Goal: Information Seeking & Learning: Check status

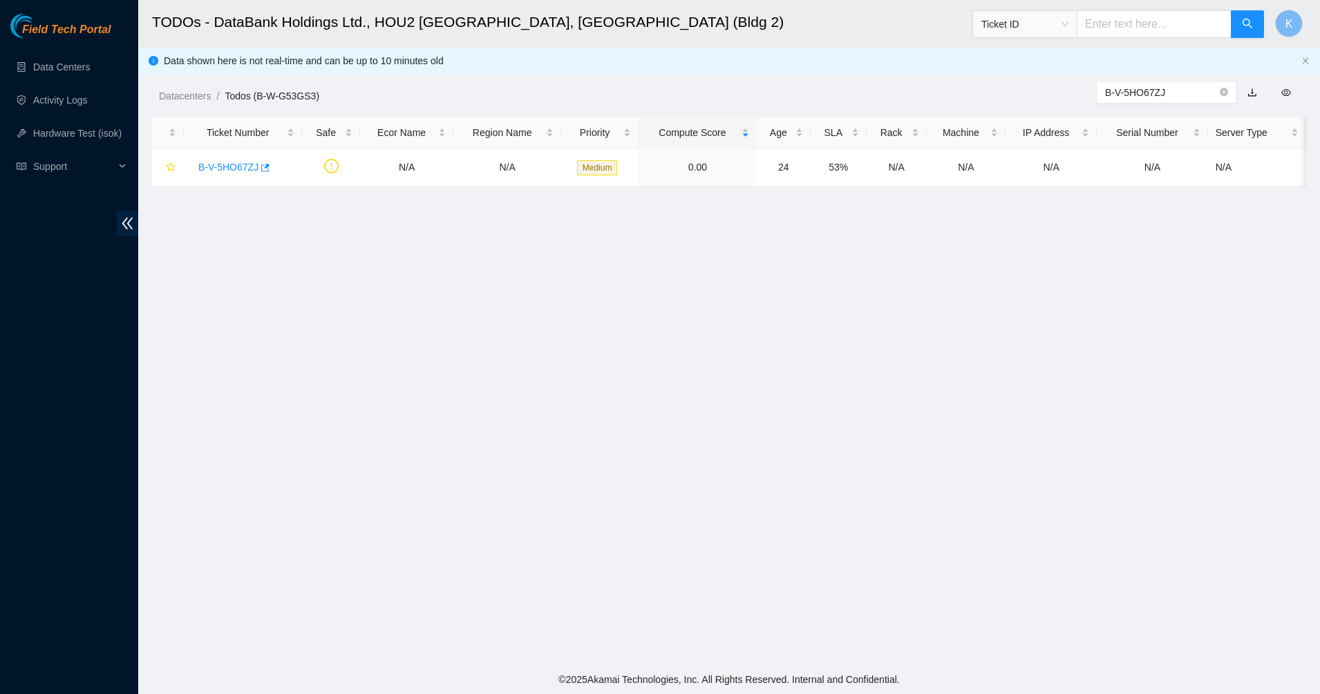
scroll to position [32, 0]
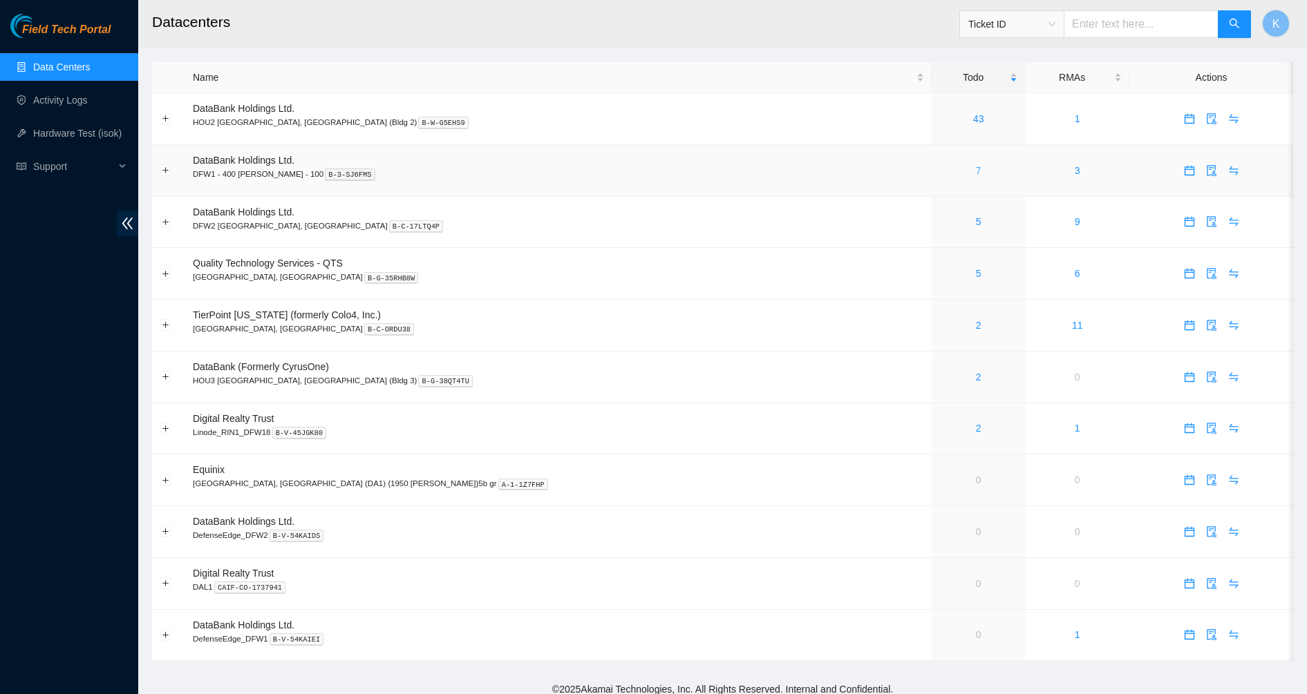
click at [976, 174] on link "7" at bounding box center [979, 170] width 6 height 11
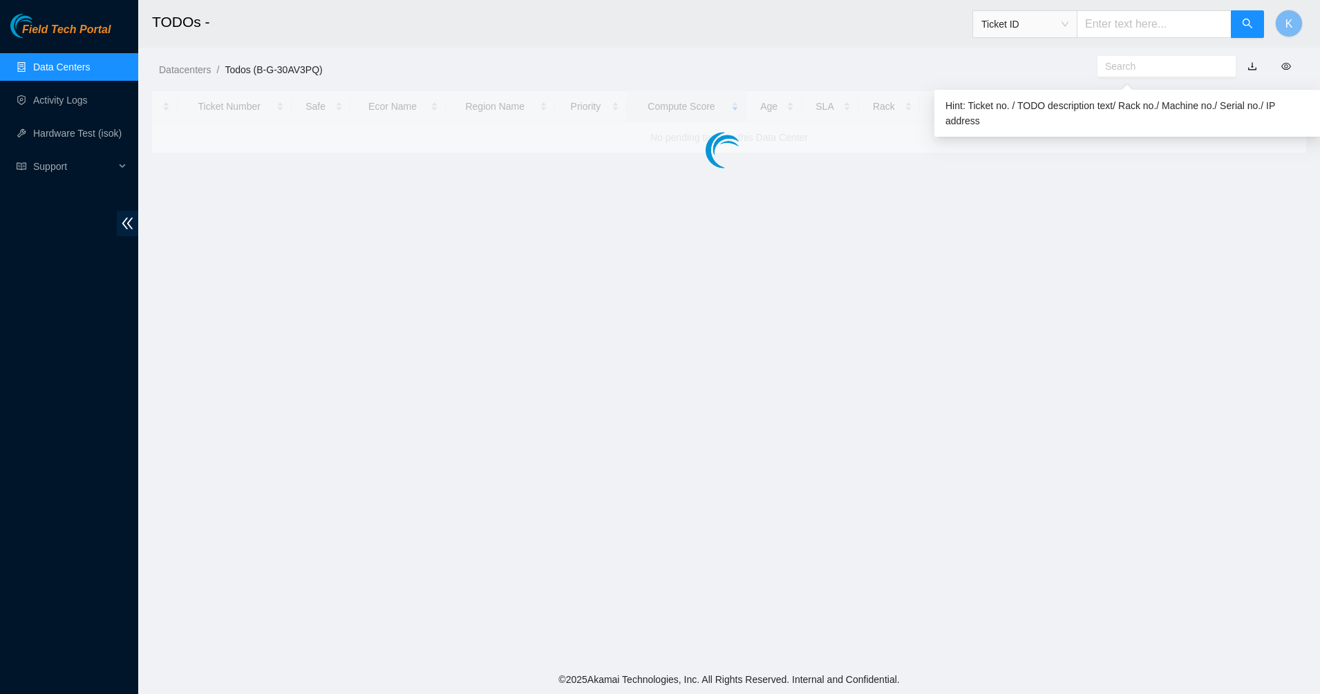
click at [1130, 64] on input "text" at bounding box center [1161, 66] width 112 height 15
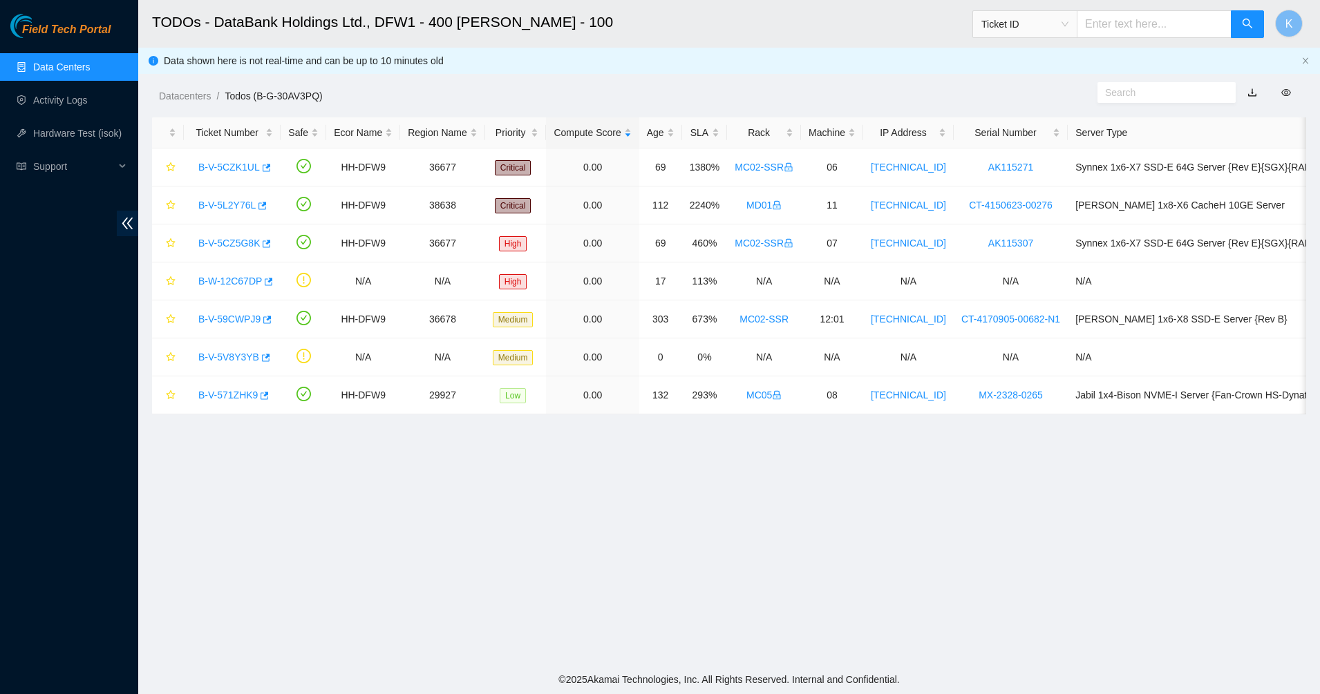
click at [1130, 64] on div "Data shown here is not real-time and can be up to 10 minutes old" at bounding box center [730, 60] width 1132 height 15
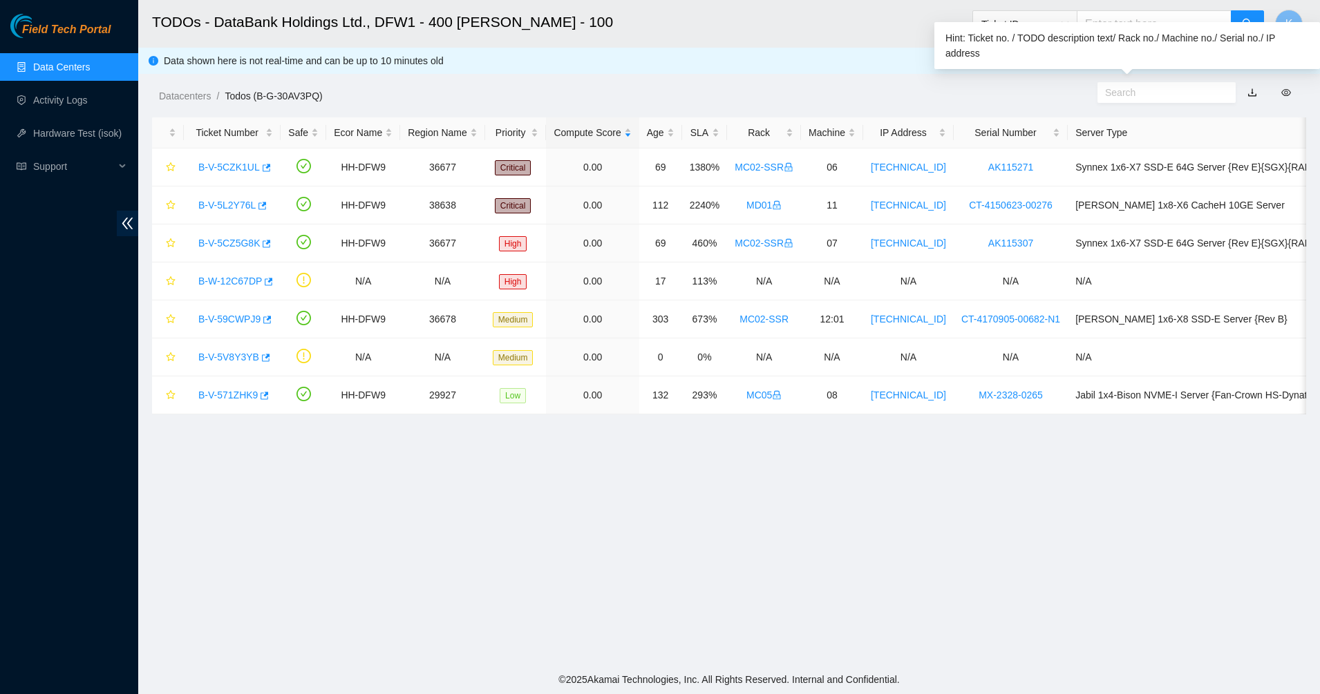
click at [1123, 91] on input "text" at bounding box center [1161, 92] width 112 height 15
paste input "B-V-5V8Y3YB"
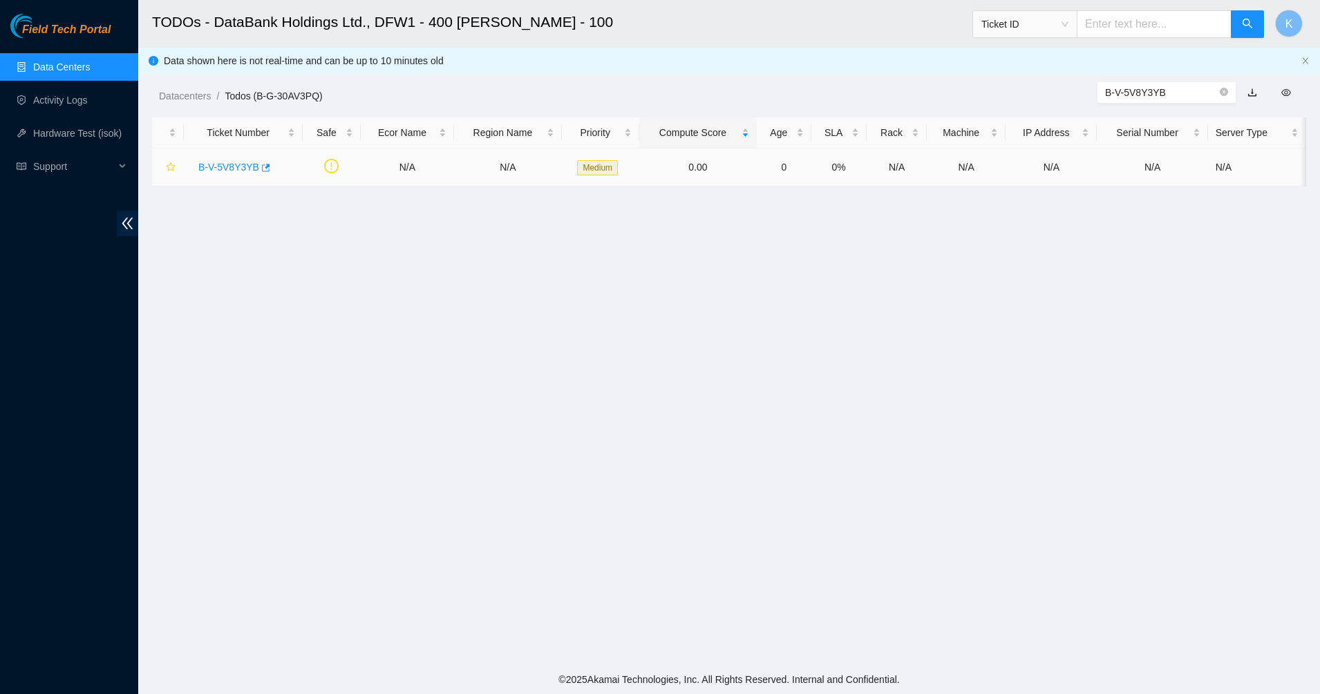
type input "B-V-5V8Y3YB"
click at [234, 164] on link "B-V-5V8Y3YB" at bounding box center [228, 167] width 61 height 11
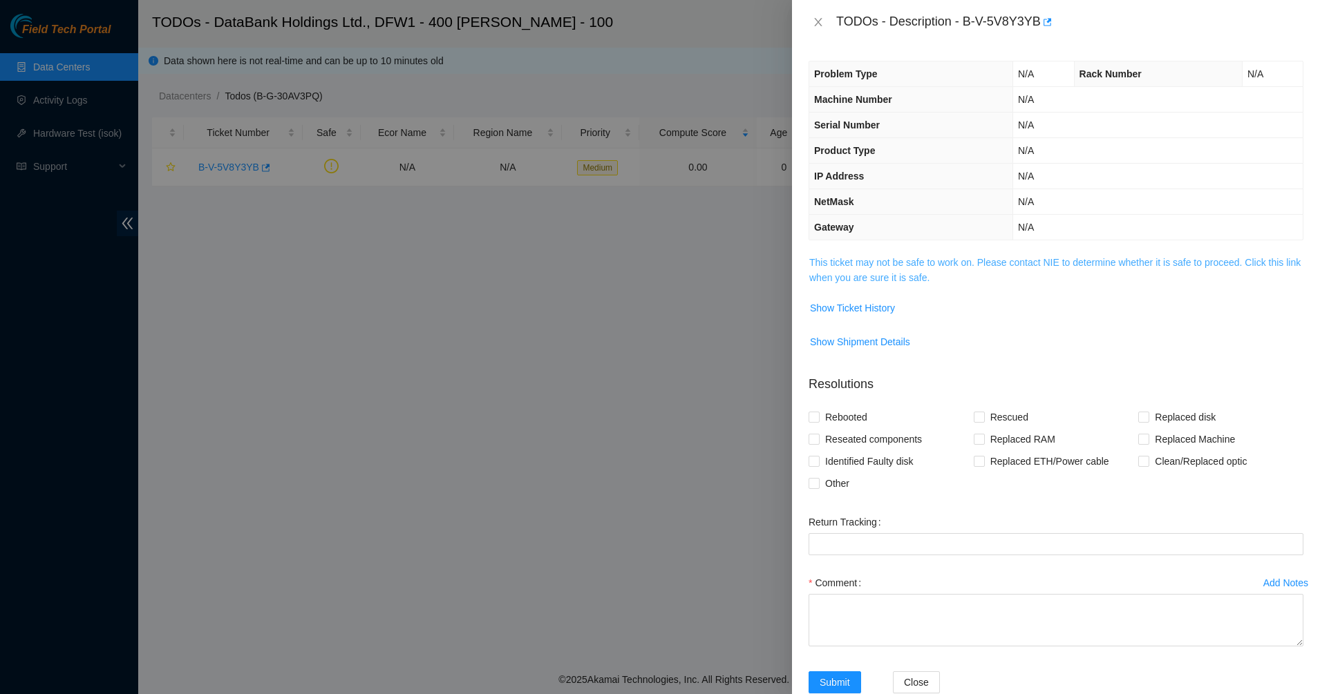
click at [840, 263] on link "This ticket may not be safe to work on. Please contact NIE to determine whether…" at bounding box center [1054, 270] width 491 height 26
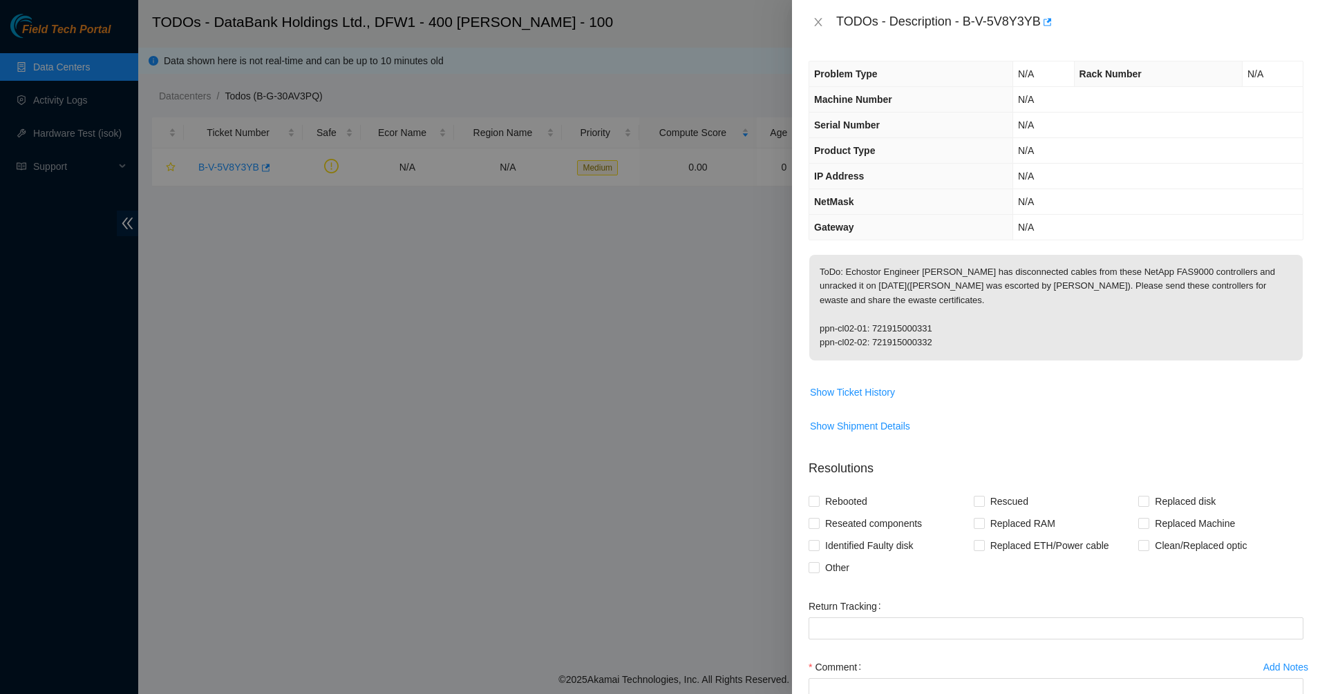
click at [918, 276] on p "ToDo: Echostor Engineer [PERSON_NAME] has disconnected cables from these NetApp…" at bounding box center [1055, 308] width 493 height 106
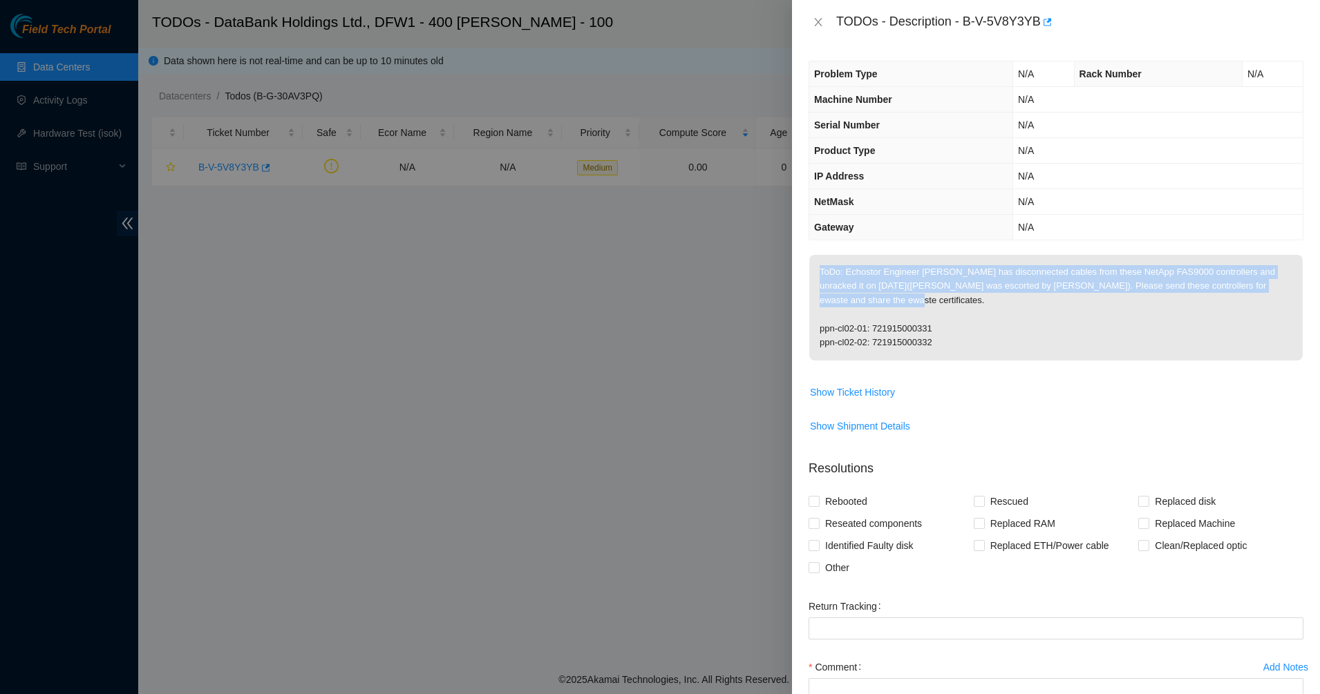
click at [918, 276] on p "ToDo: Echostor Engineer [PERSON_NAME] has disconnected cables from these NetApp…" at bounding box center [1055, 308] width 493 height 106
drag, startPoint x: 918, startPoint y: 276, endPoint x: 910, endPoint y: 291, distance: 17.3
click at [910, 291] on p "ToDo: Echostor Engineer [PERSON_NAME] has disconnected cables from these NetApp…" at bounding box center [1055, 308] width 493 height 106
click at [928, 305] on p "ToDo: Echostor Engineer [PERSON_NAME] has disconnected cables from these NetApp…" at bounding box center [1055, 308] width 493 height 106
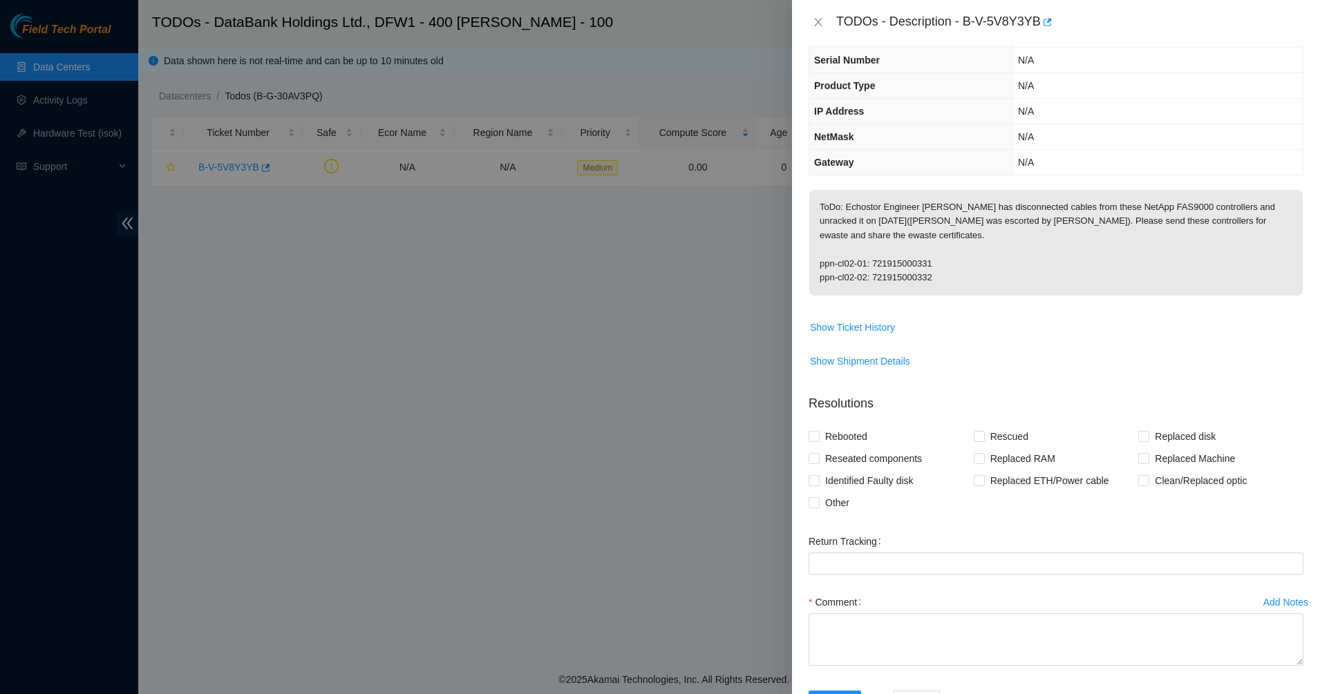
scroll to position [61, 0]
click at [880, 324] on span "Show Ticket History" at bounding box center [852, 331] width 85 height 15
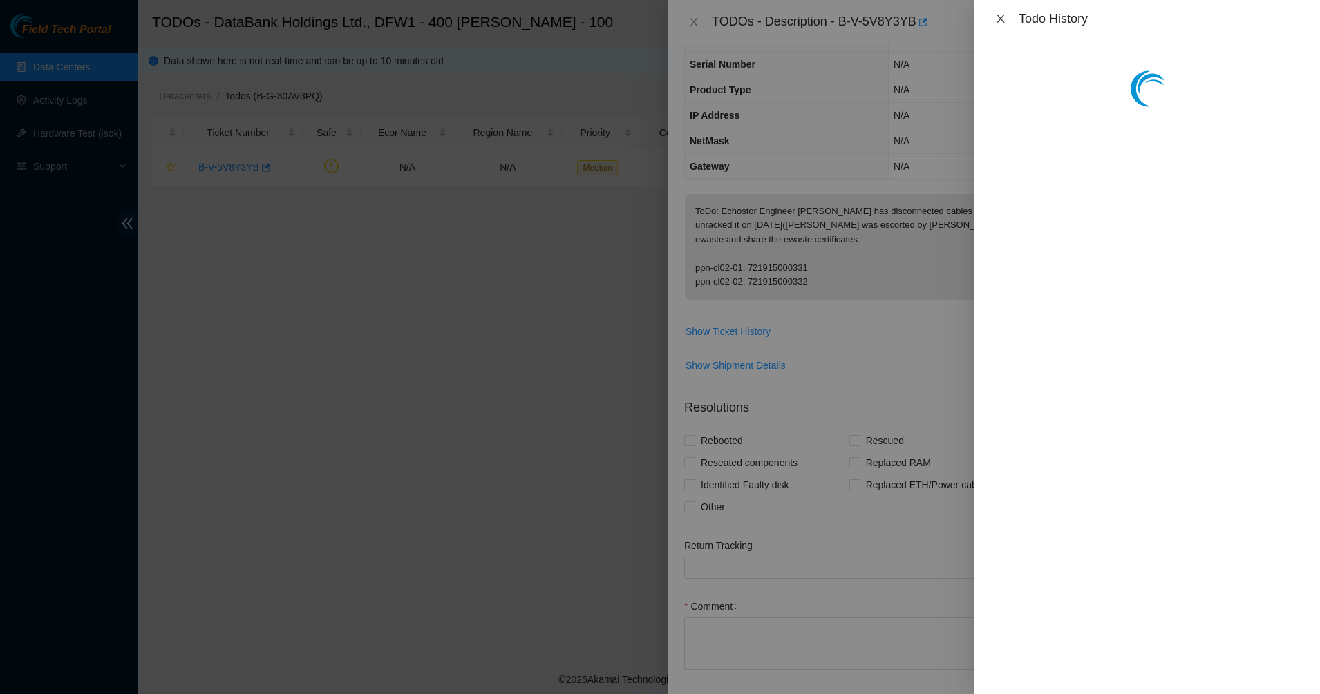
click at [1003, 18] on icon "close" at bounding box center [1000, 18] width 11 height 11
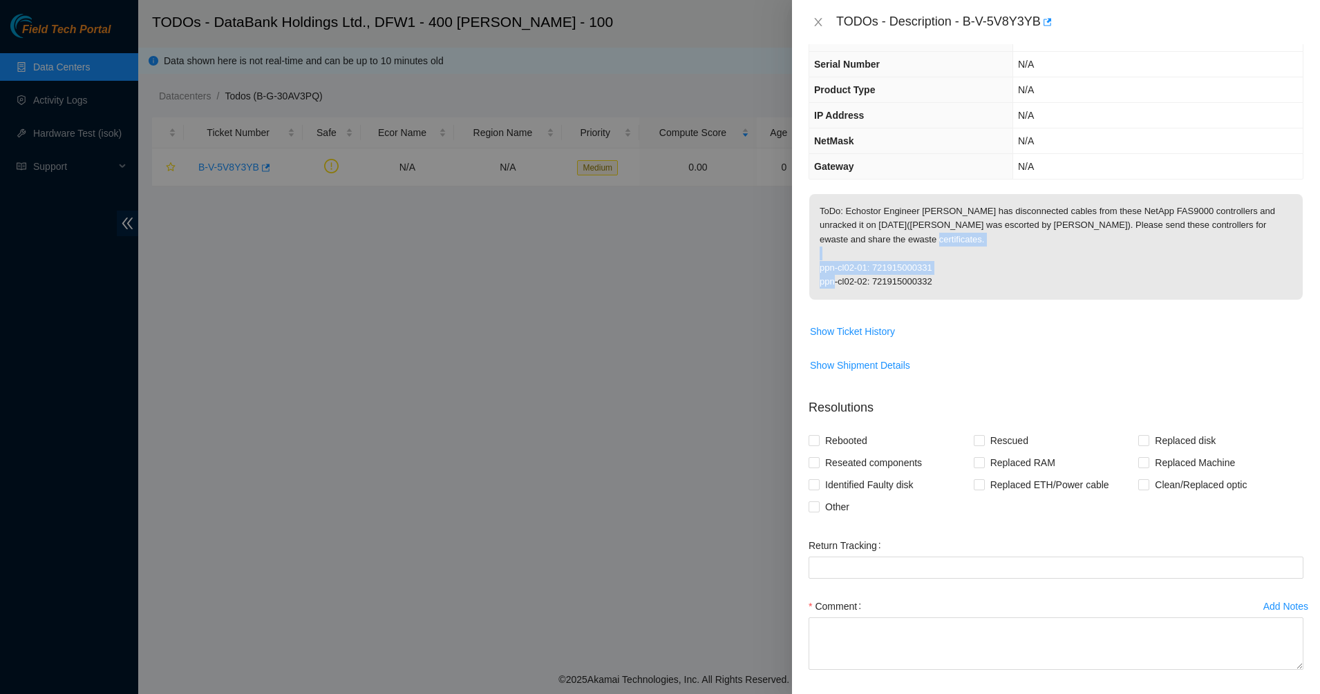
drag, startPoint x: 844, startPoint y: 249, endPoint x: 931, endPoint y: 269, distance: 90.0
click at [931, 269] on p "ToDo: Echostor Engineer [PERSON_NAME] has disconnected cables from these NetApp…" at bounding box center [1055, 247] width 493 height 106
click at [965, 267] on p "ToDo: Echostor Engineer [PERSON_NAME] has disconnected cables from these NetApp…" at bounding box center [1055, 247] width 493 height 106
drag, startPoint x: 1129, startPoint y: 196, endPoint x: 1095, endPoint y: 278, distance: 88.3
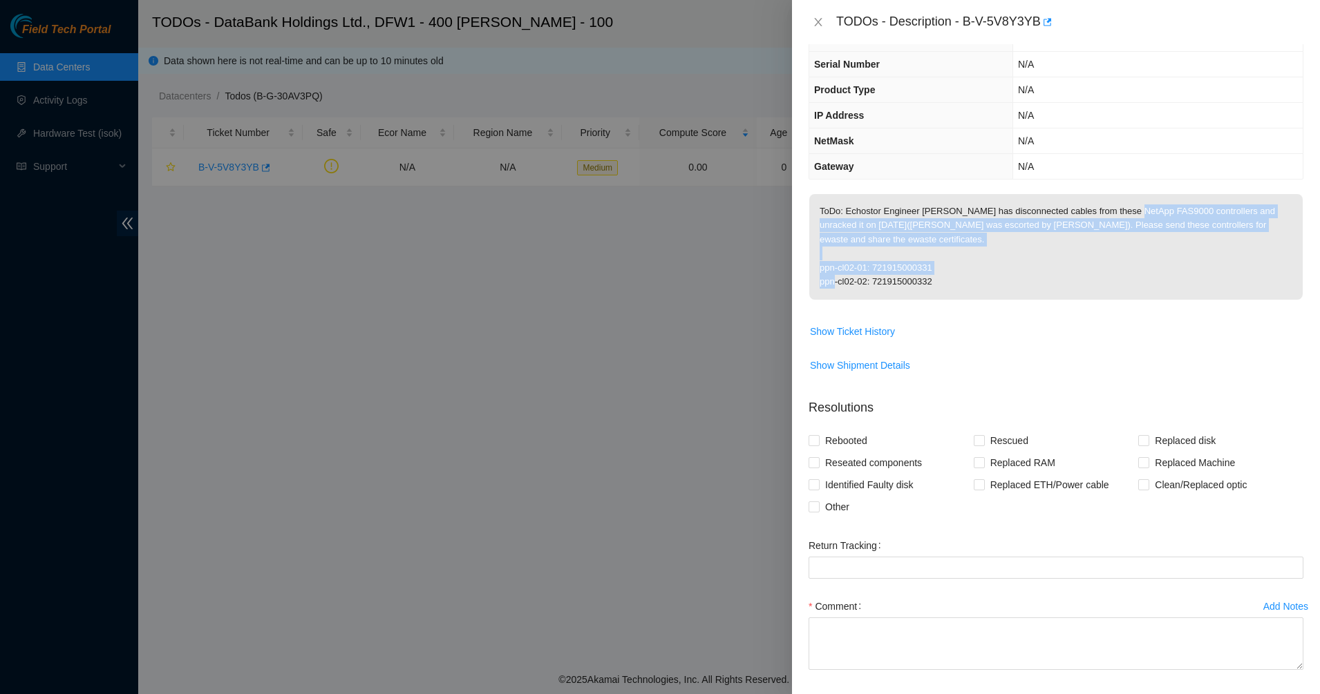
click at [1095, 278] on p "ToDo: Echostor Engineer [PERSON_NAME] has disconnected cables from these NetApp…" at bounding box center [1055, 247] width 493 height 106
click at [954, 262] on p "ToDo: Echostor Engineer [PERSON_NAME] has disconnected cables from these NetApp…" at bounding box center [1055, 247] width 493 height 106
drag, startPoint x: 954, startPoint y: 262, endPoint x: 847, endPoint y: 216, distance: 116.0
click at [847, 216] on p "ToDo: Echostor Engineer [PERSON_NAME] has disconnected cables from these NetApp…" at bounding box center [1055, 247] width 493 height 106
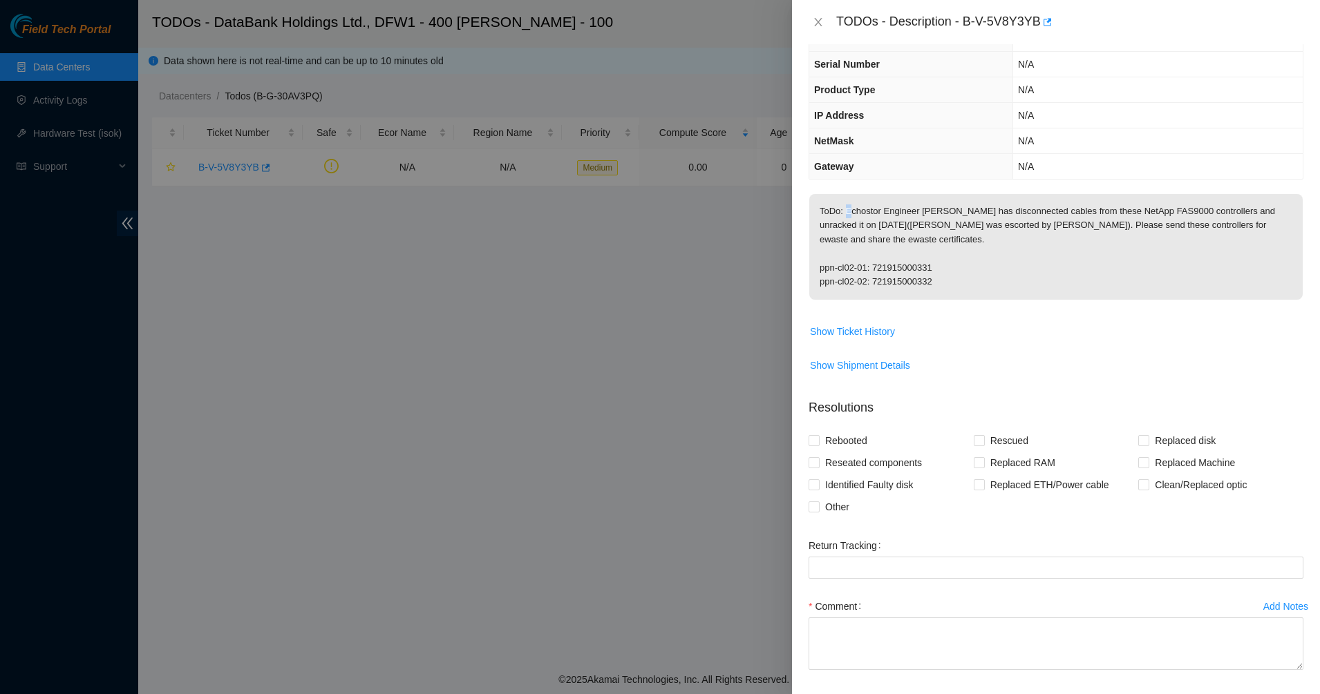
click at [847, 216] on p "ToDo: Echostor Engineer [PERSON_NAME] has disconnected cables from these NetApp…" at bounding box center [1055, 247] width 493 height 106
drag, startPoint x: 847, startPoint y: 216, endPoint x: 950, endPoint y: 226, distance: 103.5
click at [950, 226] on p "ToDo: Echostor Engineer [PERSON_NAME] has disconnected cables from these NetApp…" at bounding box center [1055, 247] width 493 height 106
drag, startPoint x: 820, startPoint y: 255, endPoint x: 947, endPoint y: 273, distance: 128.4
click at [947, 273] on p "ToDo: Echostor Engineer [PERSON_NAME] has disconnected cables from these NetApp…" at bounding box center [1055, 247] width 493 height 106
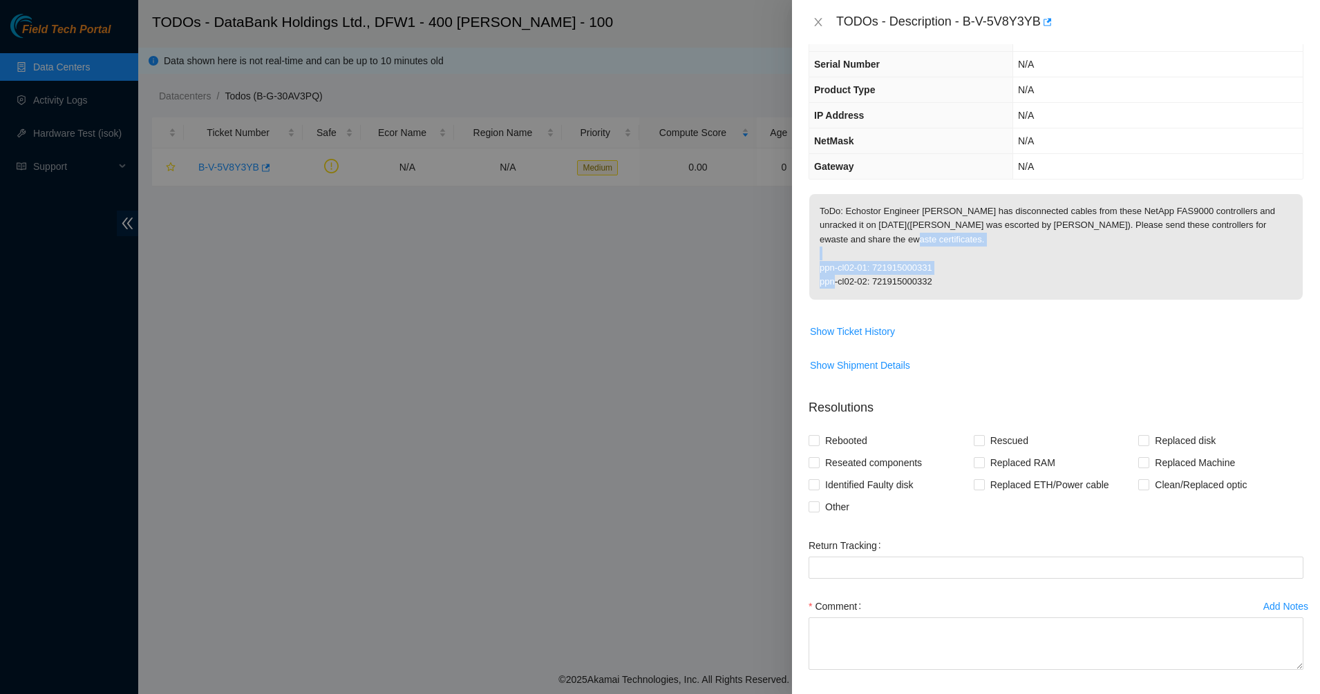
drag, startPoint x: 947, startPoint y: 273, endPoint x: 895, endPoint y: 304, distance: 60.4
click at [895, 304] on td "ToDo: Echostor Engineer [PERSON_NAME] has disconnected cables from these NetApp…" at bounding box center [1055, 256] width 495 height 126
click at [882, 324] on span "Show Ticket History" at bounding box center [852, 331] width 85 height 15
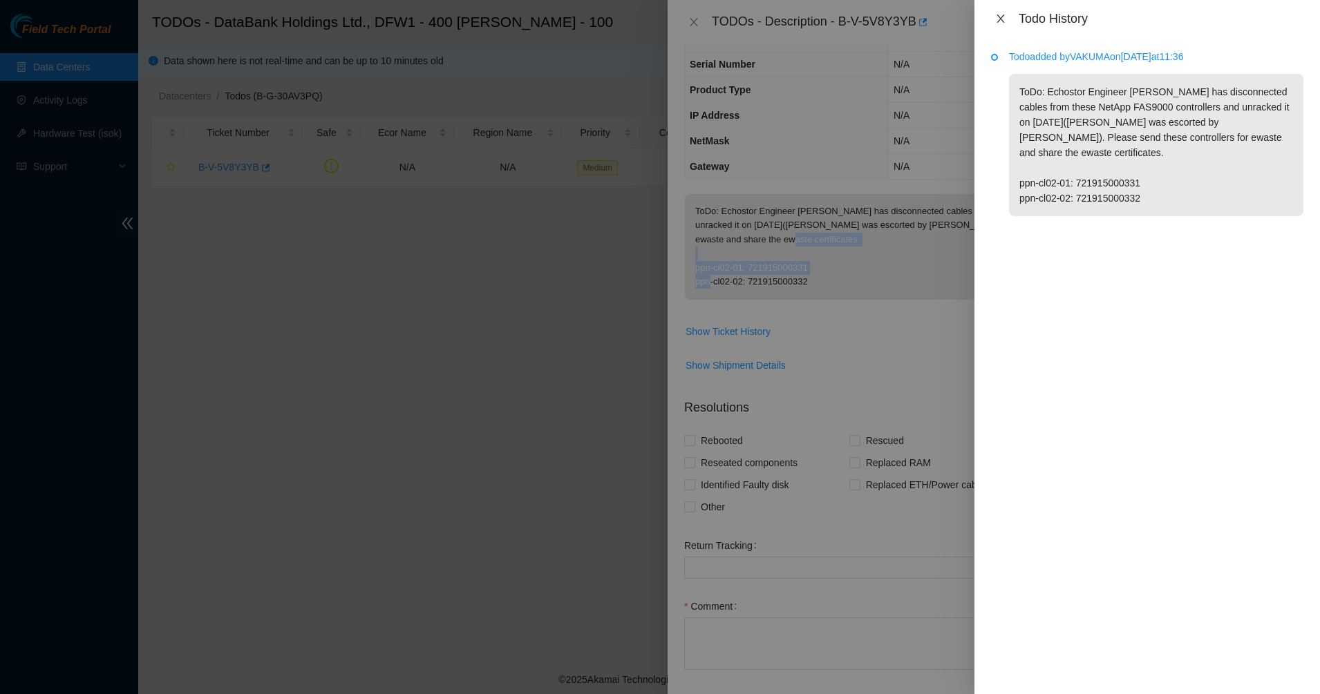
click at [1001, 18] on icon "close" at bounding box center [1000, 18] width 11 height 11
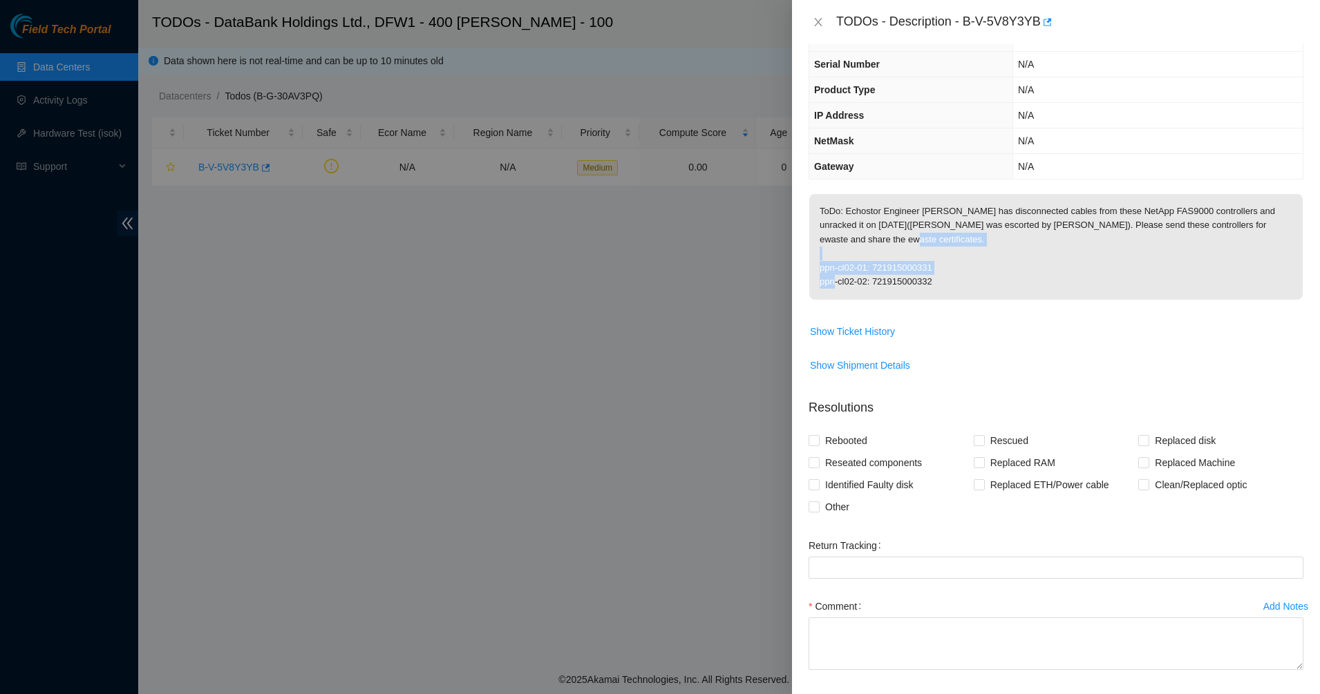
click at [883, 256] on p "ToDo: Echostor Engineer [PERSON_NAME] has disconnected cables from these NetApp…" at bounding box center [1055, 247] width 493 height 106
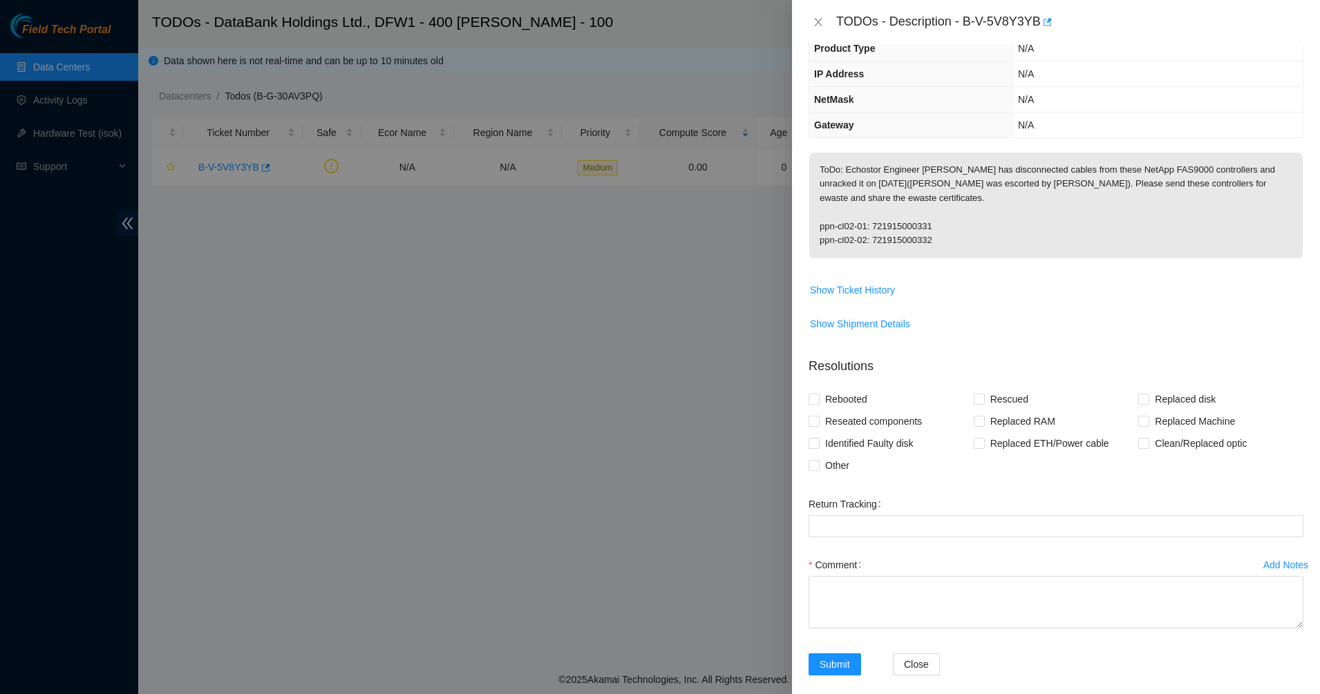
click at [896, 200] on p "ToDo: Echostor Engineer [PERSON_NAME] has disconnected cables from these NetApp…" at bounding box center [1055, 206] width 493 height 106
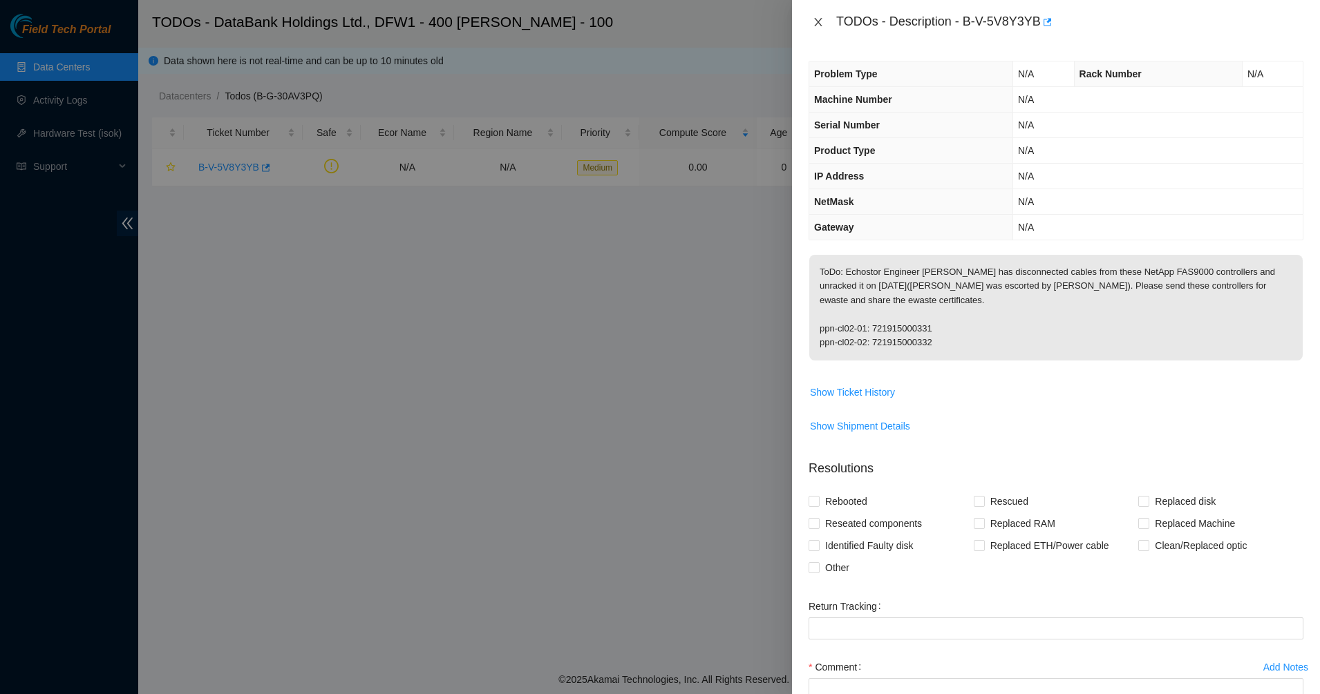
click at [826, 17] on button "Close" at bounding box center [817, 22] width 19 height 13
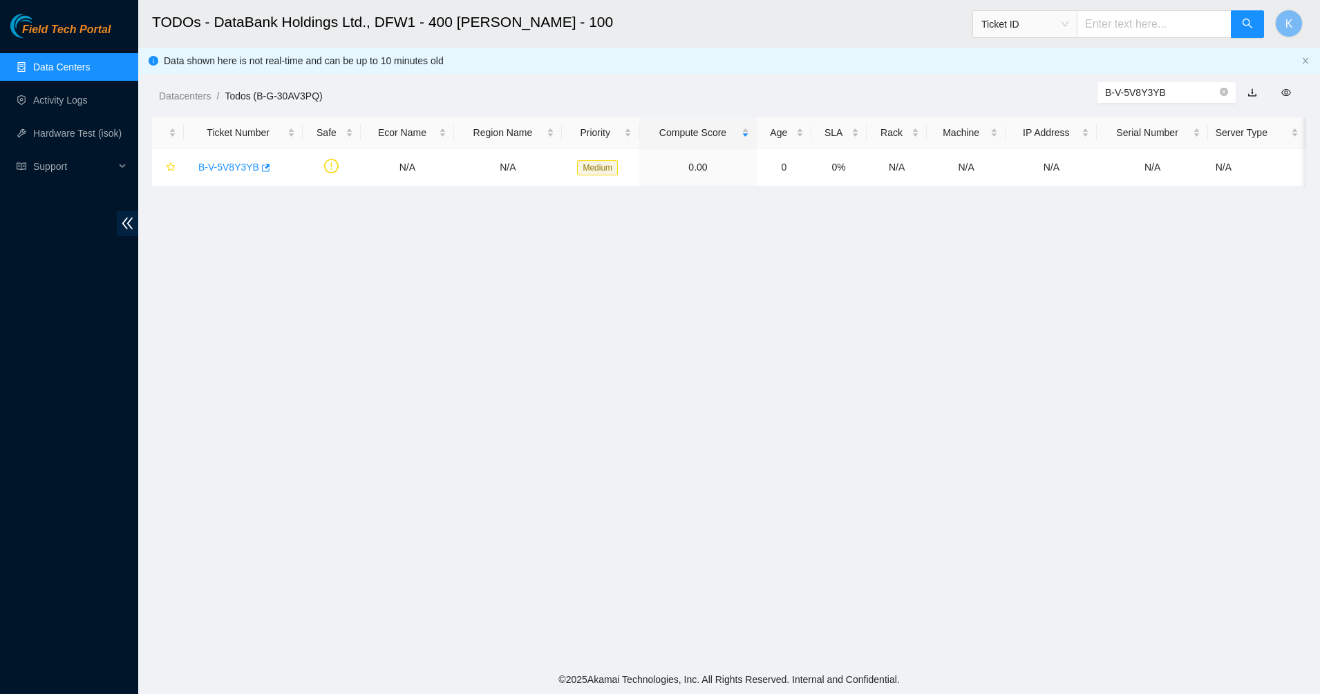
click at [77, 72] on link "Data Centers" at bounding box center [61, 66] width 57 height 11
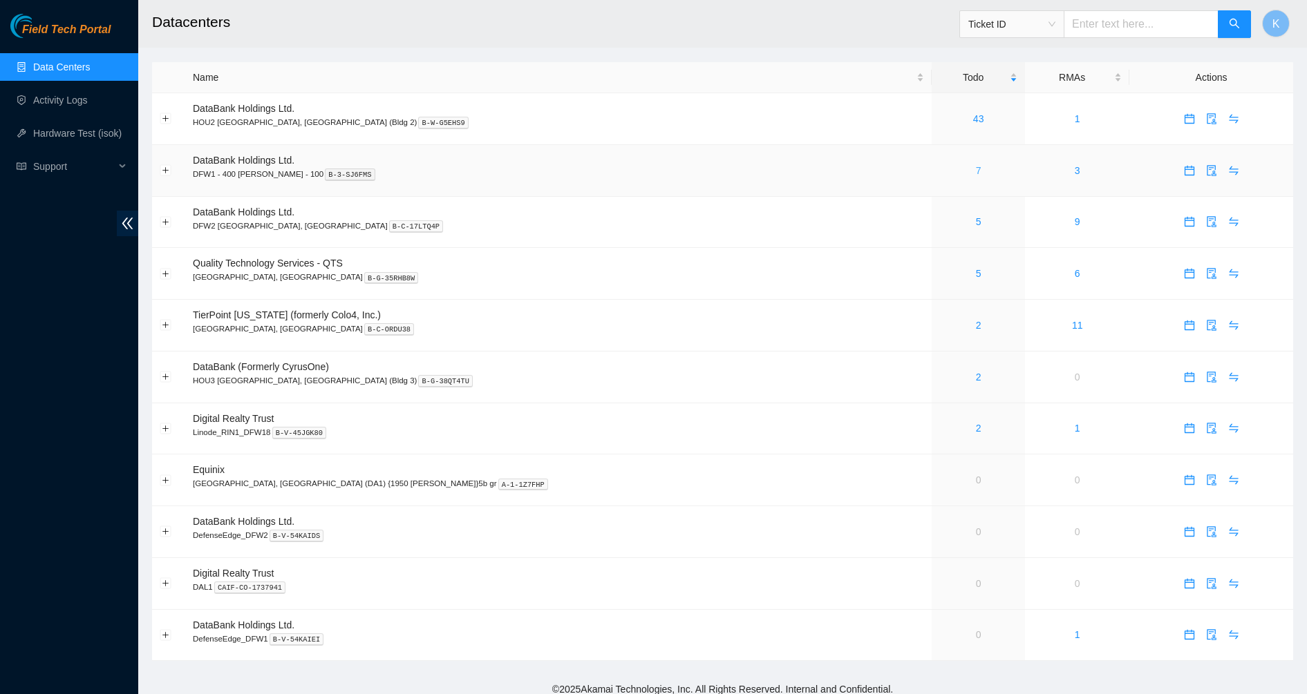
click at [976, 173] on link "7" at bounding box center [979, 170] width 6 height 11
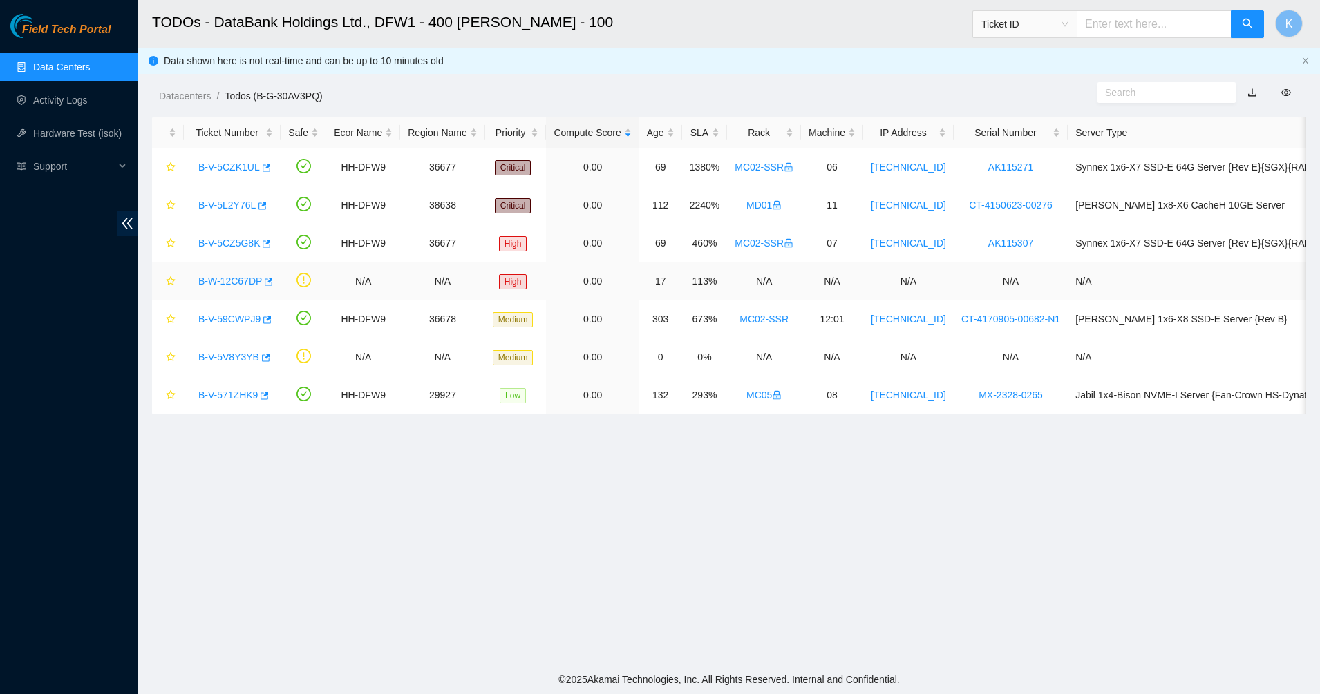
click at [236, 280] on link "B-W-12C67DP" at bounding box center [230, 281] width 64 height 11
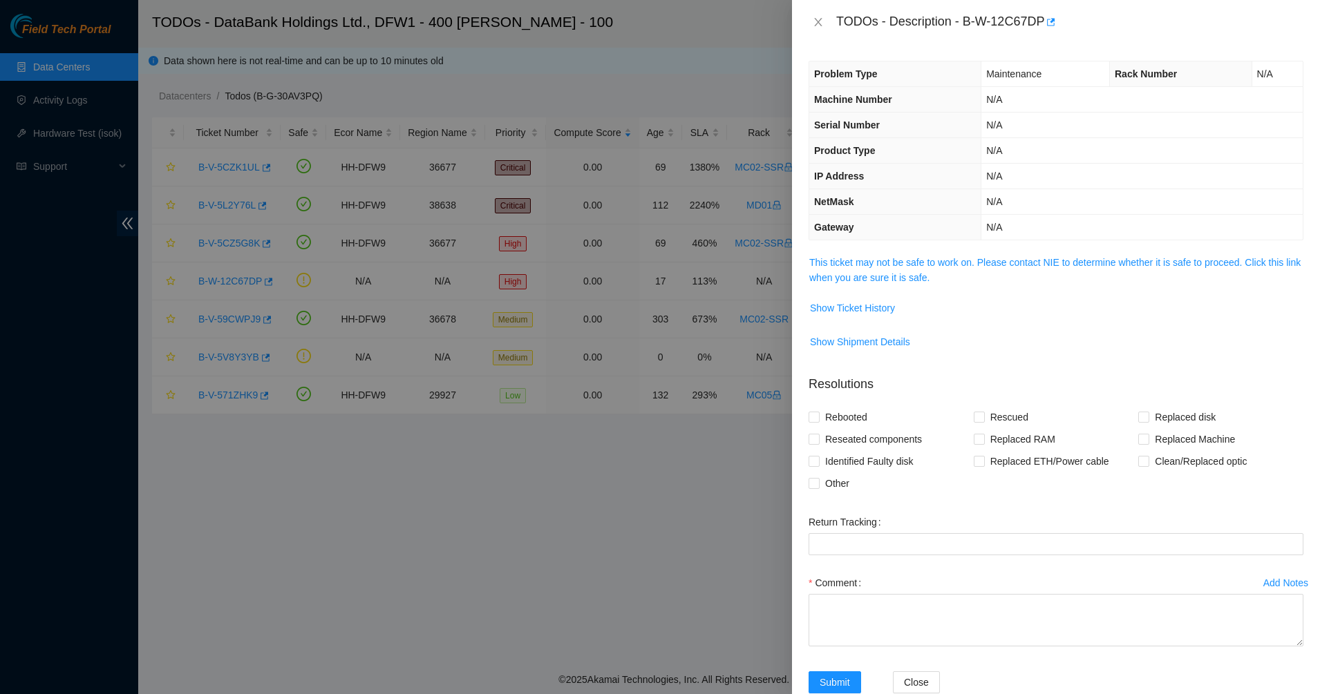
click at [879, 233] on th "Gateway" at bounding box center [895, 228] width 172 height 26
click at [860, 276] on link "This ticket may not be safe to work on. Please contact NIE to determine whether…" at bounding box center [1054, 270] width 491 height 26
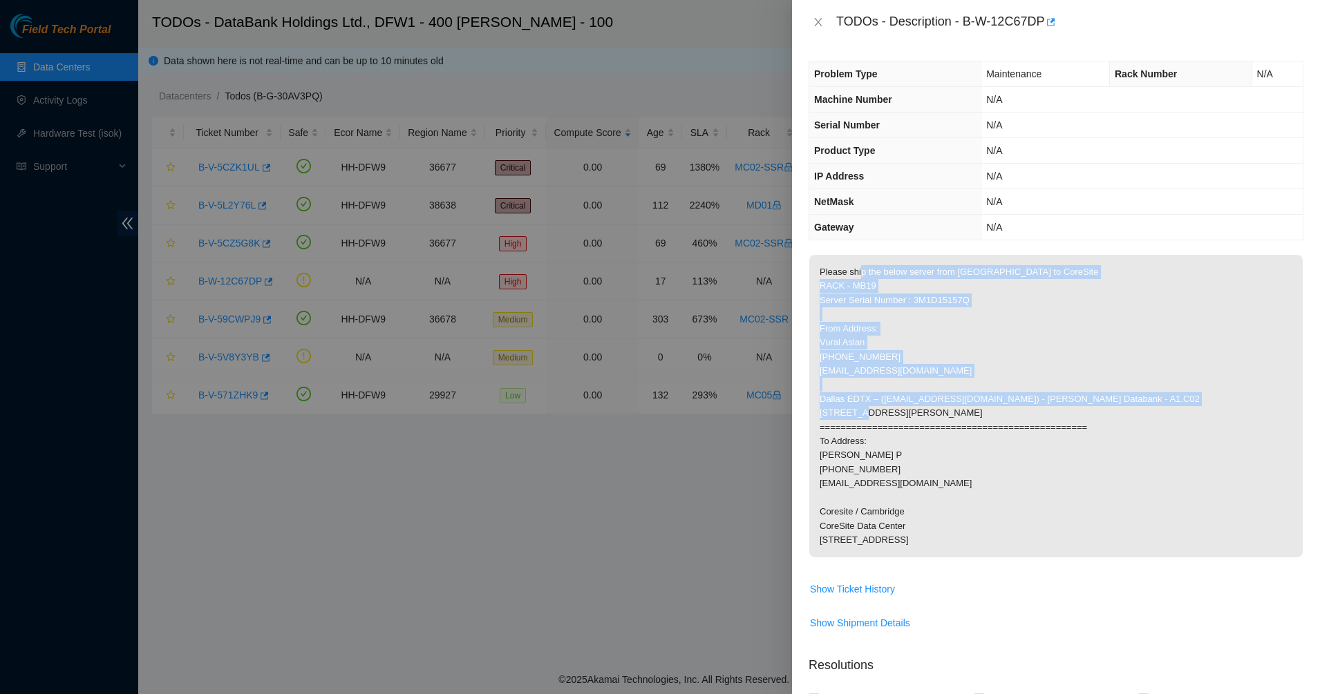
drag, startPoint x: 860, startPoint y: 276, endPoint x: 868, endPoint y: 442, distance: 166.7
click at [868, 442] on p "Please ship the below server from [GEOGRAPHIC_DATA] to CoreSite RACK - MB19 Ser…" at bounding box center [1055, 406] width 493 height 303
click at [862, 430] on p "Please ship the below server from [GEOGRAPHIC_DATA] to CoreSite RACK - MB19 Ser…" at bounding box center [1055, 406] width 493 height 303
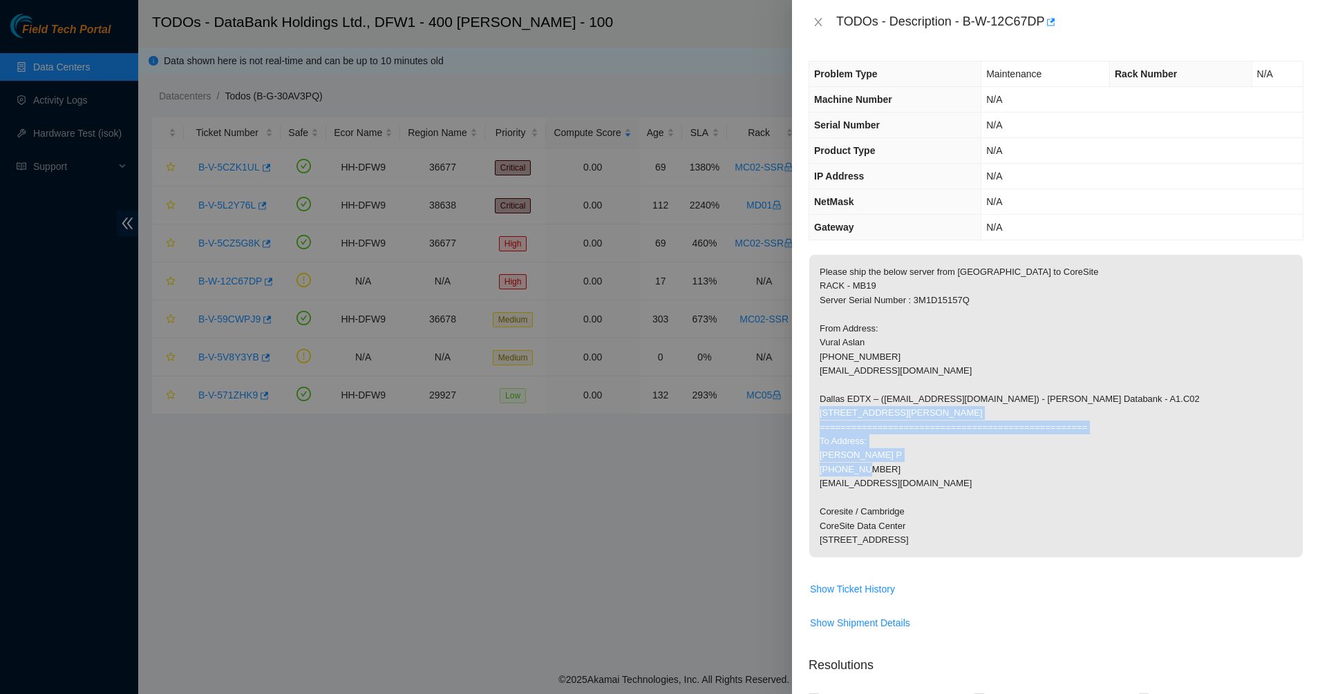
drag, startPoint x: 862, startPoint y: 430, endPoint x: 855, endPoint y: 518, distance: 88.0
click at [855, 518] on p "Please ship the below server from [GEOGRAPHIC_DATA] to CoreSite RACK - MB19 Ser…" at bounding box center [1055, 406] width 493 height 303
click at [863, 378] on p "Please ship the below server from [GEOGRAPHIC_DATA] to CoreSite RACK - MB19 Ser…" at bounding box center [1055, 406] width 493 height 303
click at [822, 22] on icon "close" at bounding box center [818, 22] width 11 height 11
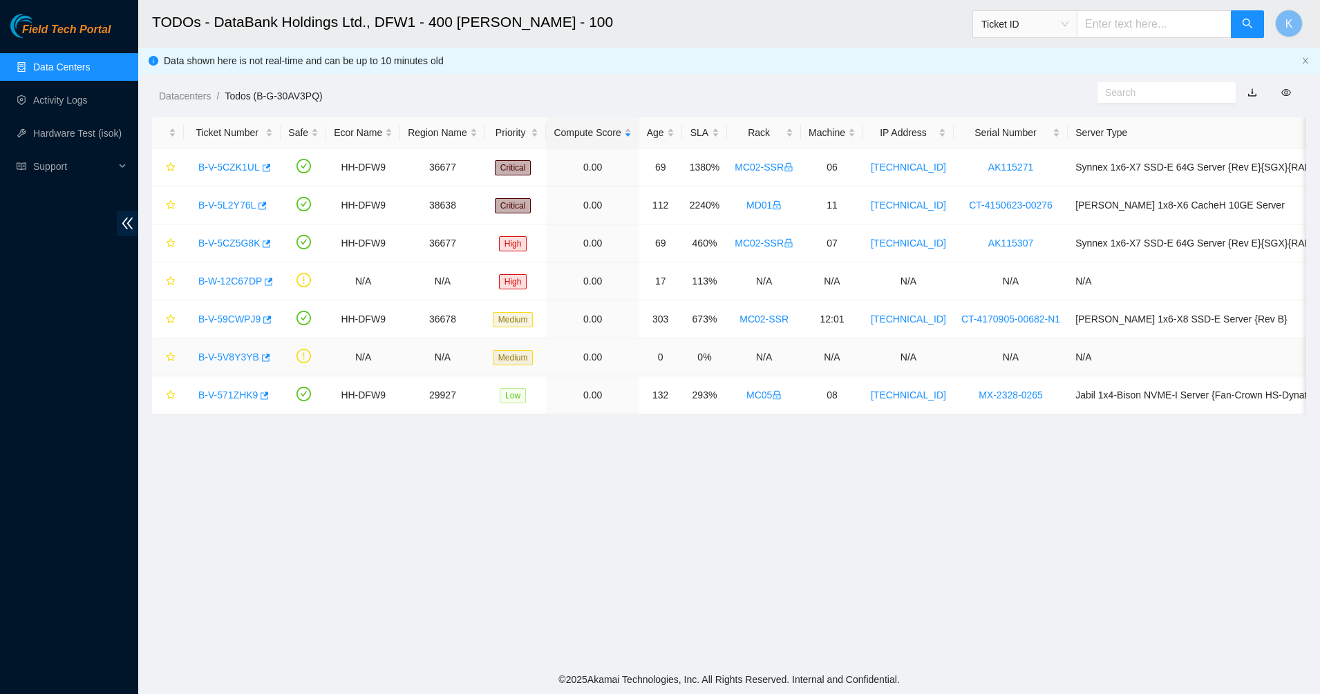
click at [247, 360] on link "B-V-5V8Y3YB" at bounding box center [228, 357] width 61 height 11
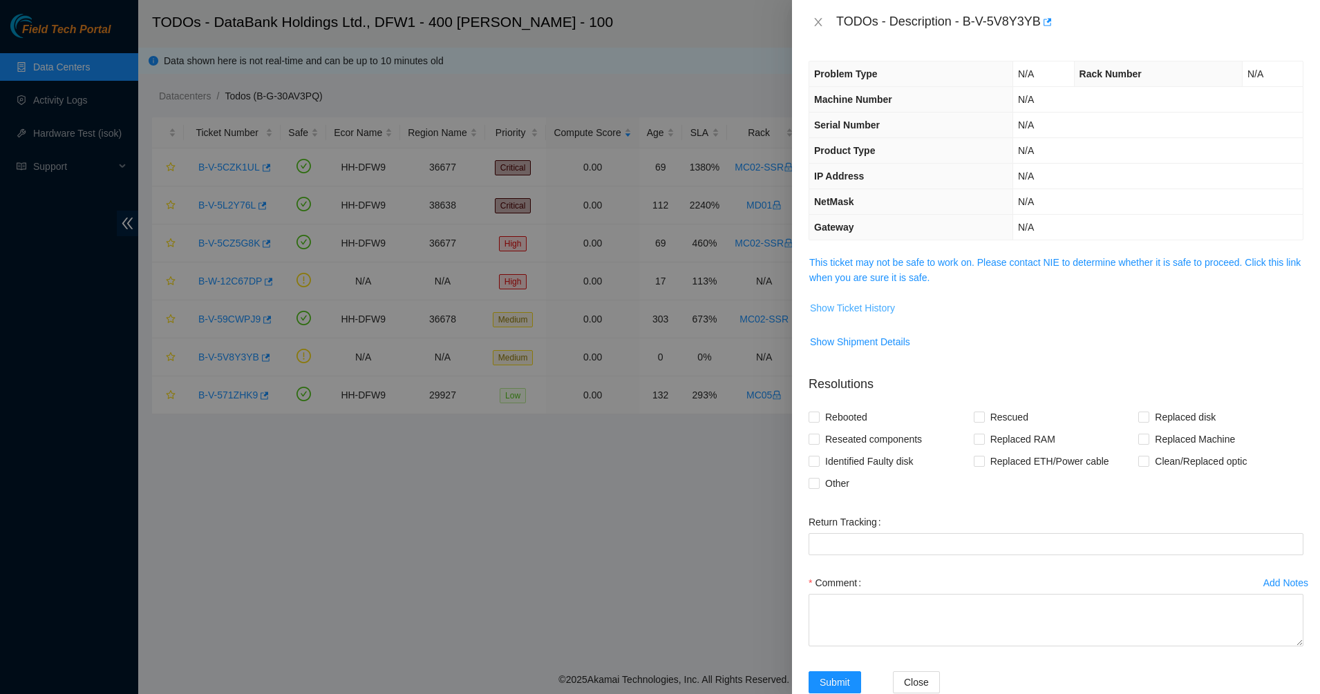
click at [825, 298] on button "Show Ticket History" at bounding box center [852, 308] width 86 height 22
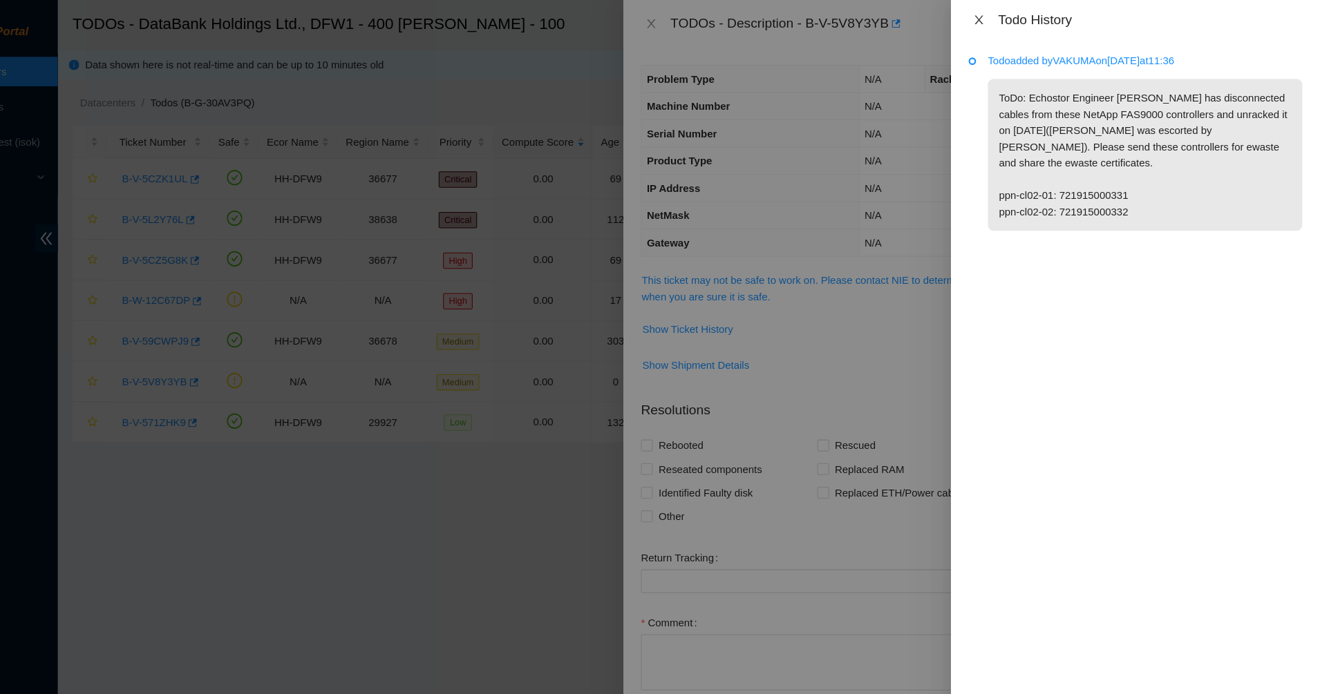
click at [996, 19] on icon "close" at bounding box center [1000, 18] width 11 height 11
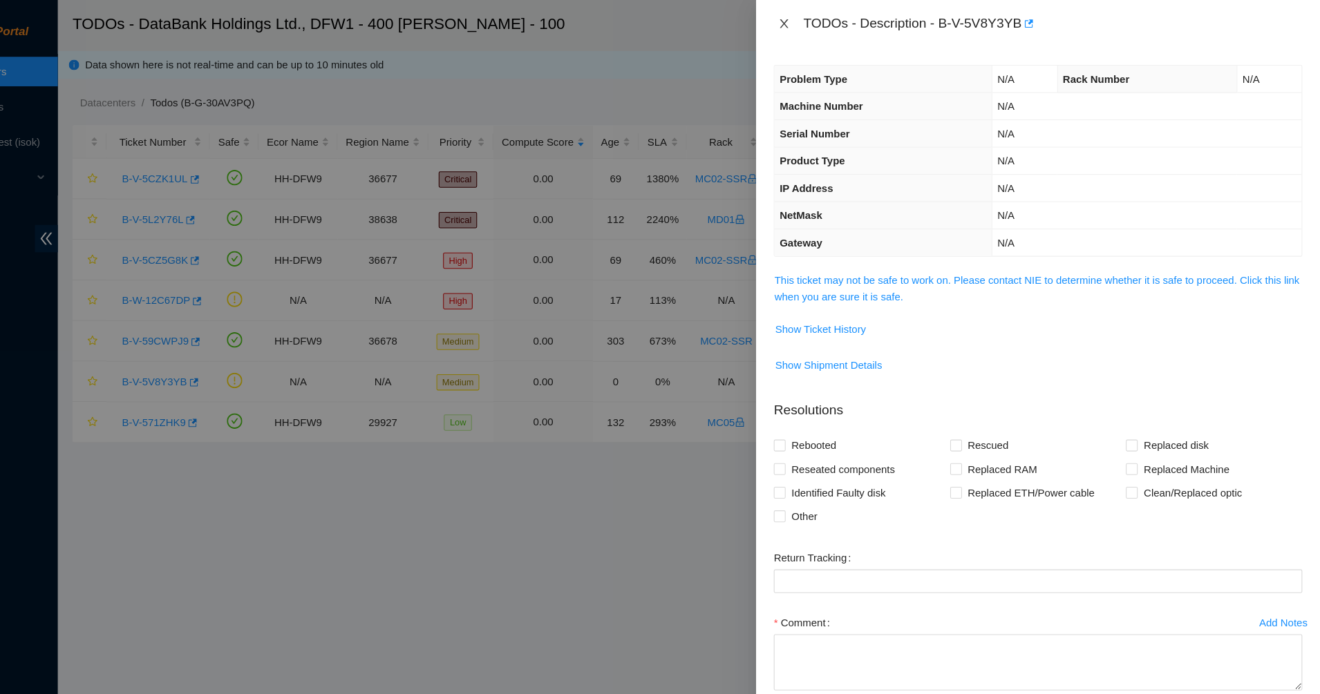
drag, startPoint x: 815, startPoint y: 21, endPoint x: 808, endPoint y: 28, distance: 10.3
click at [808, 28] on div "TODOs - Description - B-V-5V8Y3YB" at bounding box center [1055, 22] width 495 height 22
click at [813, 23] on icon "close" at bounding box center [818, 22] width 11 height 11
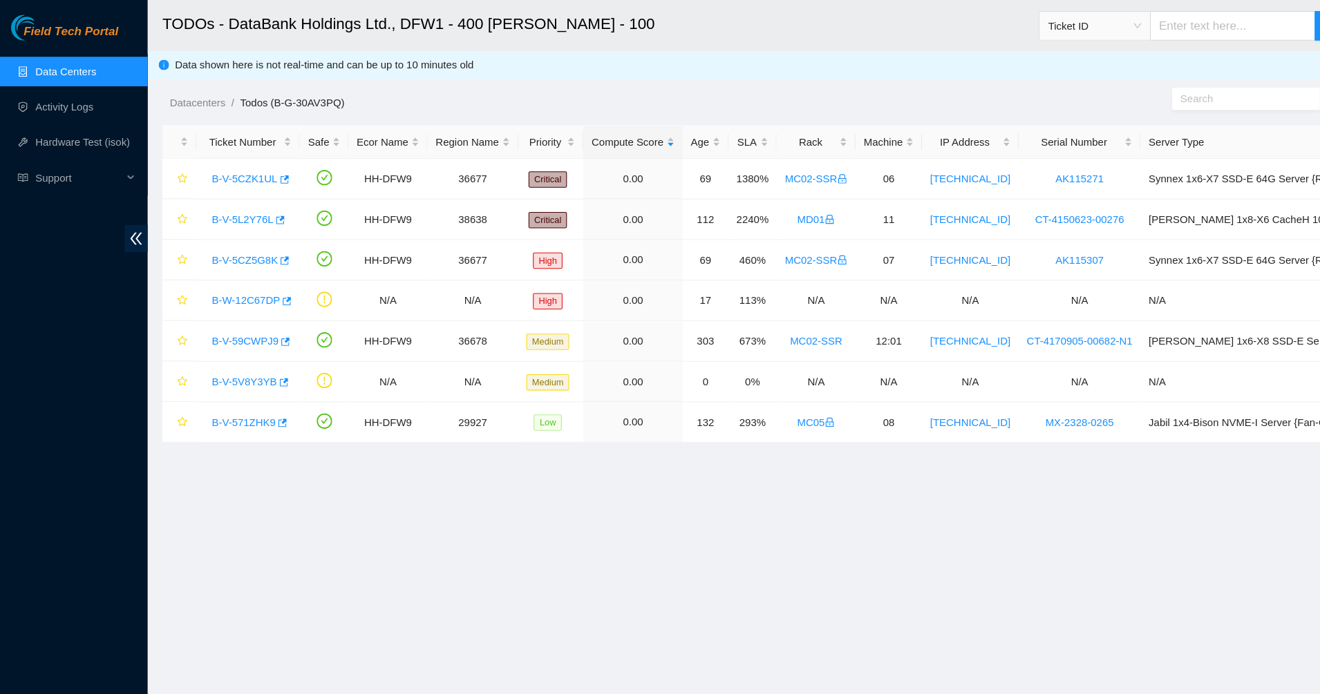
click at [50, 66] on link "Data Centers" at bounding box center [61, 66] width 57 height 11
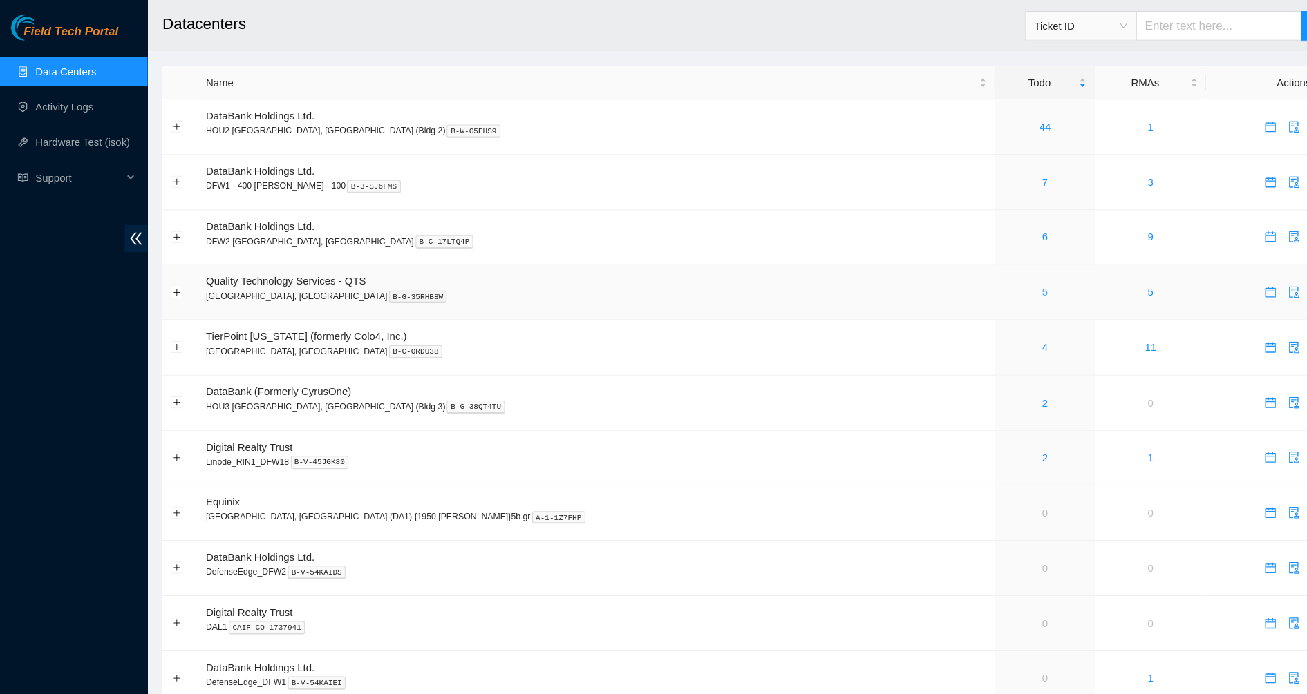
click at [976, 274] on link "5" at bounding box center [979, 273] width 6 height 11
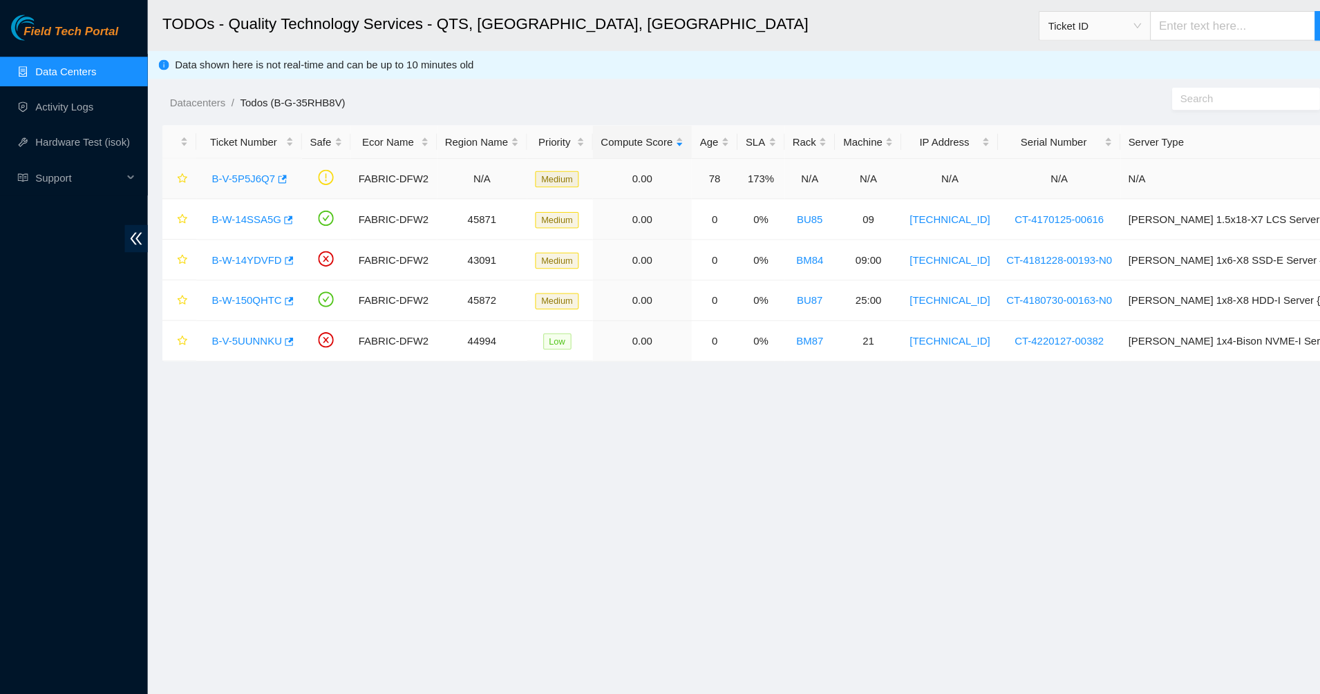
click at [225, 164] on link "B-V-5P5J6Q7" at bounding box center [227, 167] width 59 height 11
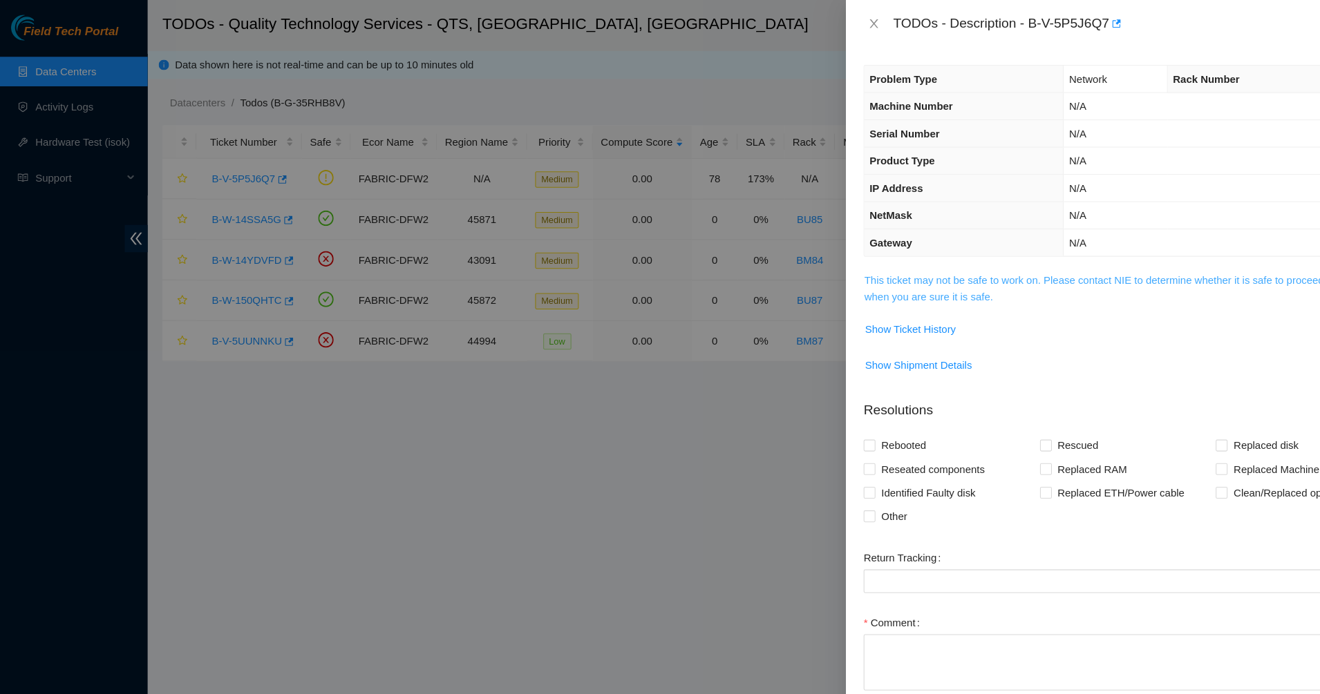
click at [893, 266] on link "This ticket may not be safe to work on. Please contact NIE to determine whether…" at bounding box center [1054, 270] width 491 height 26
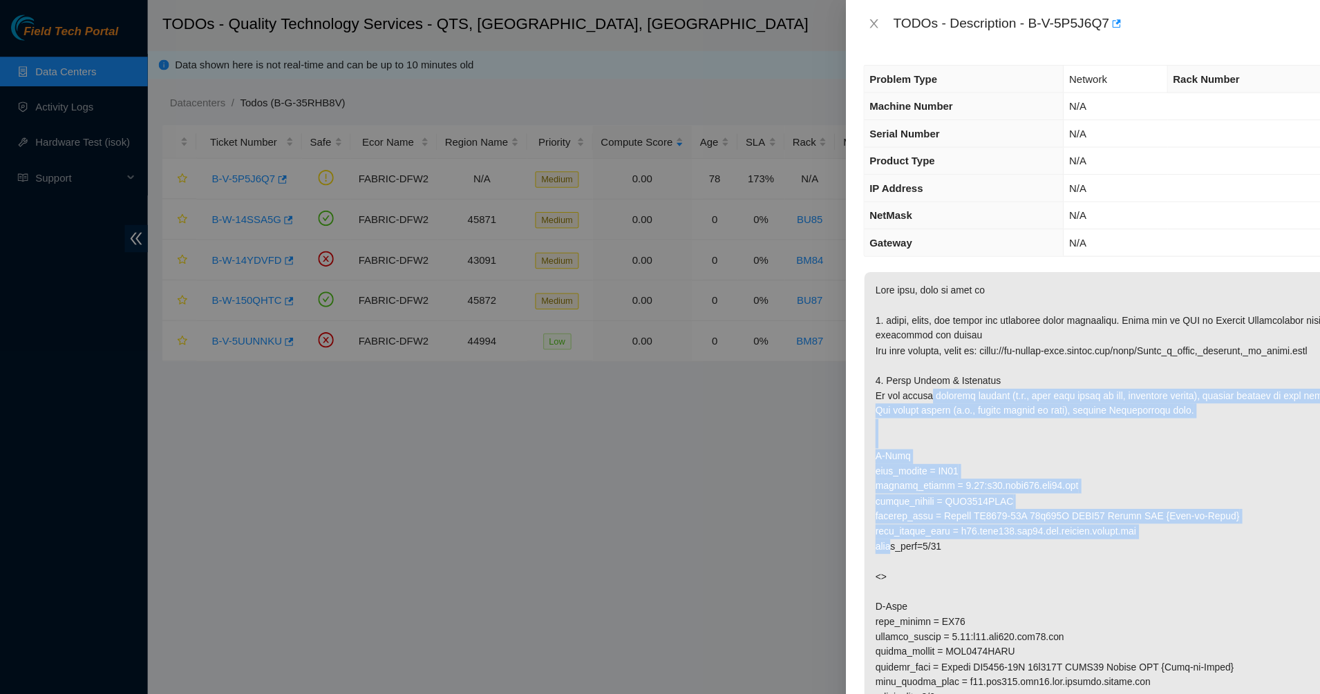
drag, startPoint x: 869, startPoint y: 365, endPoint x: 835, endPoint y: 518, distance: 156.4
click at [835, 518] on p at bounding box center [1055, 463] width 493 height 416
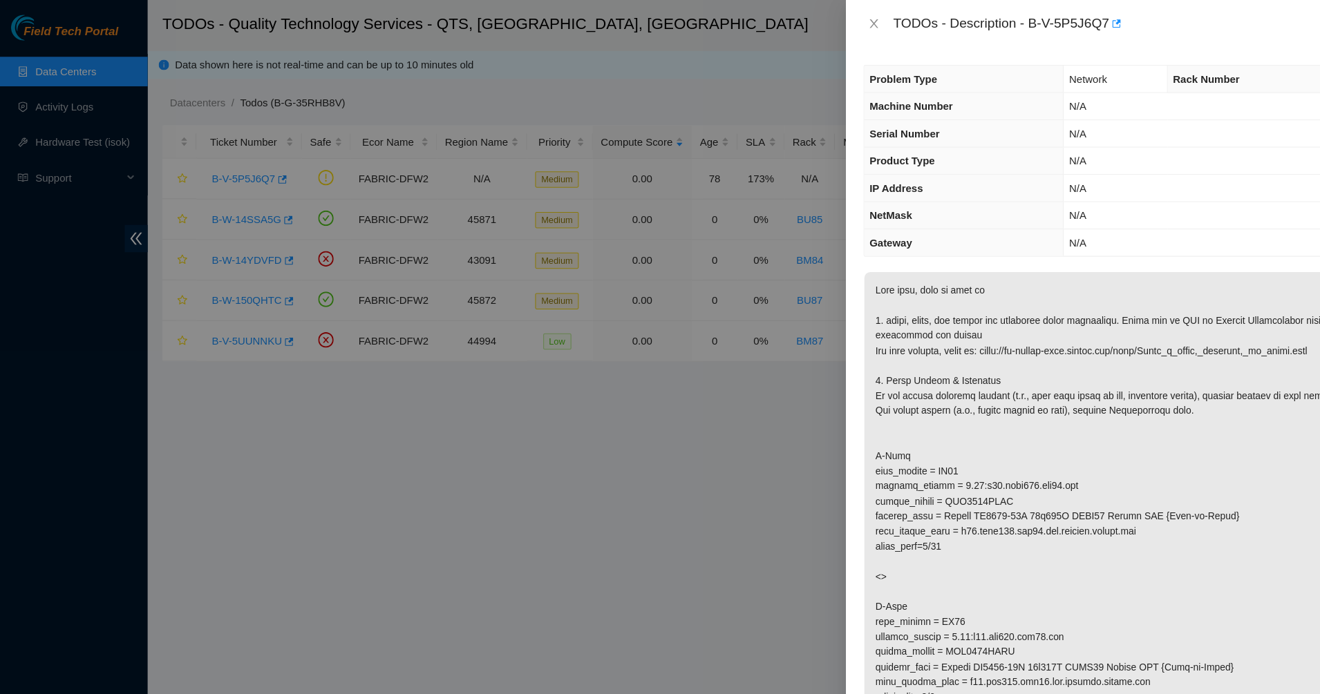
click at [902, 518] on p at bounding box center [1055, 463] width 493 height 416
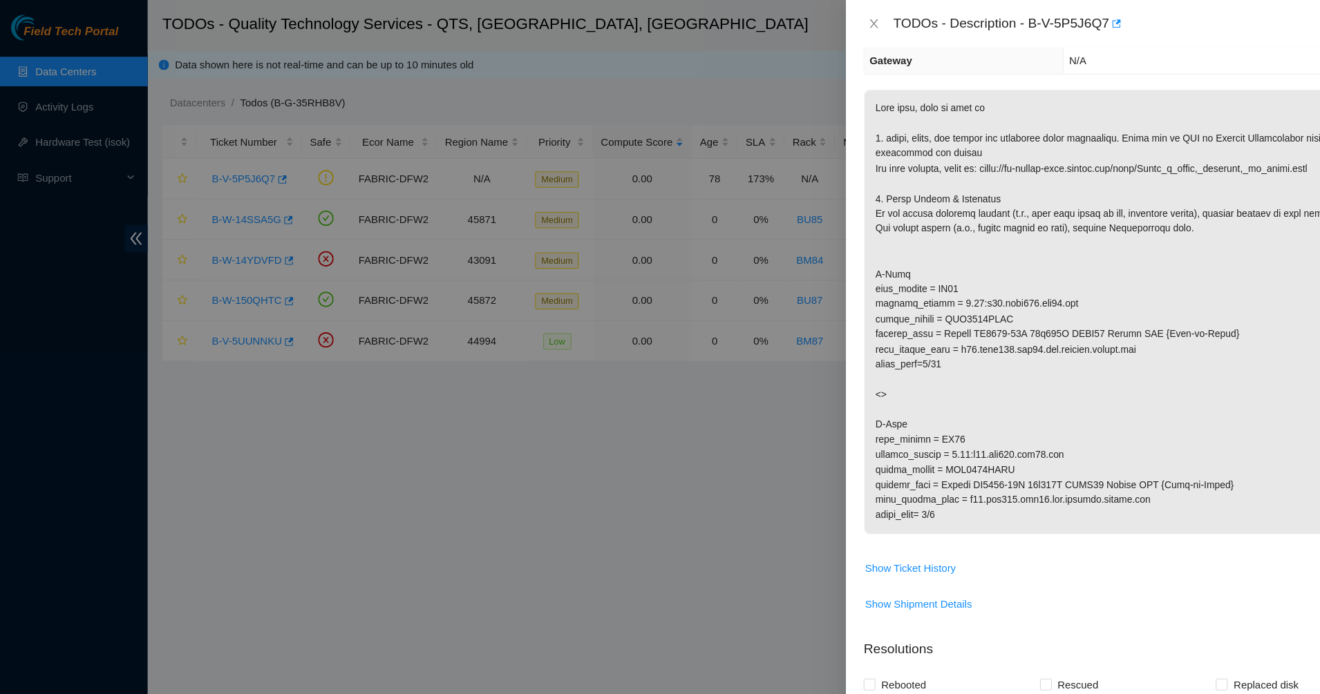
scroll to position [171, 0]
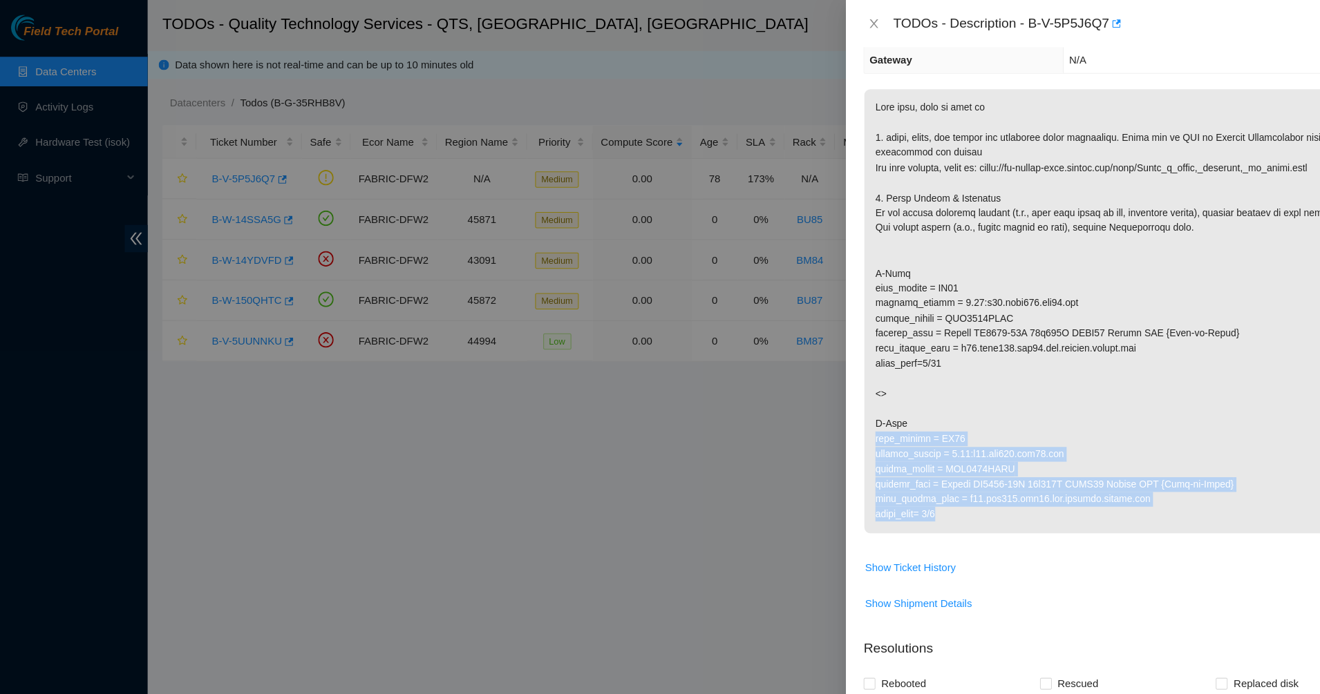
drag, startPoint x: 853, startPoint y: 397, endPoint x: 903, endPoint y: 493, distance: 108.5
click at [903, 493] on p at bounding box center [1055, 292] width 493 height 416
click at [902, 493] on p at bounding box center [1055, 292] width 493 height 416
click at [892, 453] on p at bounding box center [1055, 292] width 493 height 416
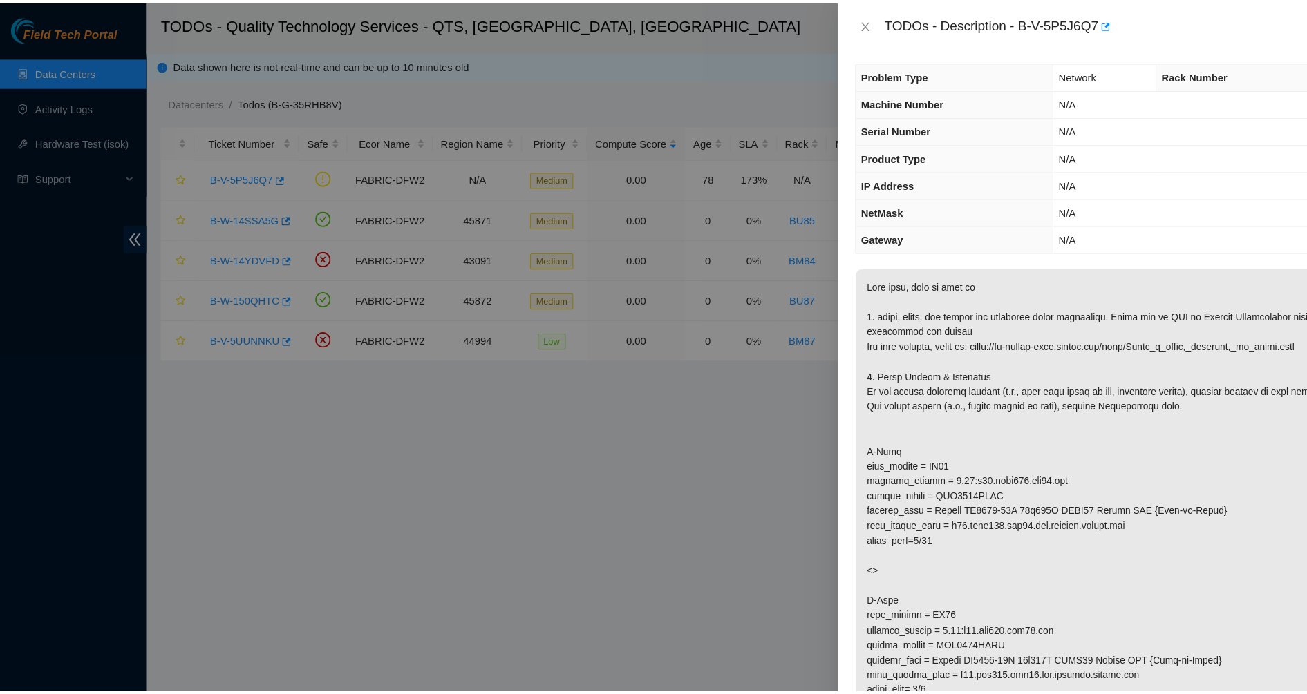
scroll to position [0, 0]
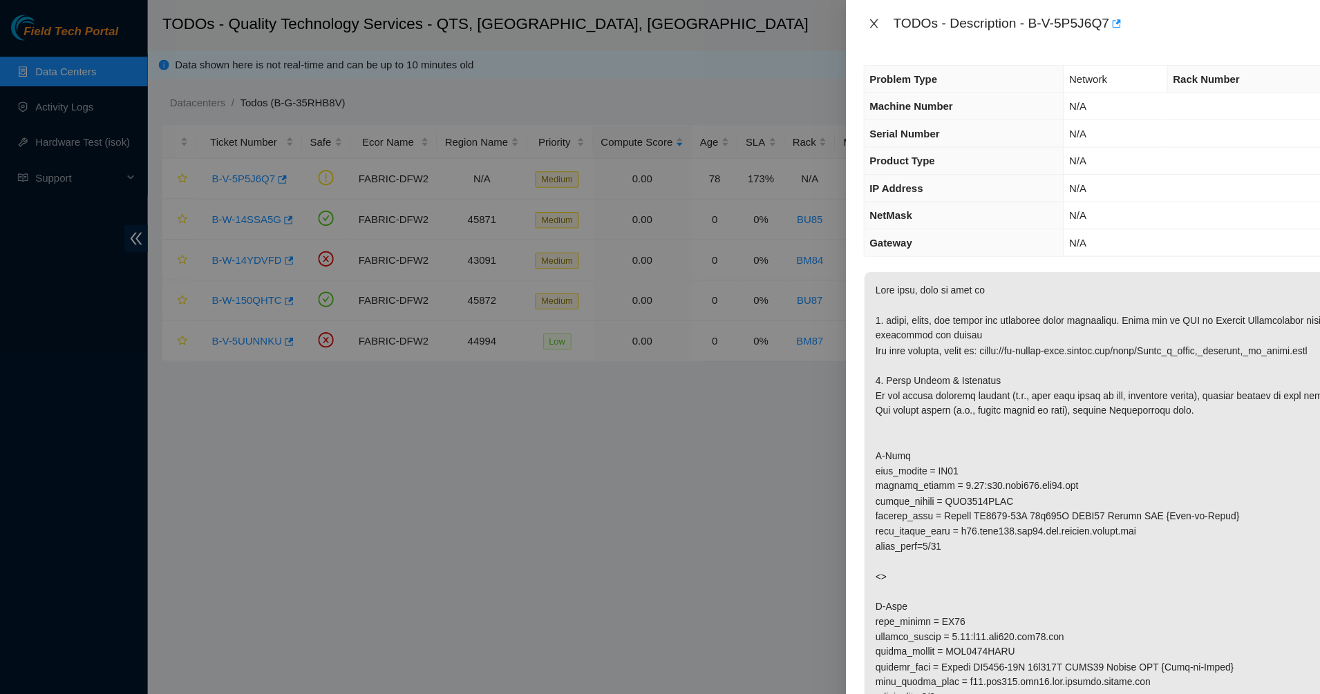
click at [813, 21] on icon "close" at bounding box center [818, 22] width 11 height 11
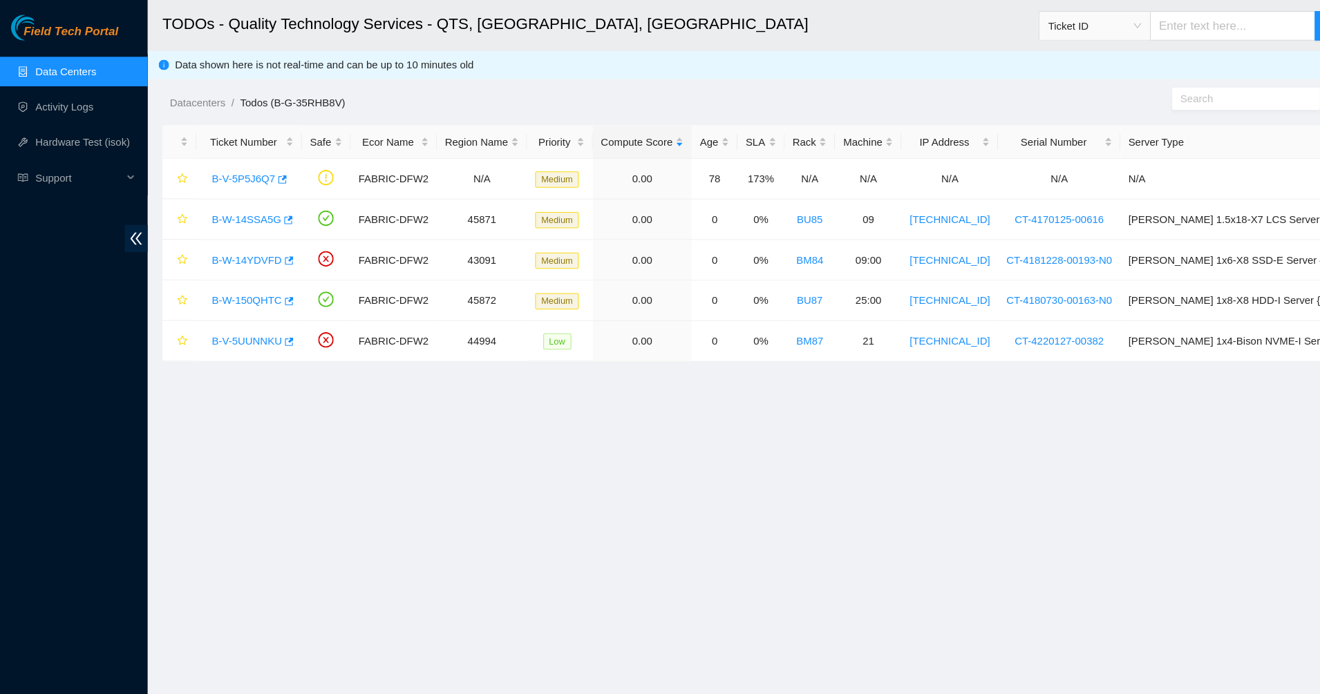
click at [476, 41] on h2 "TODOs - Quality Technology Services - QTS, [GEOGRAPHIC_DATA], [GEOGRAPHIC_DATA]" at bounding box center [604, 22] width 904 height 44
click at [491, 500] on main "TODOs - Quality Technology Services - QTS, [GEOGRAPHIC_DATA], [GEOGRAPHIC_DATA]…" at bounding box center [729, 332] width 1182 height 665
click at [750, 393] on main "TODOs - Quality Technology Services - QTS, [GEOGRAPHIC_DATA], [GEOGRAPHIC_DATA]…" at bounding box center [729, 332] width 1182 height 665
click at [58, 61] on link "Data Centers" at bounding box center [61, 66] width 57 height 11
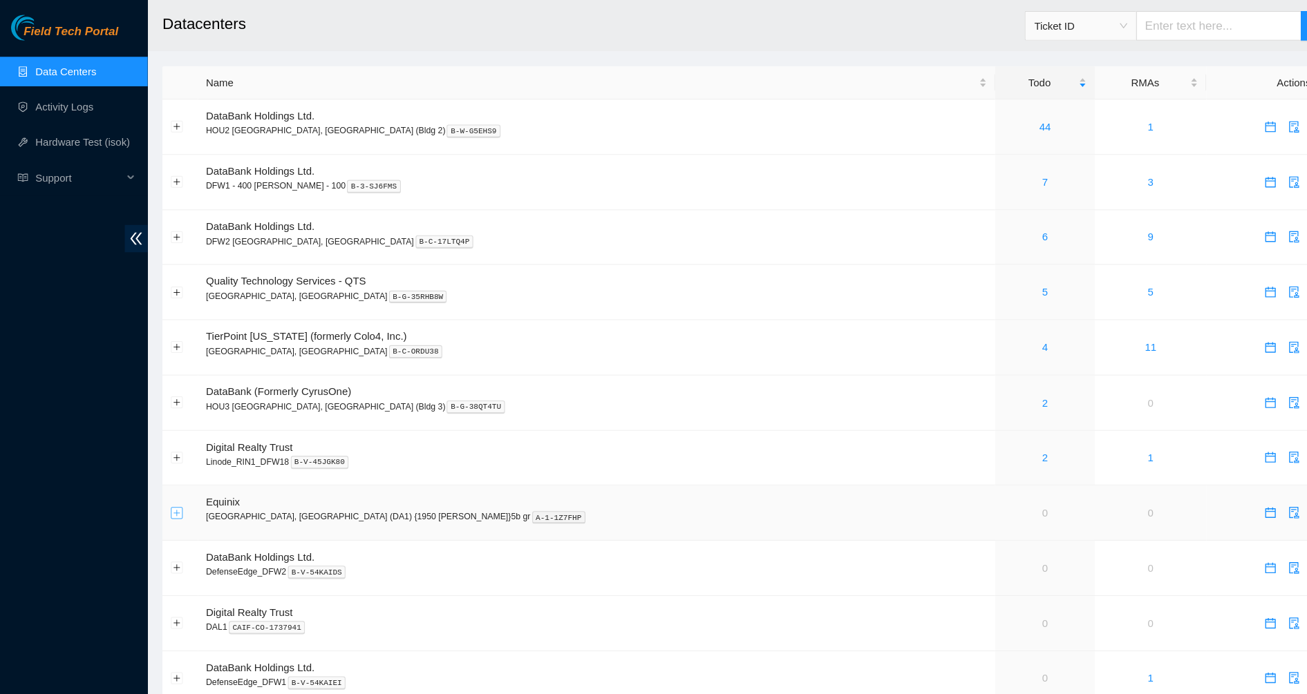
click at [163, 480] on button "Expand row" at bounding box center [165, 480] width 11 height 11
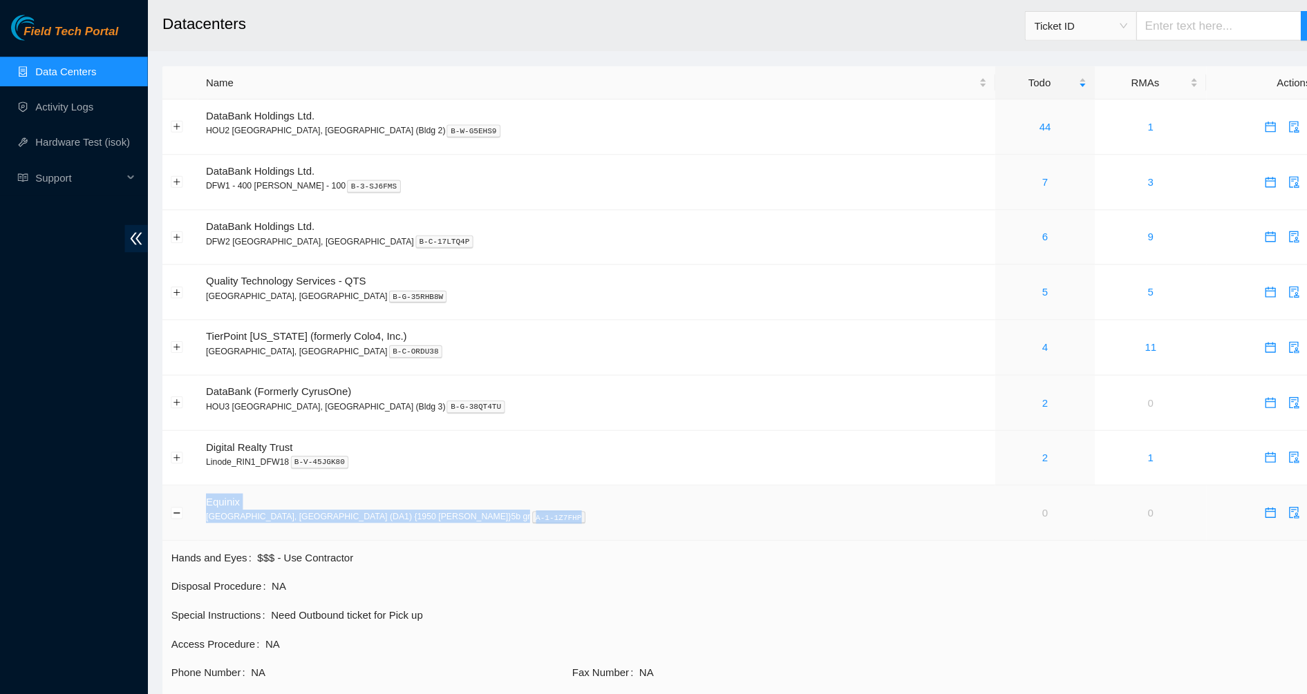
drag, startPoint x: 389, startPoint y: 483, endPoint x: 193, endPoint y: 471, distance: 195.9
click at [193, 471] on td "Equinix [GEOGRAPHIC_DATA], [GEOGRAPHIC_DATA] (DA1) {1950 [PERSON_NAME]}5b gr A-…" at bounding box center [558, 481] width 746 height 52
click at [193, 471] on span "Equinix" at bounding box center [209, 469] width 32 height 11
click at [193, 473] on span "Equinix" at bounding box center [209, 469] width 32 height 11
drag, startPoint x: 193, startPoint y: 471, endPoint x: 321, endPoint y: 488, distance: 128.9
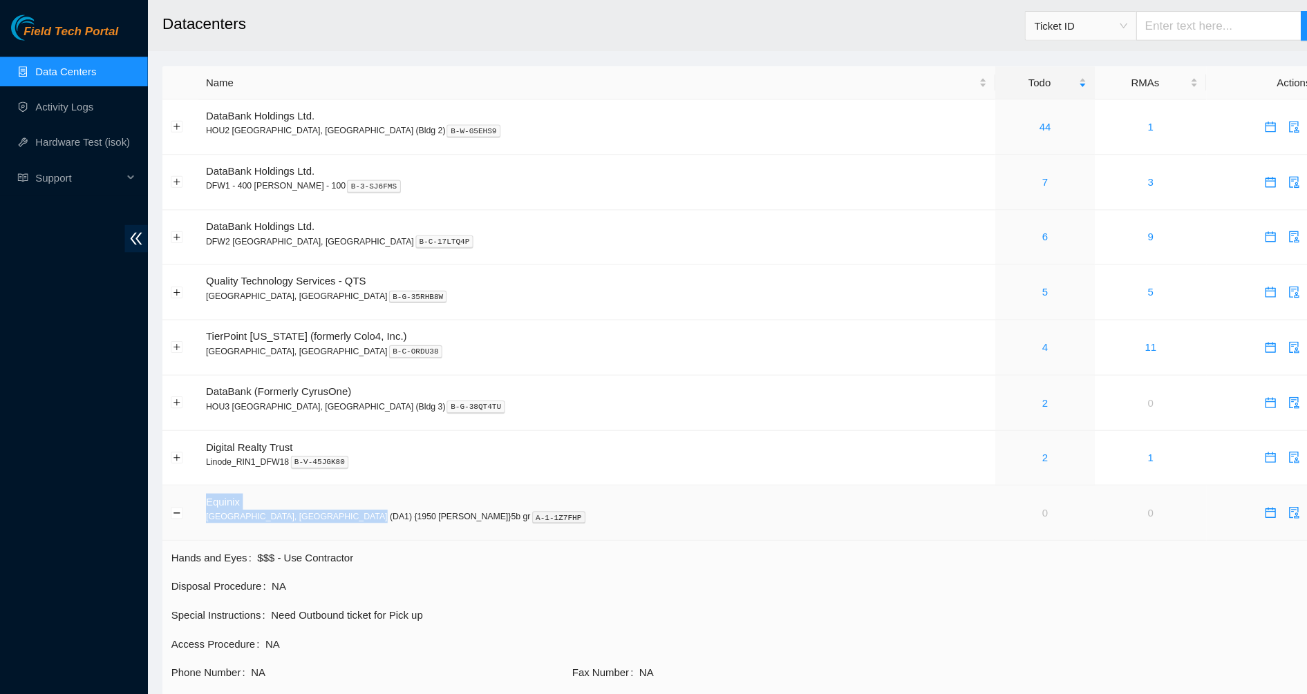
click at [321, 488] on td "Equinix [GEOGRAPHIC_DATA], [GEOGRAPHIC_DATA] (DA1) {1950 [PERSON_NAME]}5b gr A-…" at bounding box center [558, 481] width 746 height 52
copy td "Equinix [GEOGRAPHIC_DATA], [GEOGRAPHIC_DATA] (DA1) {1950 [PERSON_NAME]}"
click at [379, 263] on td "Quality Technology Services - QTS [GEOGRAPHIC_DATA], [GEOGRAPHIC_DATA] B-G-35RH…" at bounding box center [558, 274] width 746 height 52
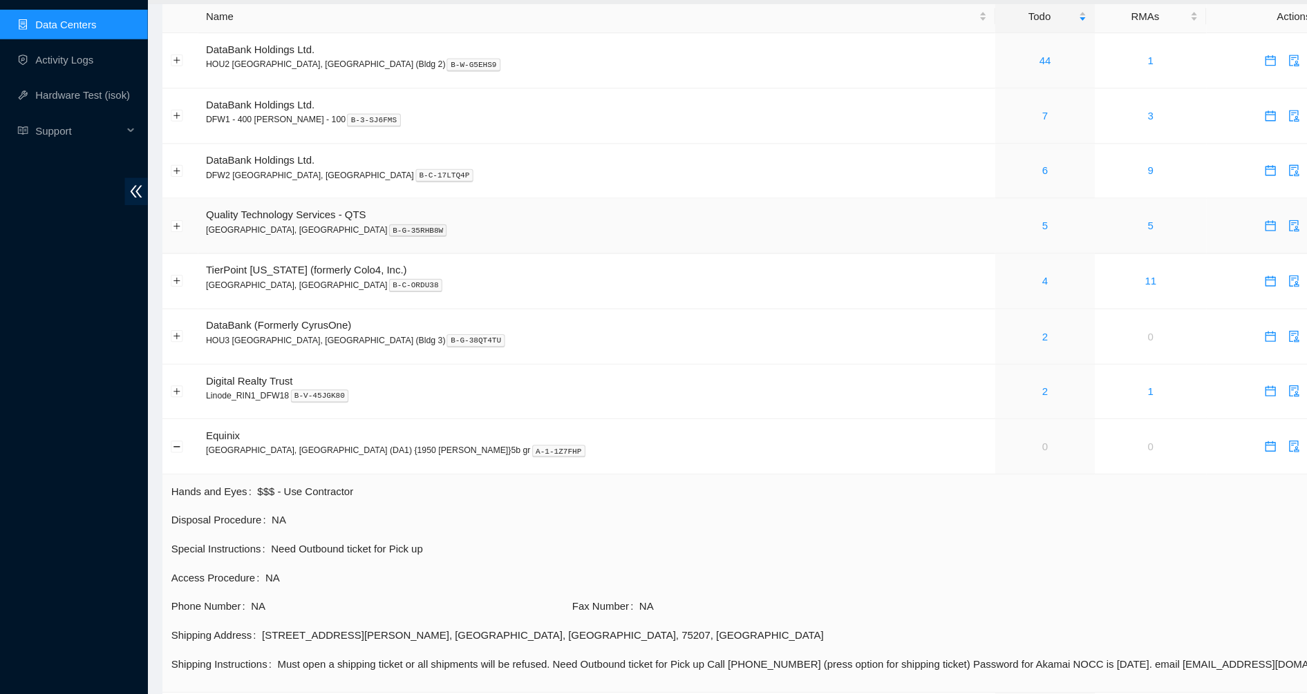
scroll to position [17, 0]
click at [172, 252] on td at bounding box center [168, 257] width 33 height 52
click at [166, 256] on button "Expand row" at bounding box center [165, 257] width 11 height 11
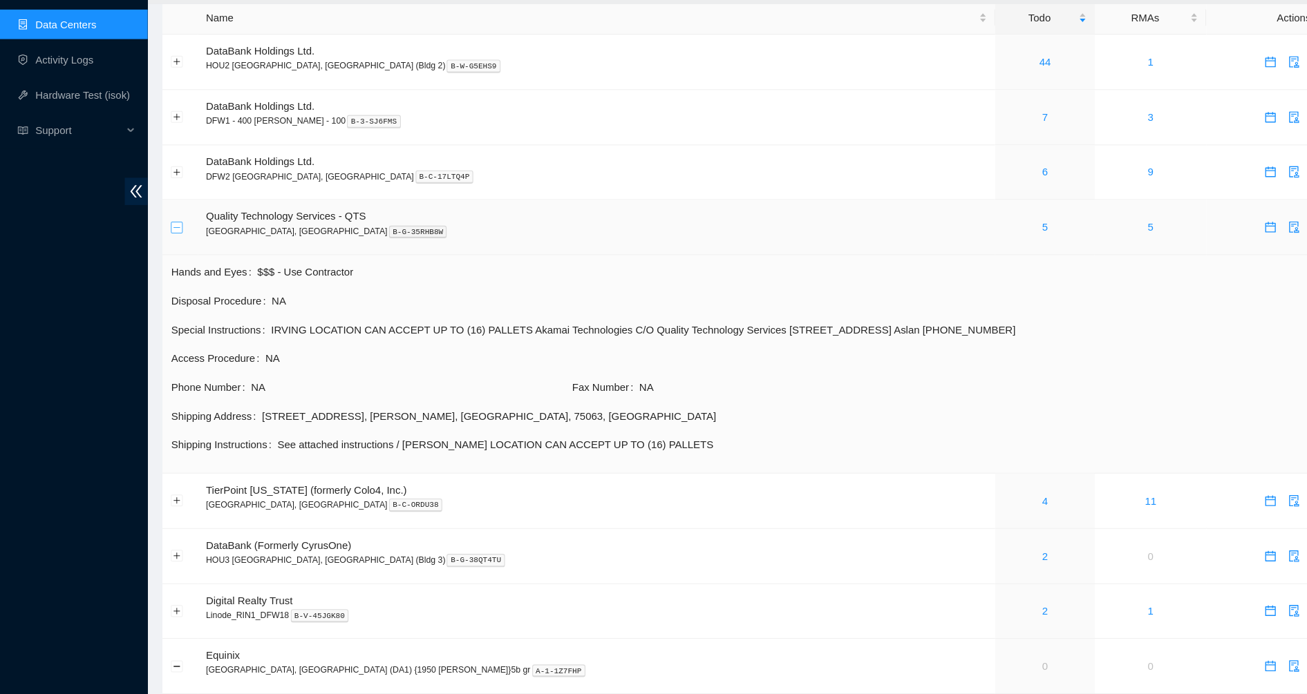
click at [166, 256] on button "Collapse row" at bounding box center [165, 257] width 11 height 11
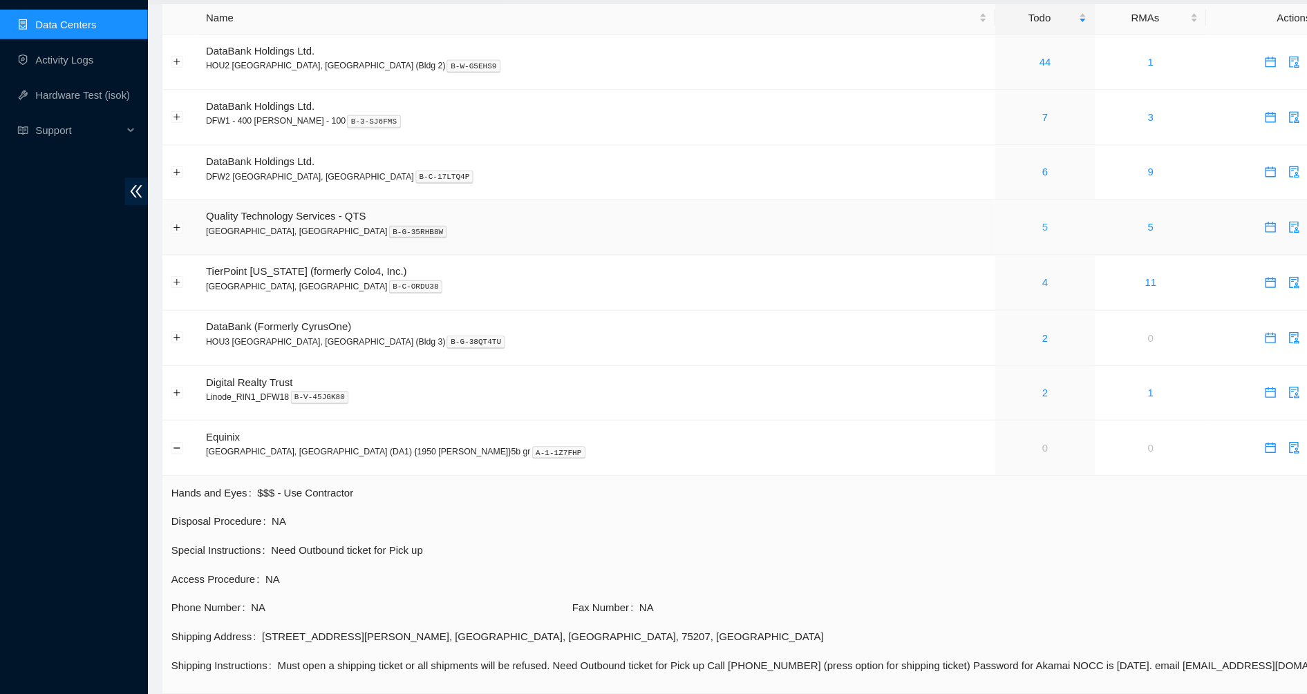
click at [976, 256] on link "5" at bounding box center [979, 257] width 6 height 11
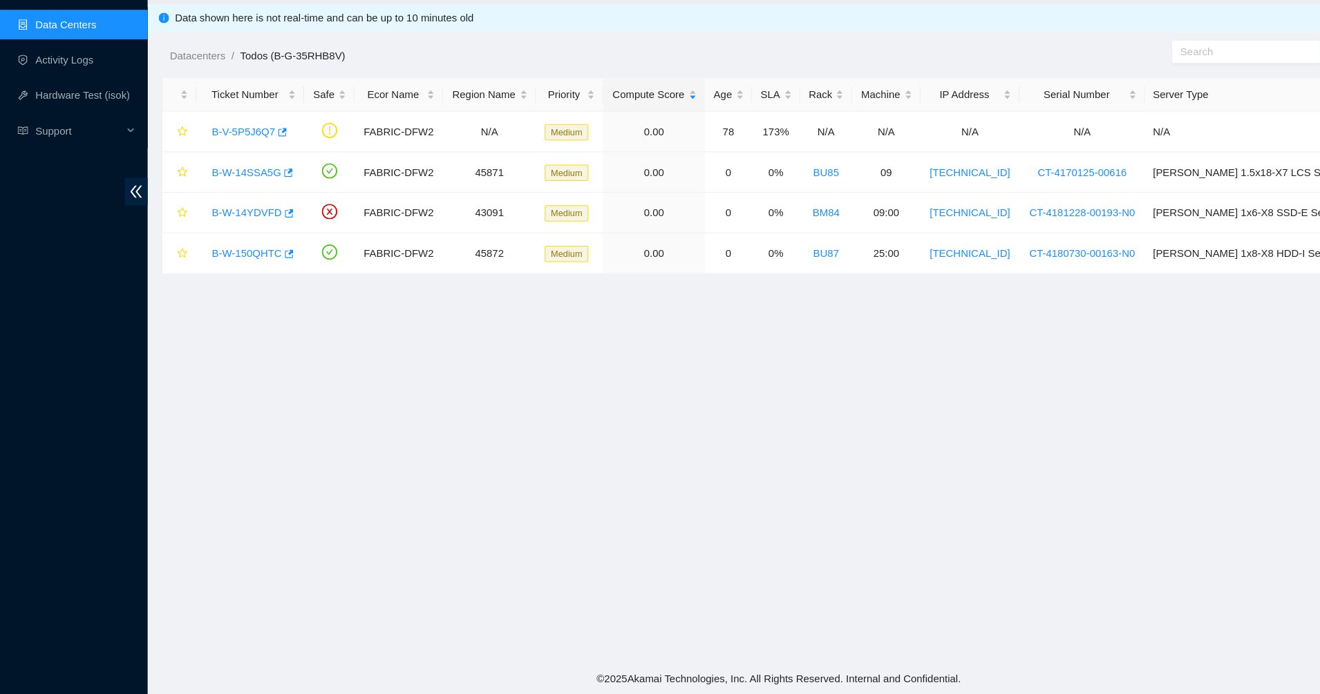
click at [569, 333] on main "TODOs - Quality Technology Services - QTS, [GEOGRAPHIC_DATA], [GEOGRAPHIC_DATA]…" at bounding box center [729, 332] width 1182 height 665
click at [730, 363] on main "TODOs - Quality Technology Services - QTS, [GEOGRAPHIC_DATA], [GEOGRAPHIC_DATA]…" at bounding box center [729, 332] width 1182 height 665
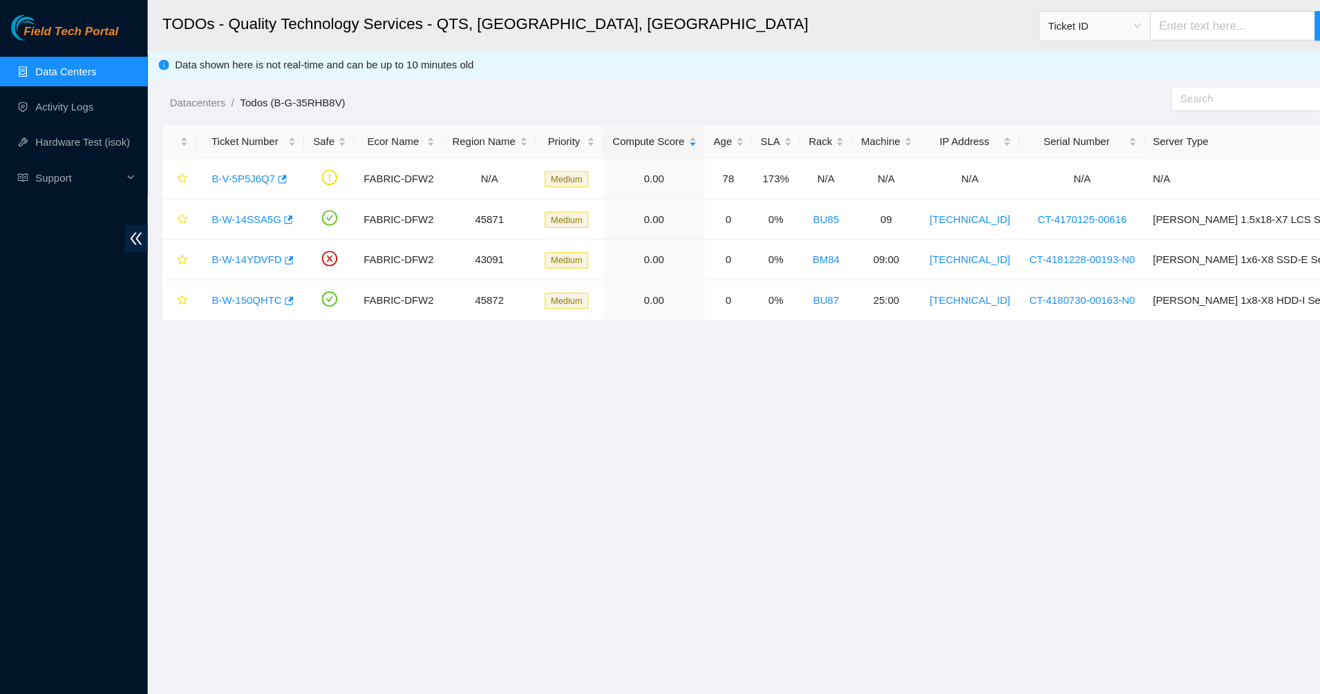
click at [50, 69] on link "Data Centers" at bounding box center [61, 66] width 57 height 11
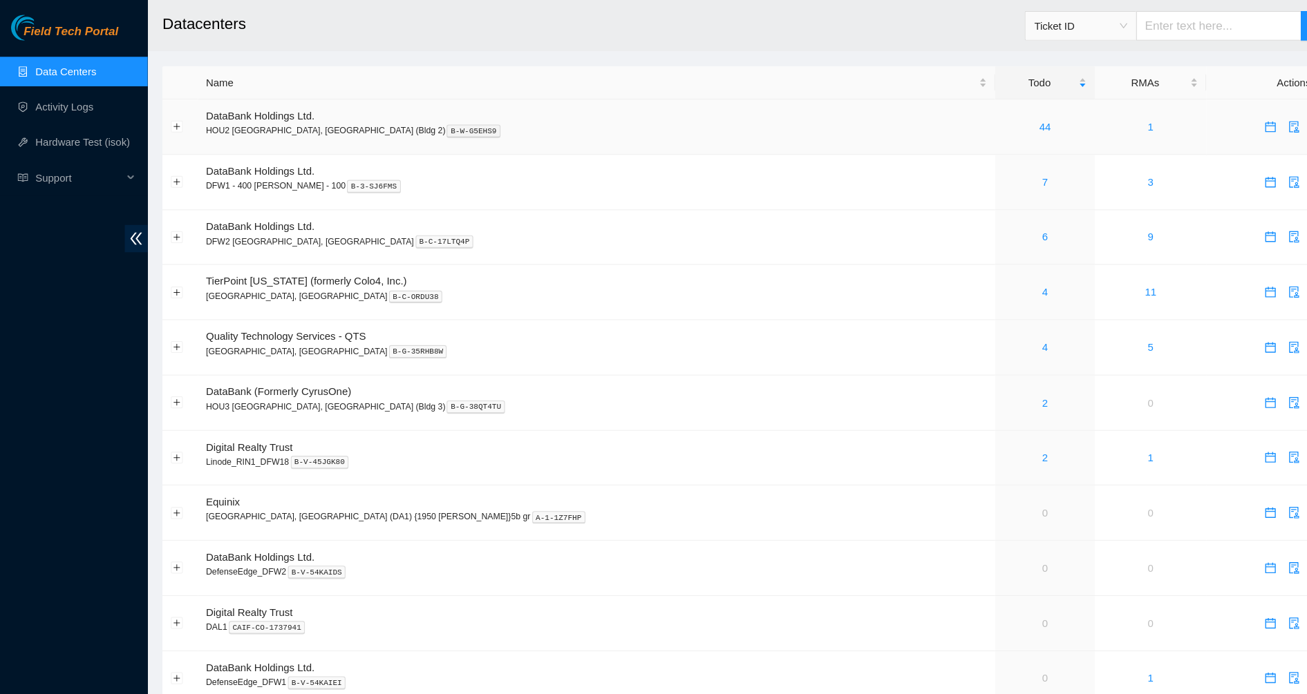
click at [939, 117] on div "44" at bounding box center [978, 118] width 78 height 15
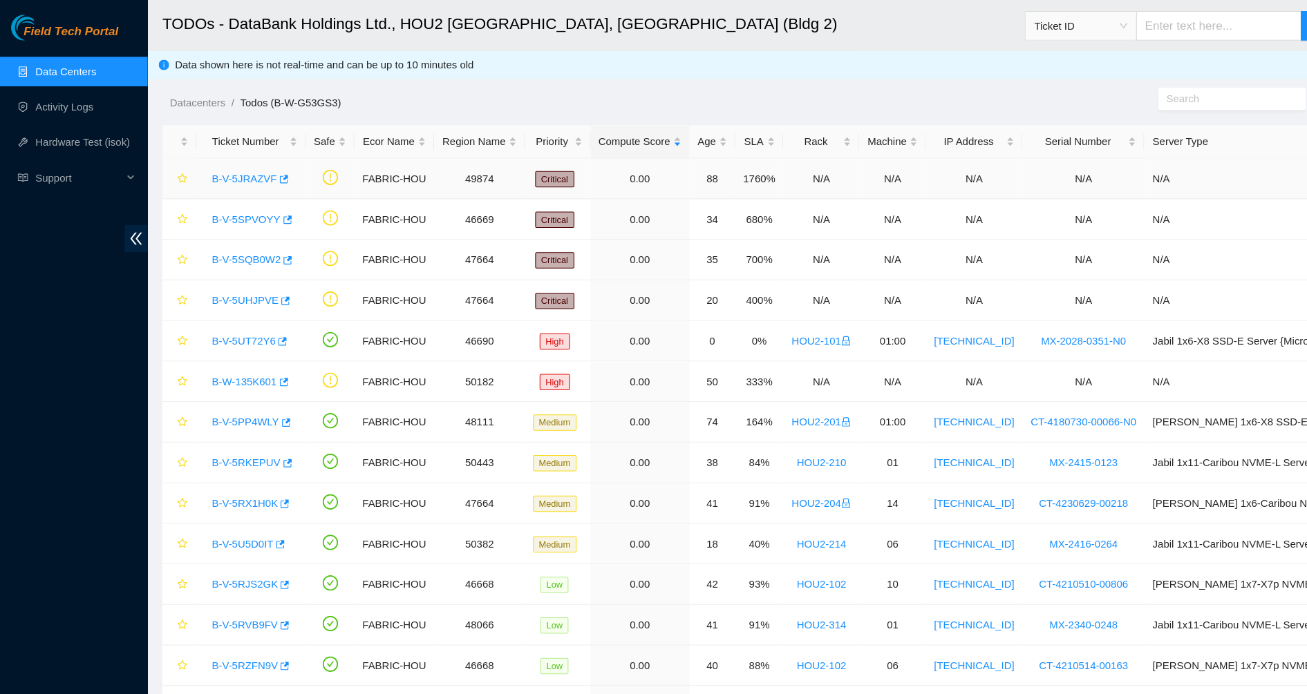
click at [240, 169] on link "B-V-5JRAZVF" at bounding box center [228, 167] width 61 height 11
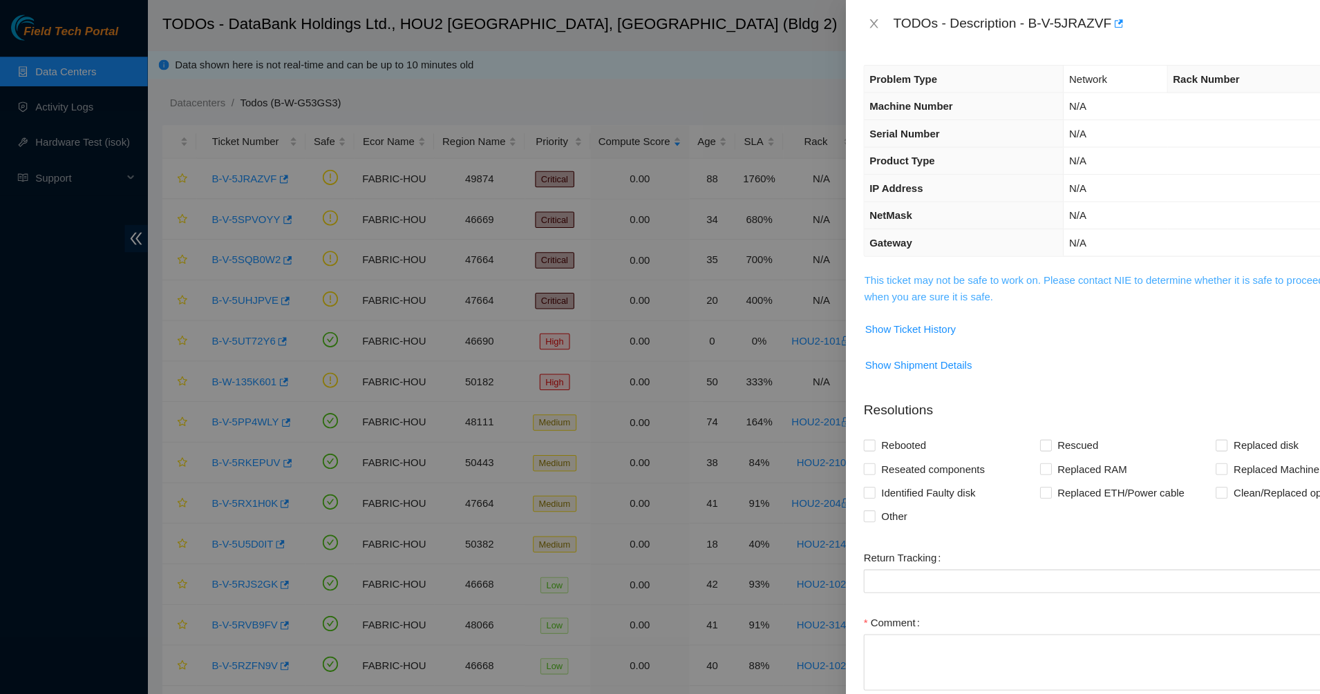
click at [851, 273] on link "This ticket may not be safe to work on. Please contact NIE to determine whether…" at bounding box center [1054, 270] width 491 height 26
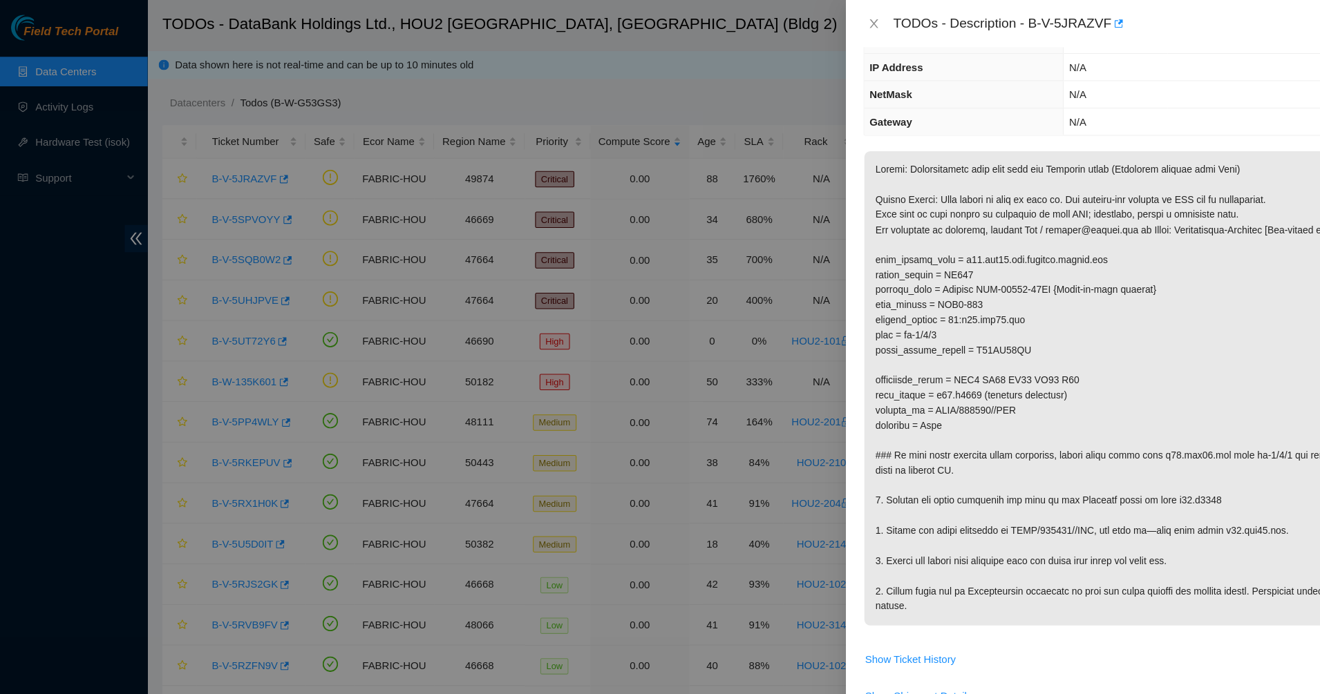
scroll to position [114, 0]
click at [858, 477] on p at bounding box center [1055, 363] width 493 height 444
drag, startPoint x: 858, startPoint y: 477, endPoint x: 857, endPoint y: 507, distance: 30.4
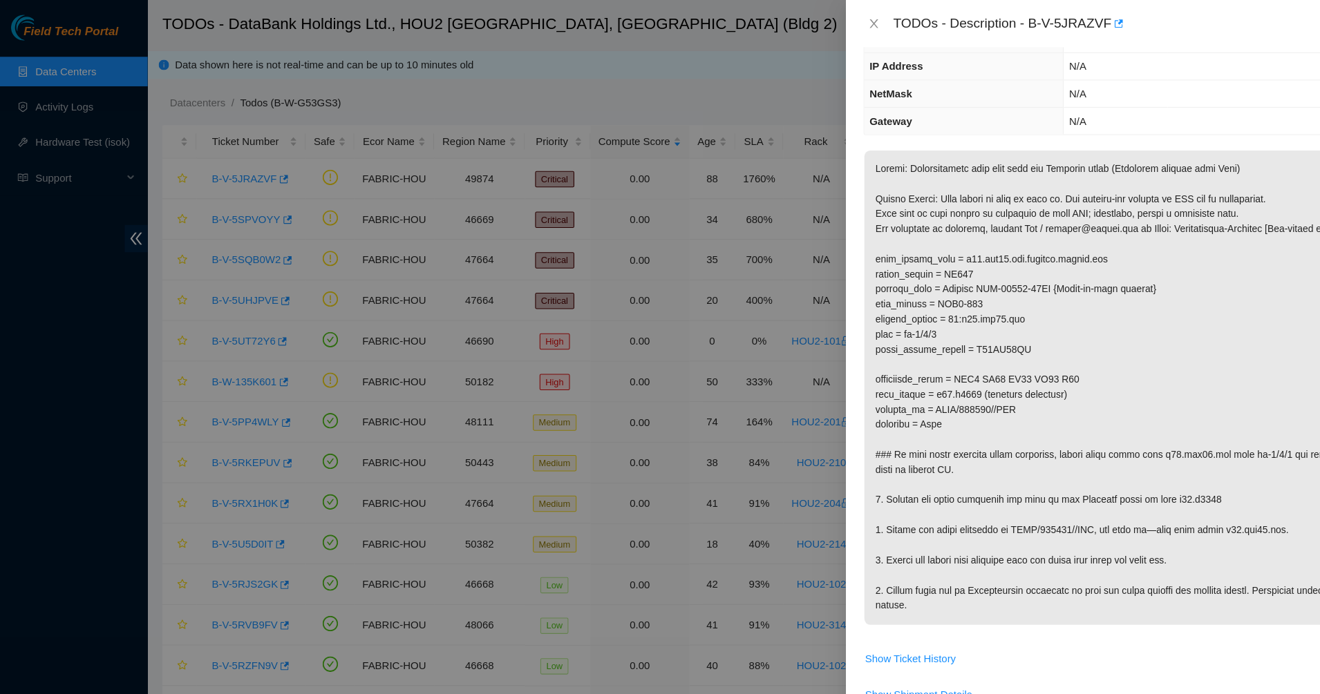
click at [857, 507] on p at bounding box center [1055, 363] width 493 height 444
drag, startPoint x: 857, startPoint y: 507, endPoint x: 853, endPoint y: 527, distance: 20.3
click at [853, 527] on p at bounding box center [1055, 363] width 493 height 444
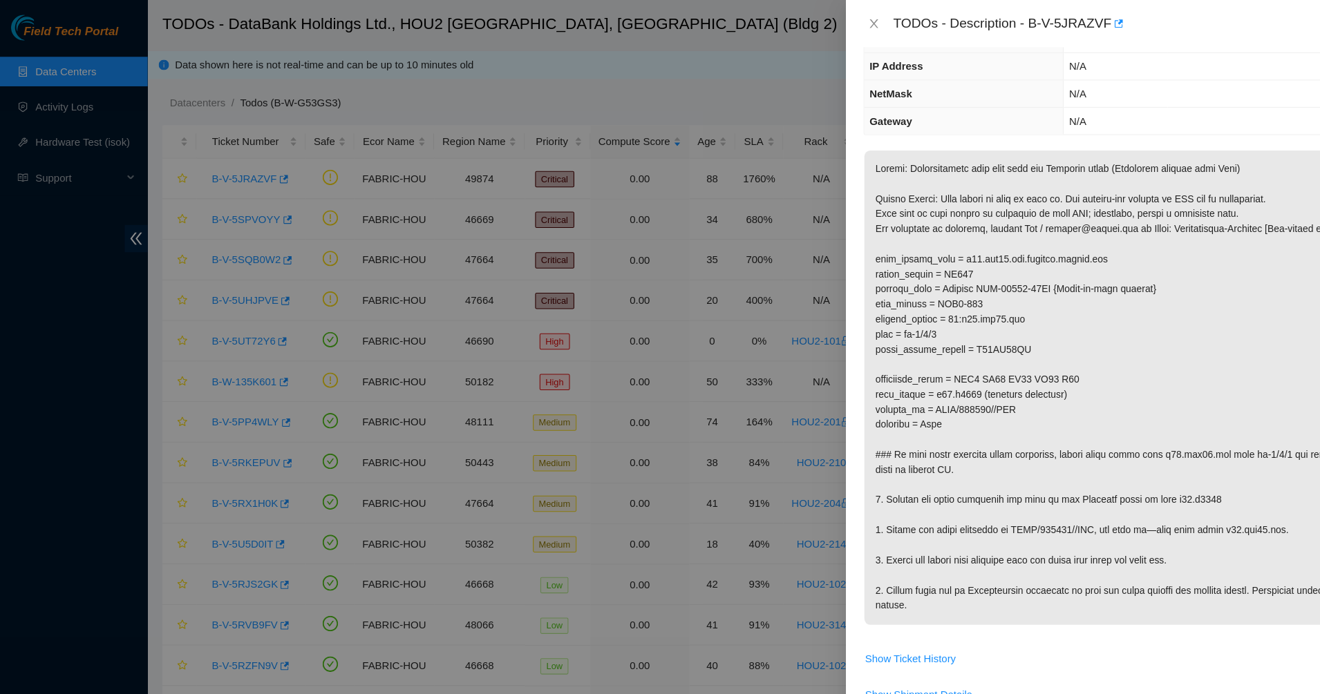
click at [853, 533] on p at bounding box center [1055, 363] width 493 height 444
drag, startPoint x: 853, startPoint y: 533, endPoint x: 847, endPoint y: 556, distance: 24.1
click at [847, 556] on p at bounding box center [1055, 363] width 493 height 444
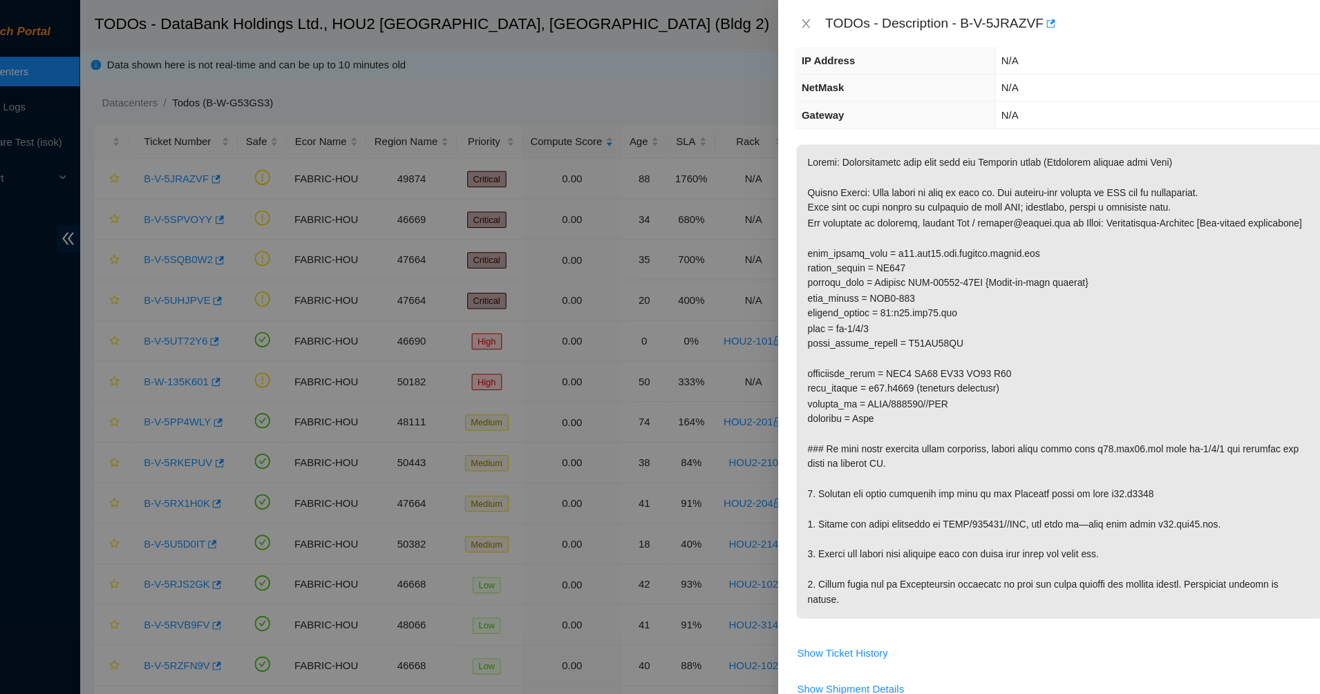
scroll to position [120, 0]
click at [916, 432] on p at bounding box center [1055, 357] width 493 height 444
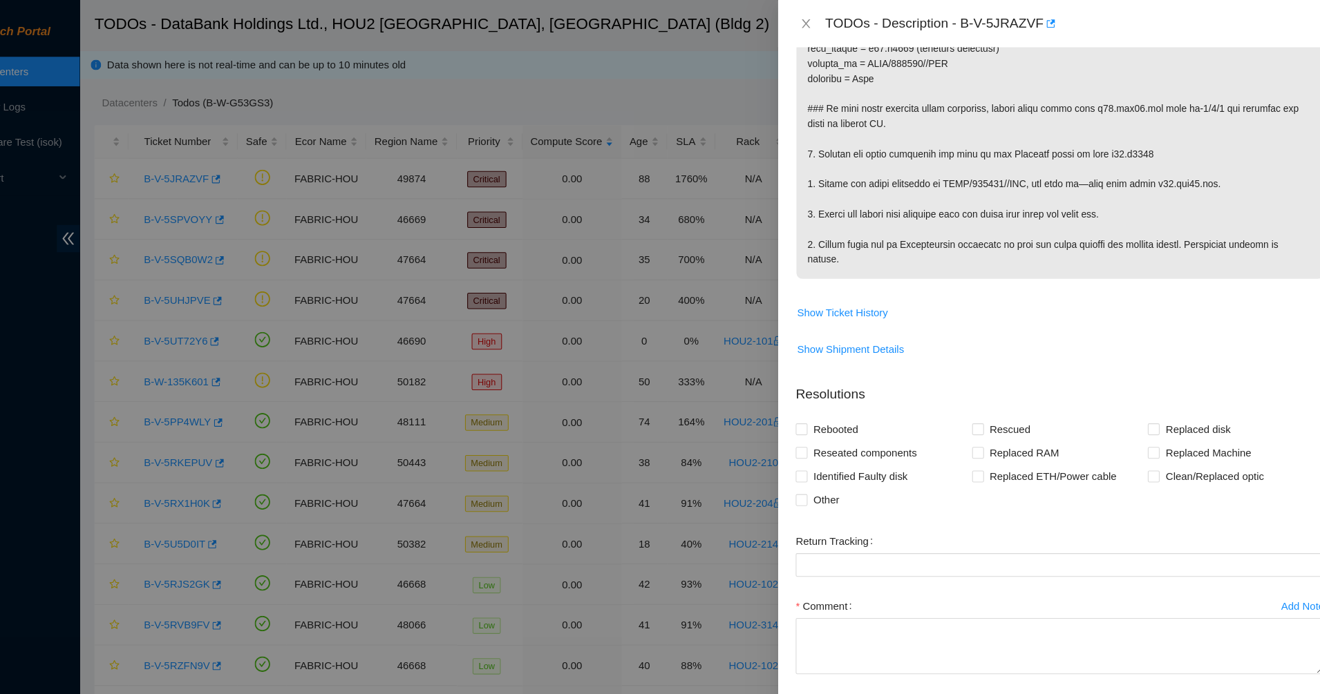
scroll to position [437, 0]
click at [870, 301] on span "Show Ticket History" at bounding box center [852, 293] width 85 height 15
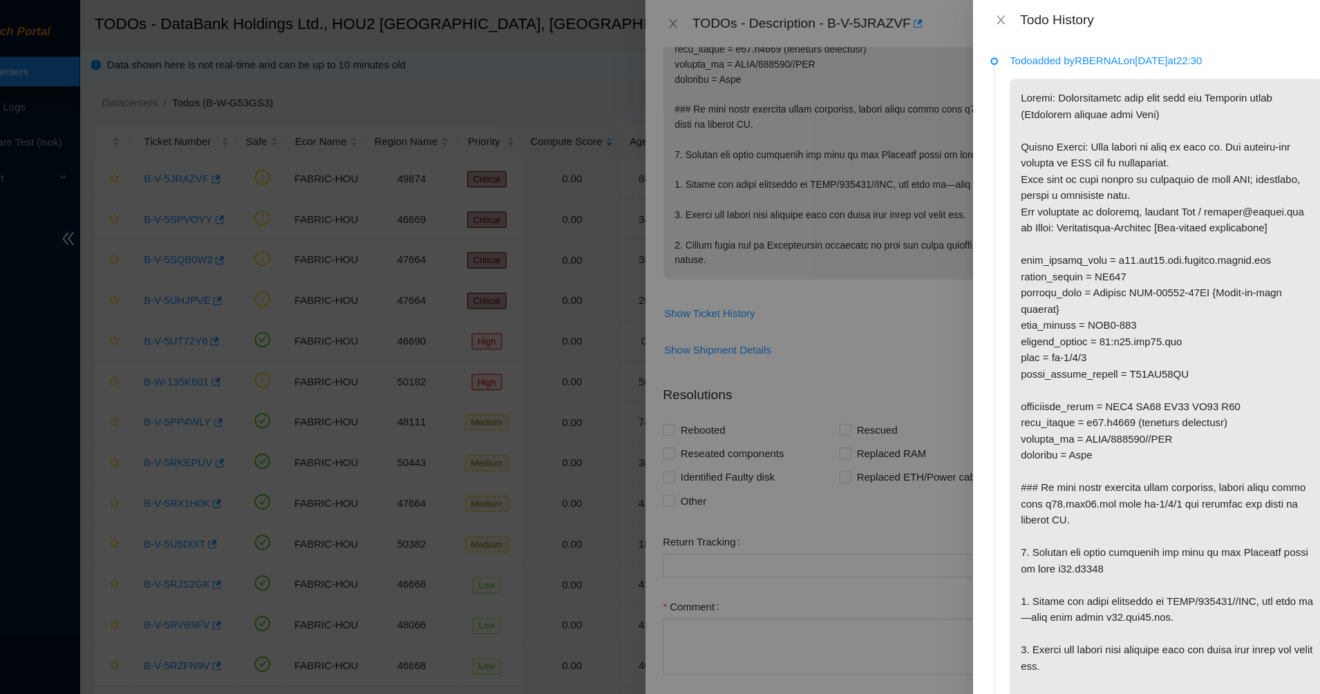
click at [1092, 55] on p "Todo added by RBERNAL on [DATE] 22:30" at bounding box center [1156, 56] width 294 height 15
drag, startPoint x: 1092, startPoint y: 55, endPoint x: 1058, endPoint y: 131, distance: 84.1
click at [1058, 131] on p at bounding box center [1156, 381] width 294 height 614
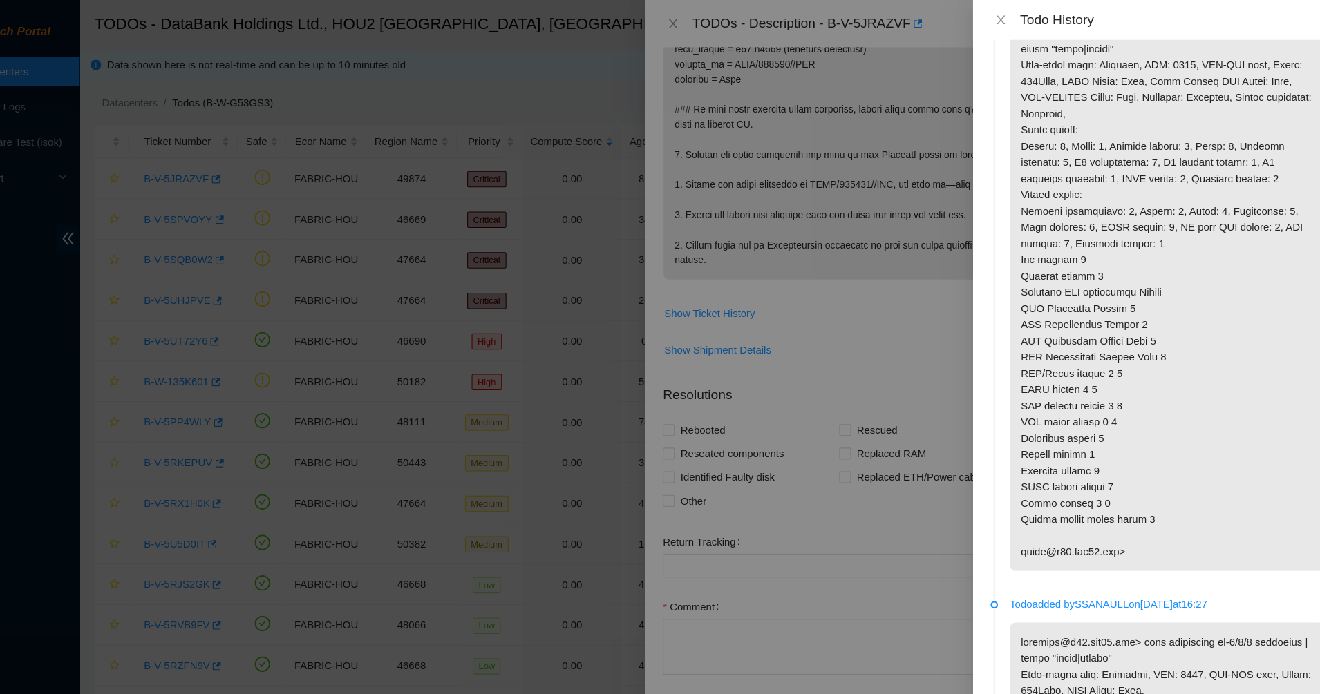
scroll to position [728, 0]
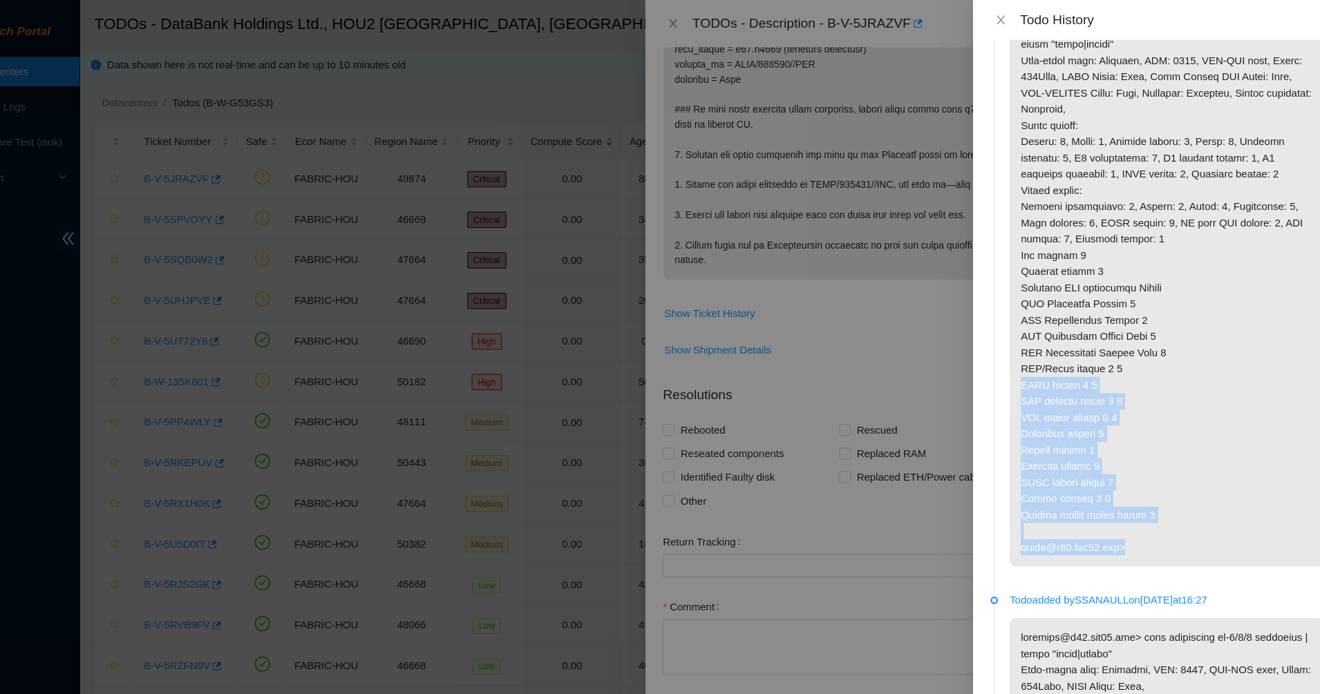
drag, startPoint x: 1117, startPoint y: 542, endPoint x: 1099, endPoint y: 328, distance: 215.6
click at [1099, 328] on p at bounding box center [1156, 269] width 294 height 522
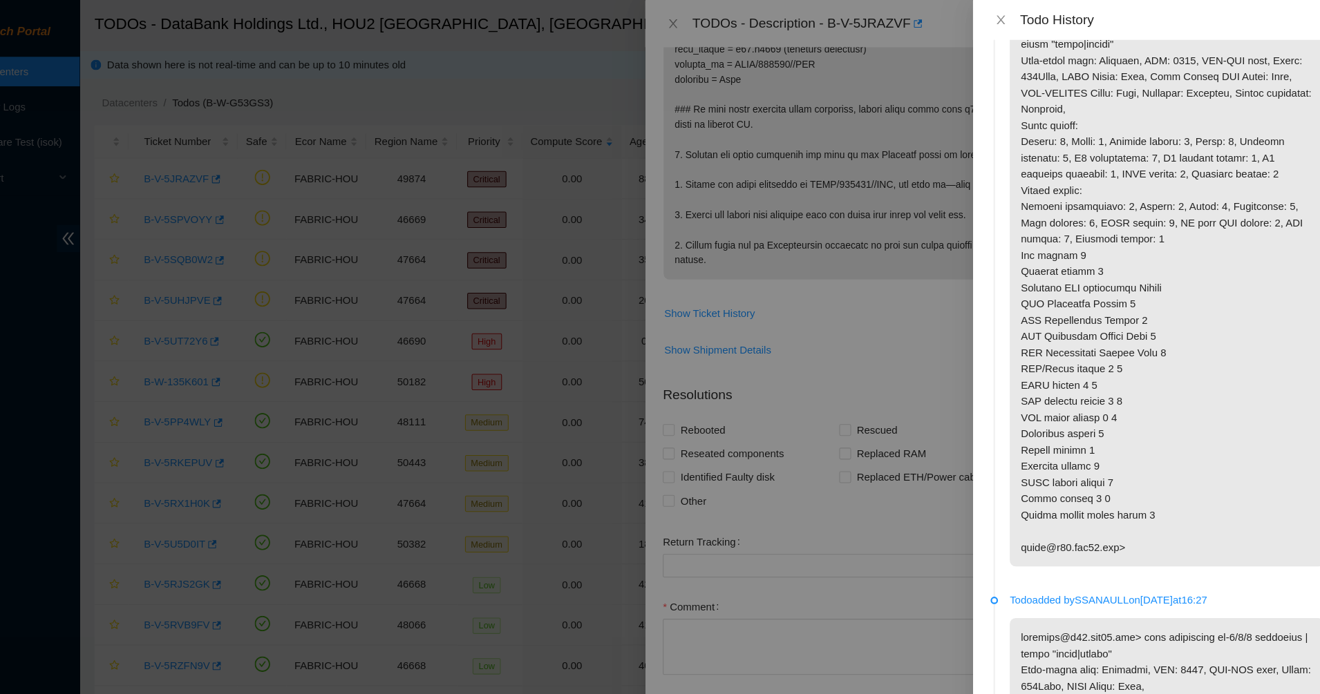
click at [1099, 328] on p at bounding box center [1156, 269] width 294 height 522
click at [1059, 296] on p at bounding box center [1156, 269] width 294 height 522
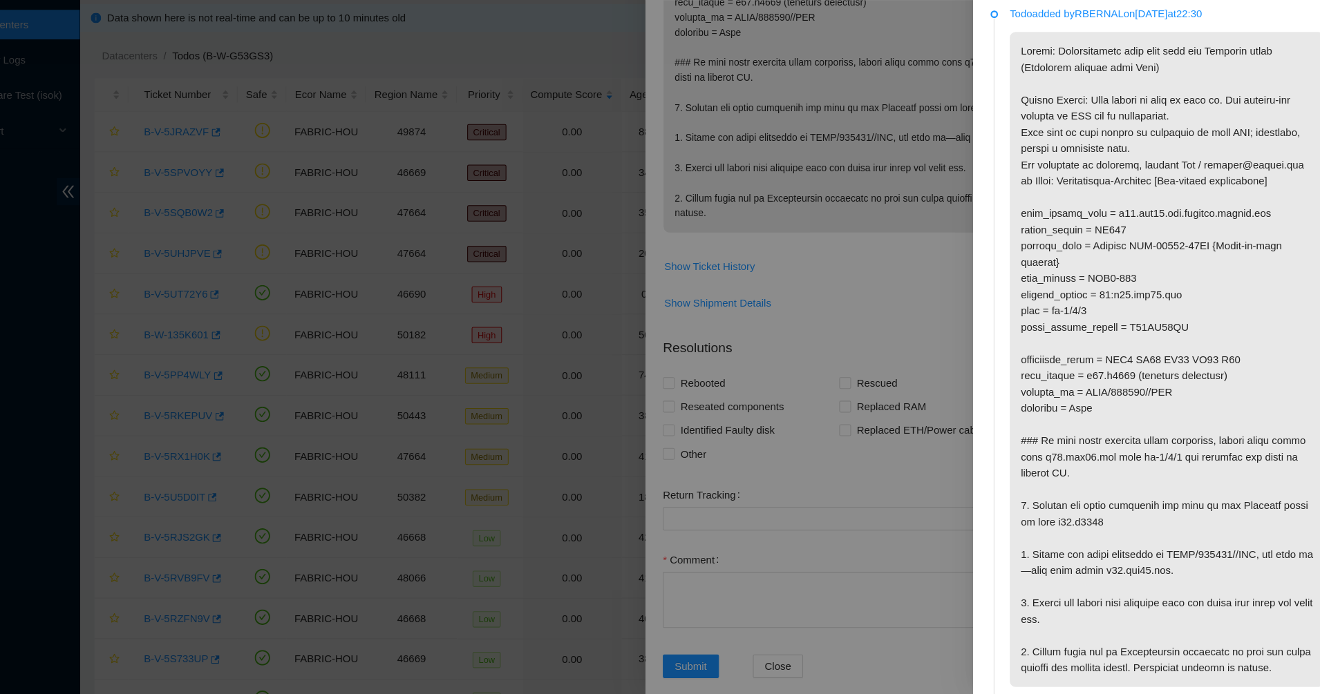
scroll to position [0, 0]
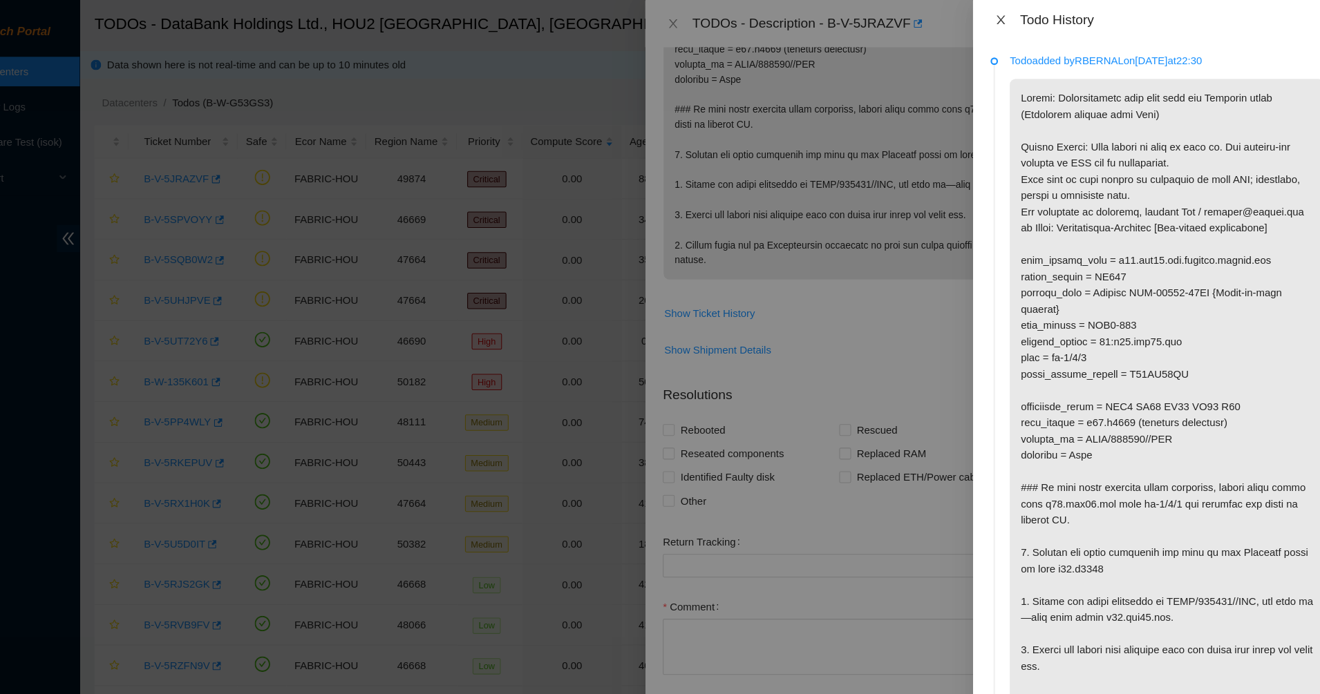
click at [1002, 15] on icon "close" at bounding box center [1000, 18] width 11 height 11
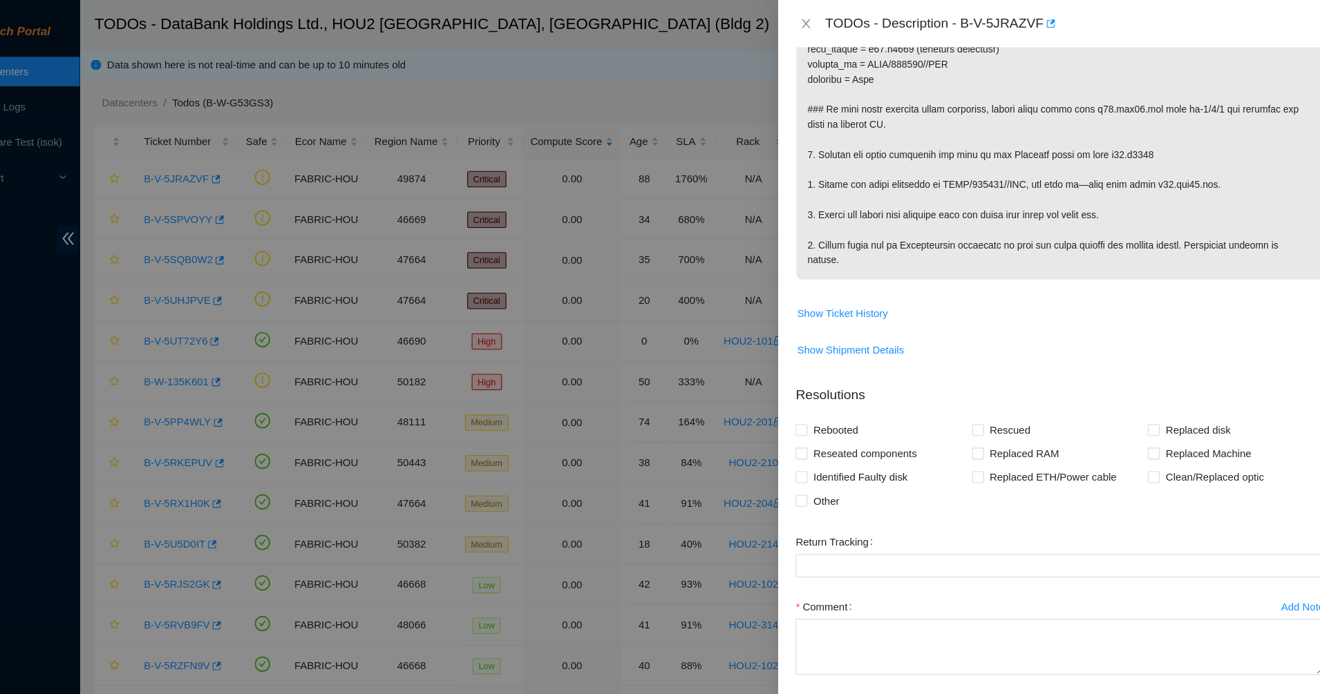
click at [936, 122] on p at bounding box center [1055, 40] width 493 height 444
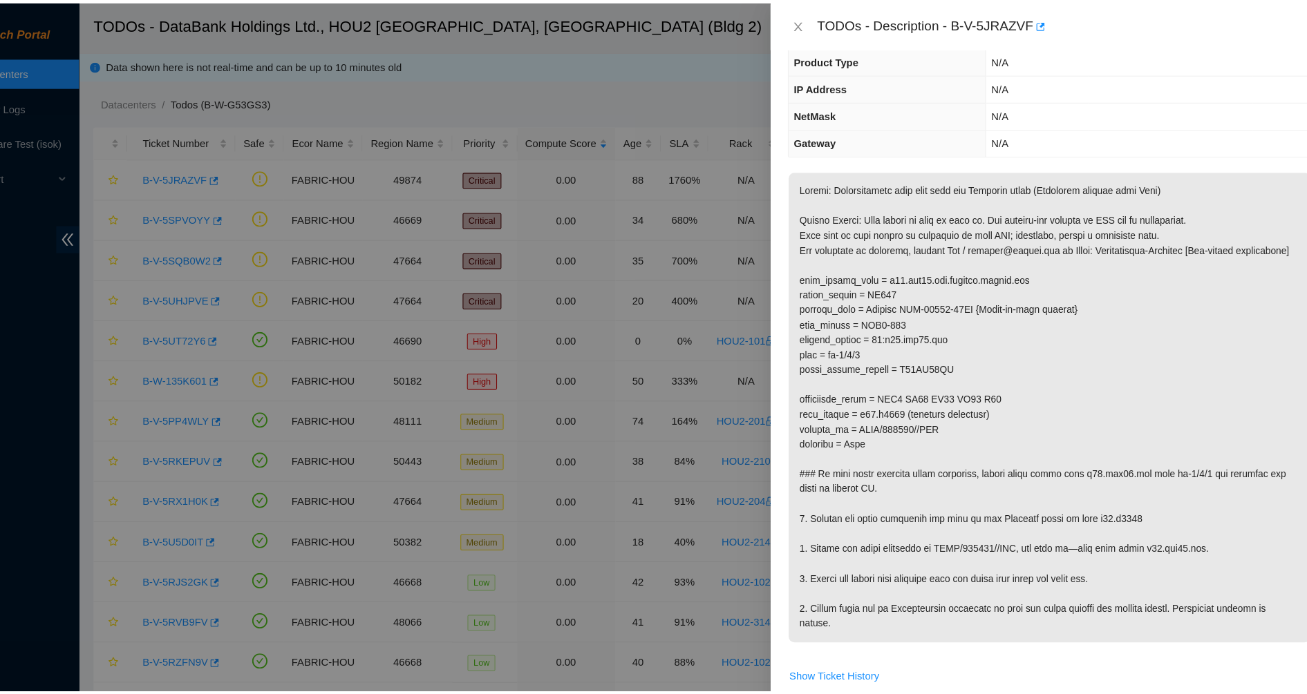
scroll to position [90, 0]
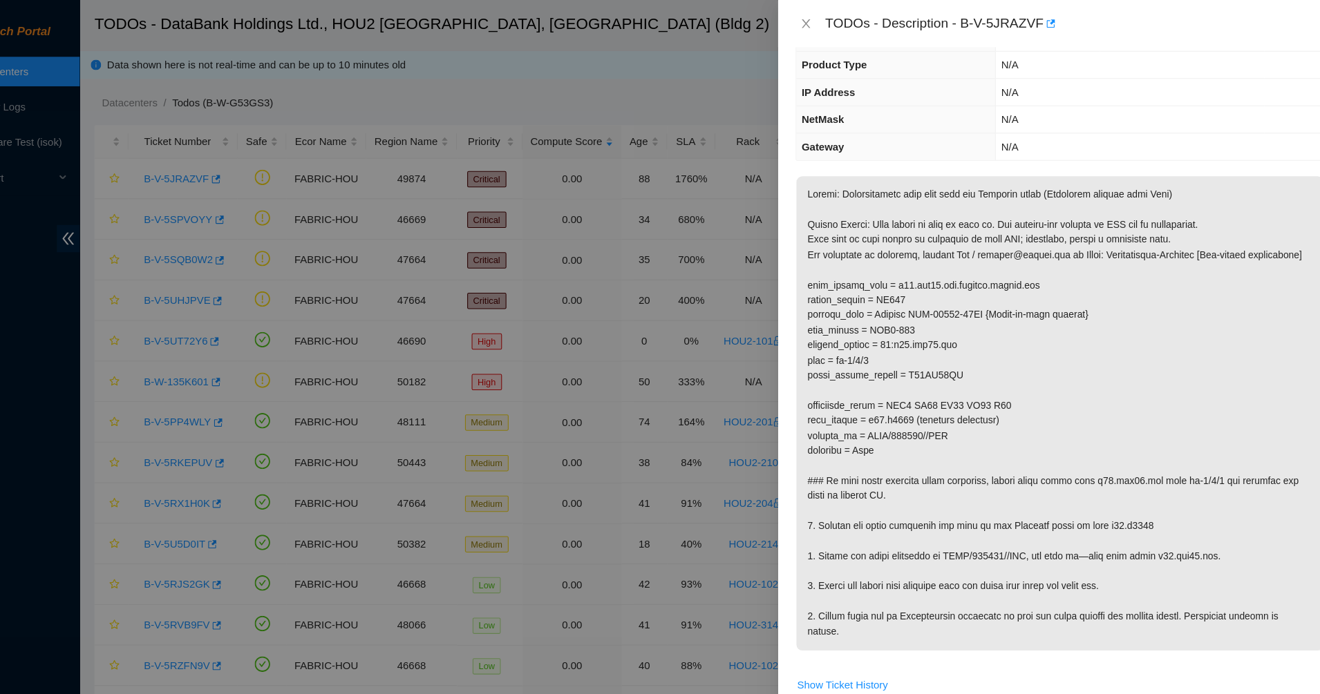
click at [889, 233] on p at bounding box center [1055, 387] width 493 height 444
click at [811, 16] on button "Close" at bounding box center [817, 22] width 19 height 13
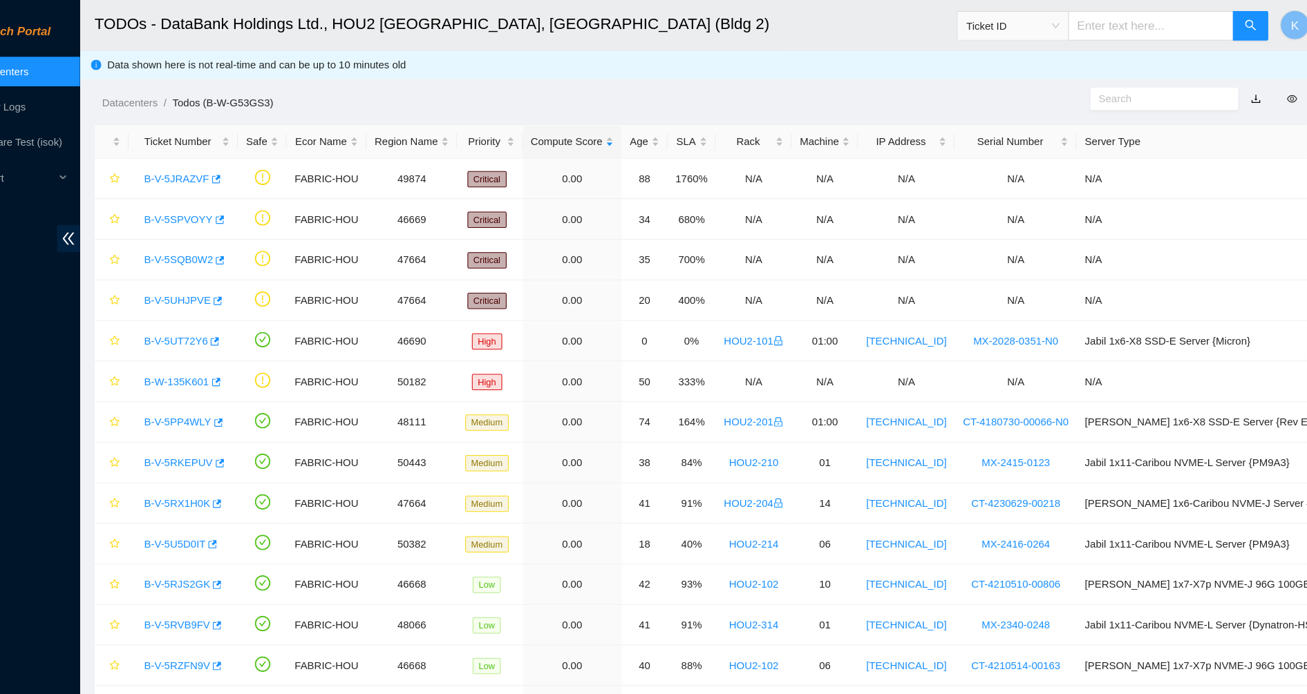
scroll to position [120, 0]
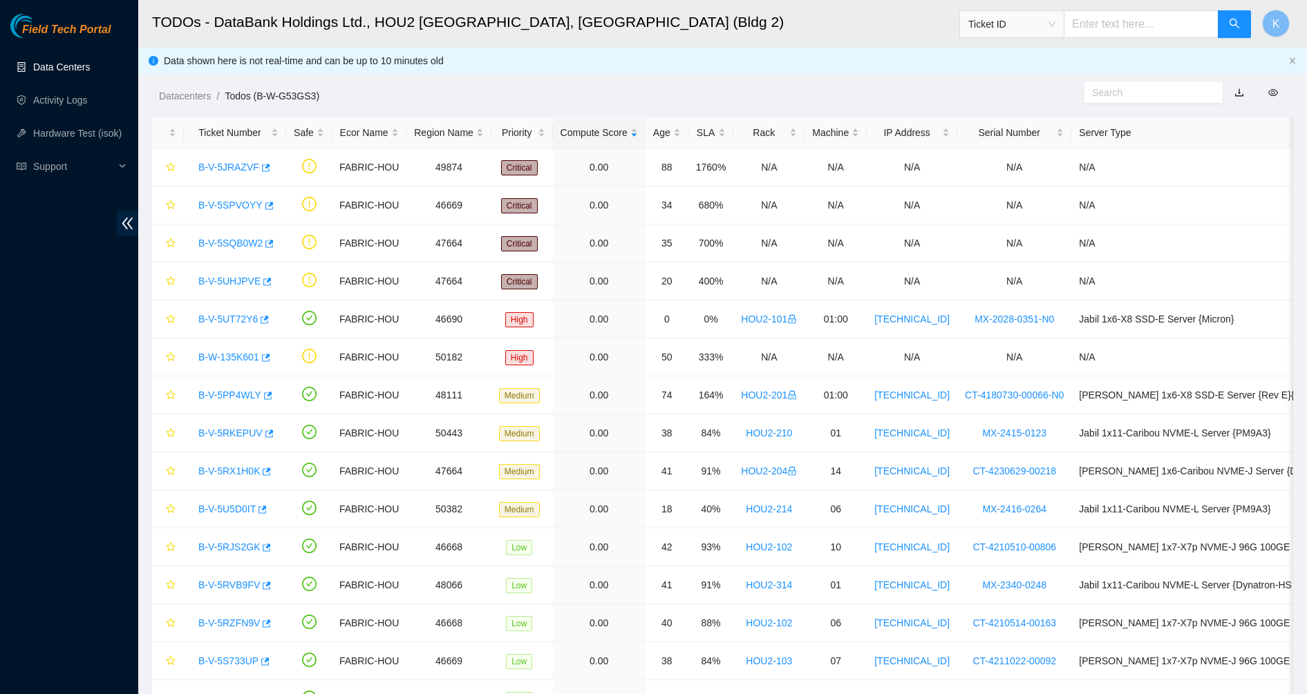
click at [75, 73] on link "Data Centers" at bounding box center [61, 66] width 57 height 11
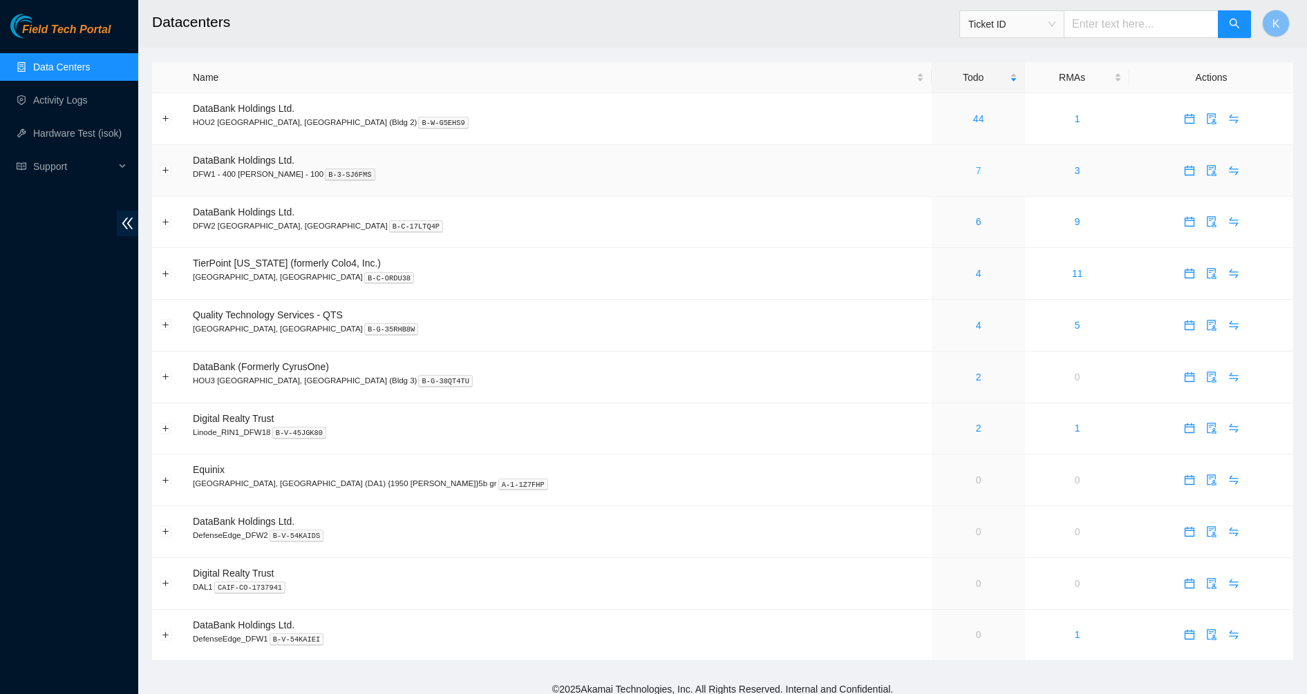
click at [976, 171] on link "7" at bounding box center [979, 170] width 6 height 11
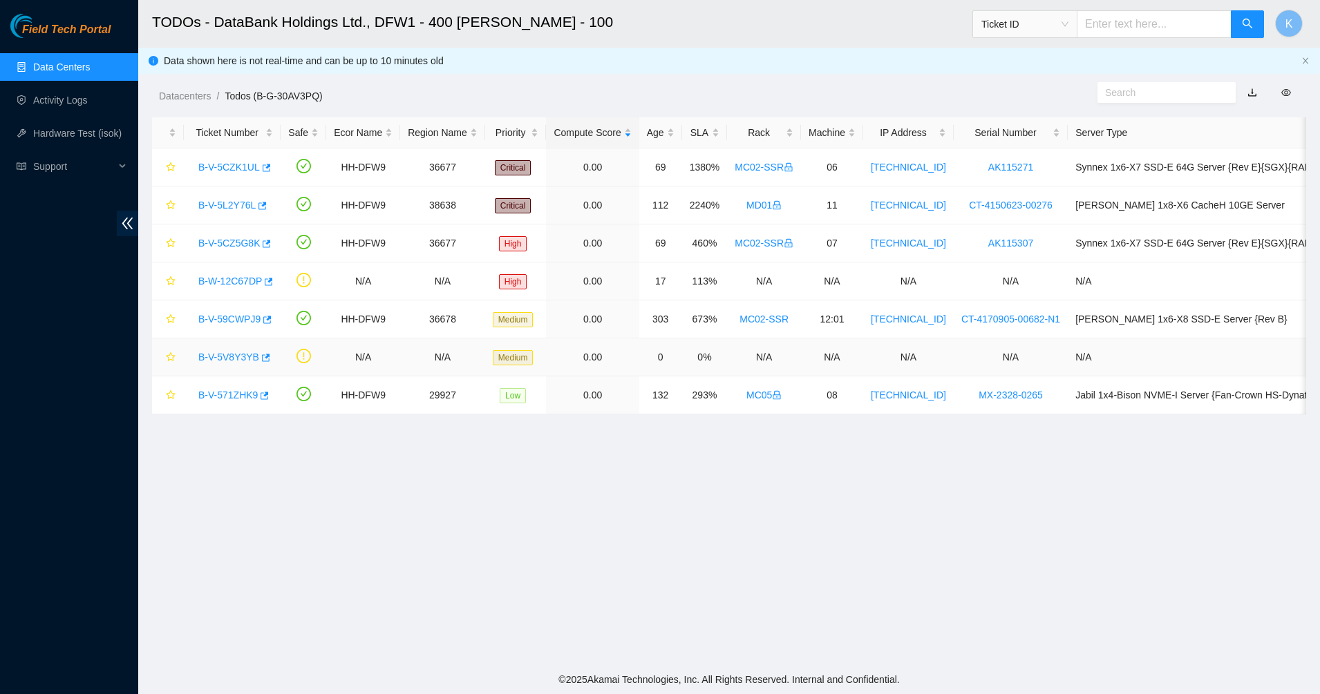
click at [230, 361] on link "B-V-5V8Y3YB" at bounding box center [228, 357] width 61 height 11
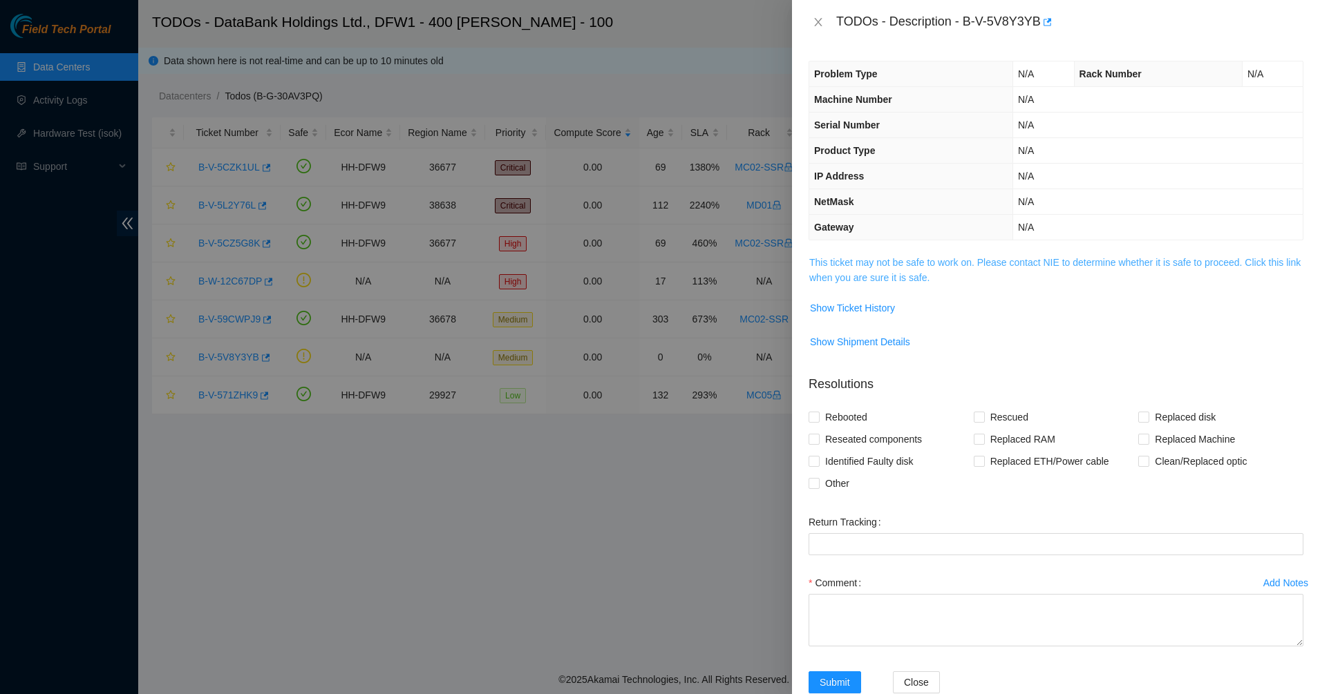
click at [844, 277] on link "This ticket may not be safe to work on. Please contact NIE to determine whether…" at bounding box center [1054, 270] width 491 height 26
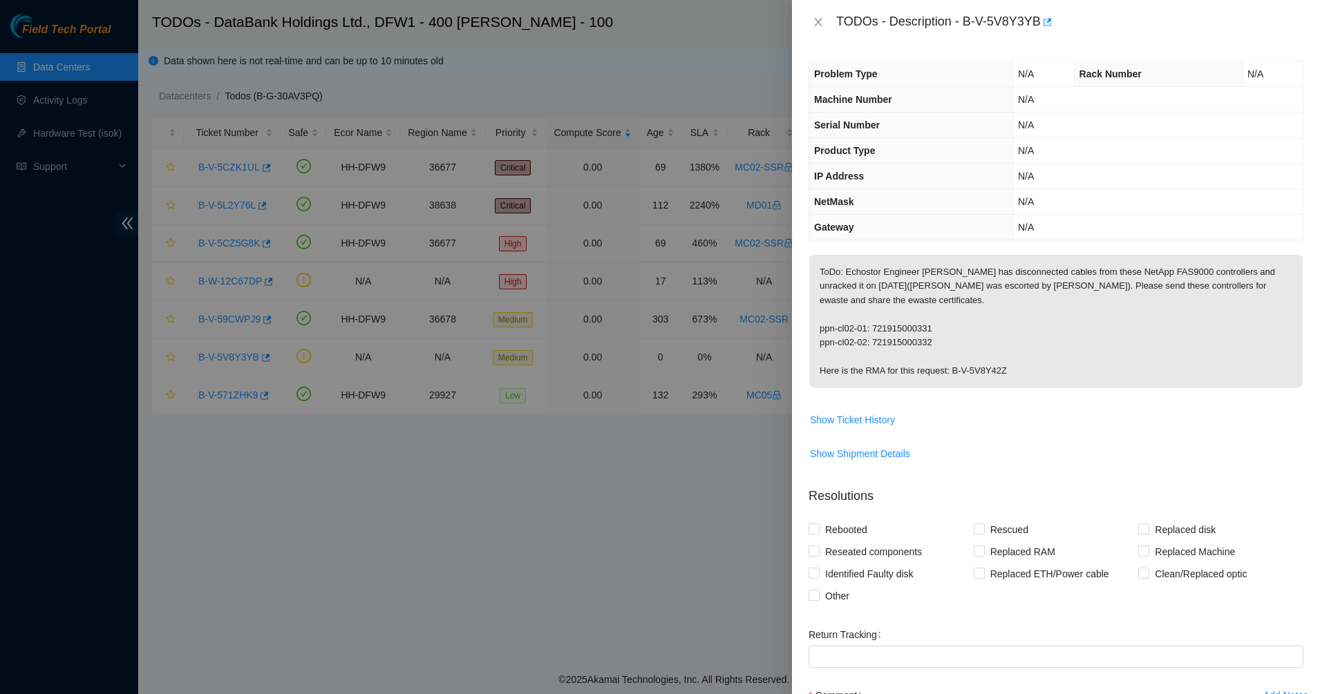
click at [921, 372] on p "ToDo: Echostor Engineer Mike has disconnected cables from these NetApp FAS9000 …" at bounding box center [1055, 321] width 493 height 133
click at [823, 18] on icon "close" at bounding box center [818, 22] width 11 height 11
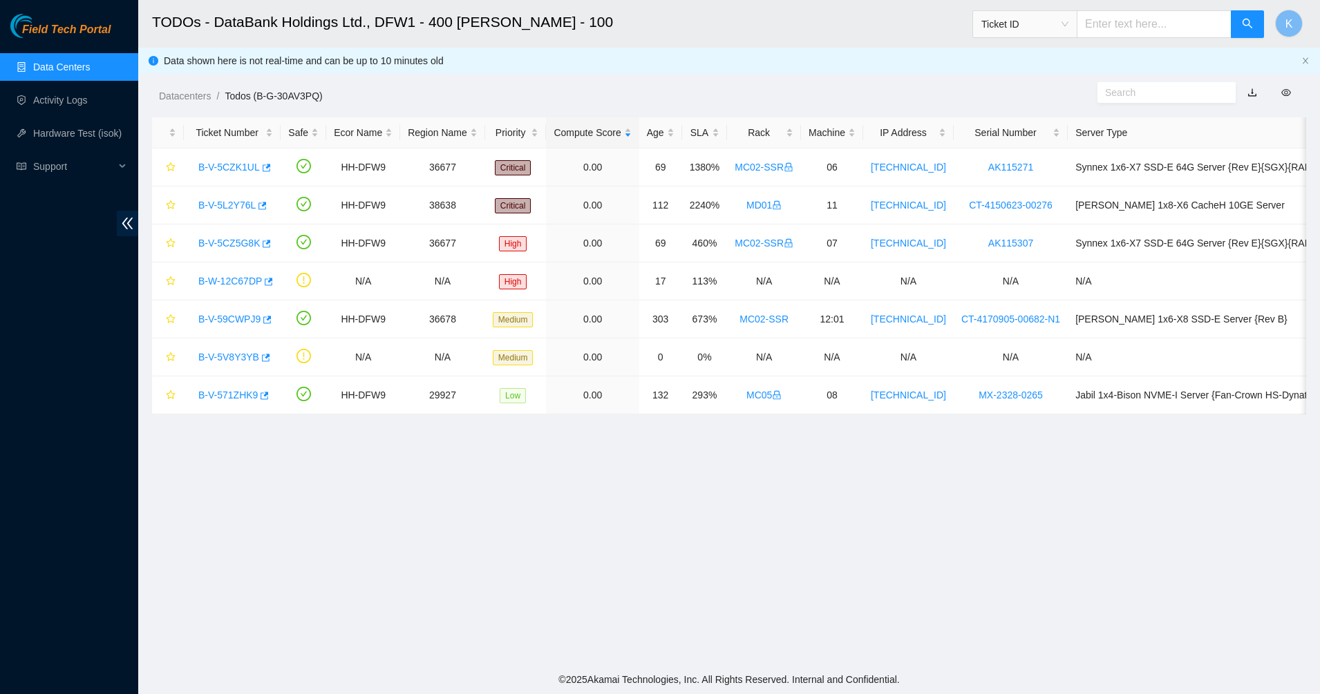
click at [39, 73] on link "Data Centers" at bounding box center [61, 66] width 57 height 11
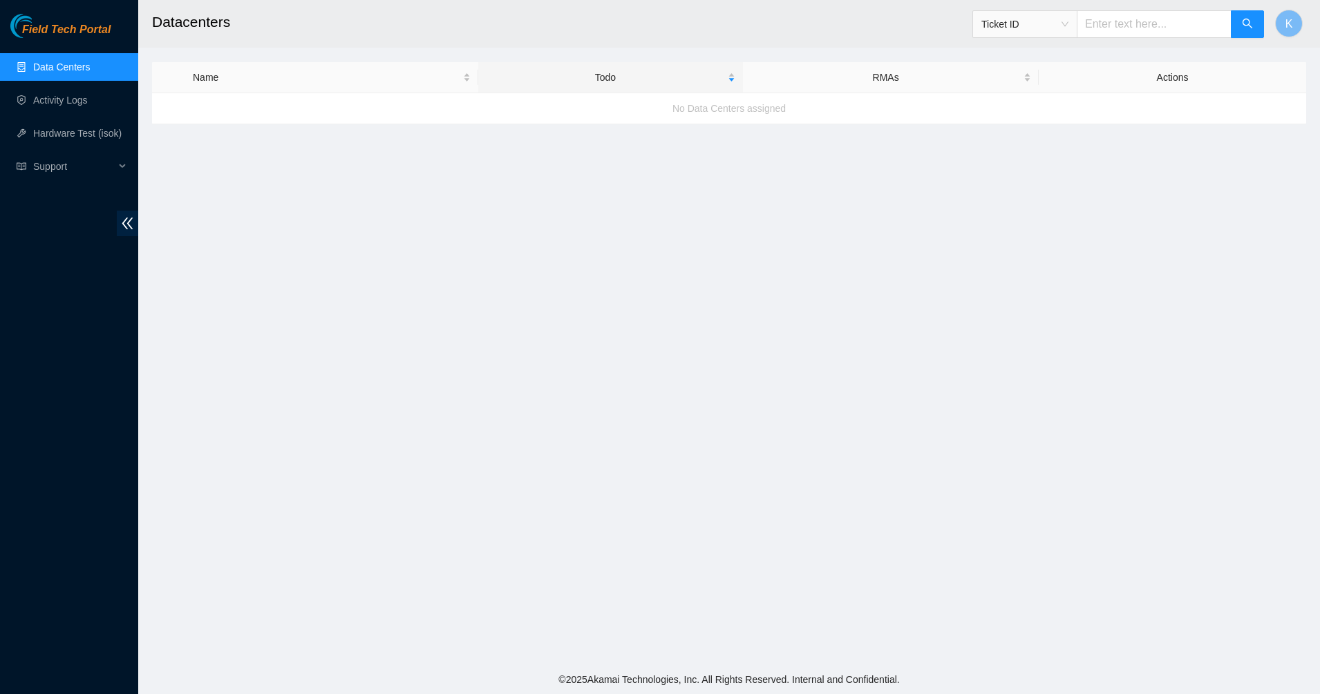
click at [65, 62] on link "Data Centers" at bounding box center [61, 66] width 57 height 11
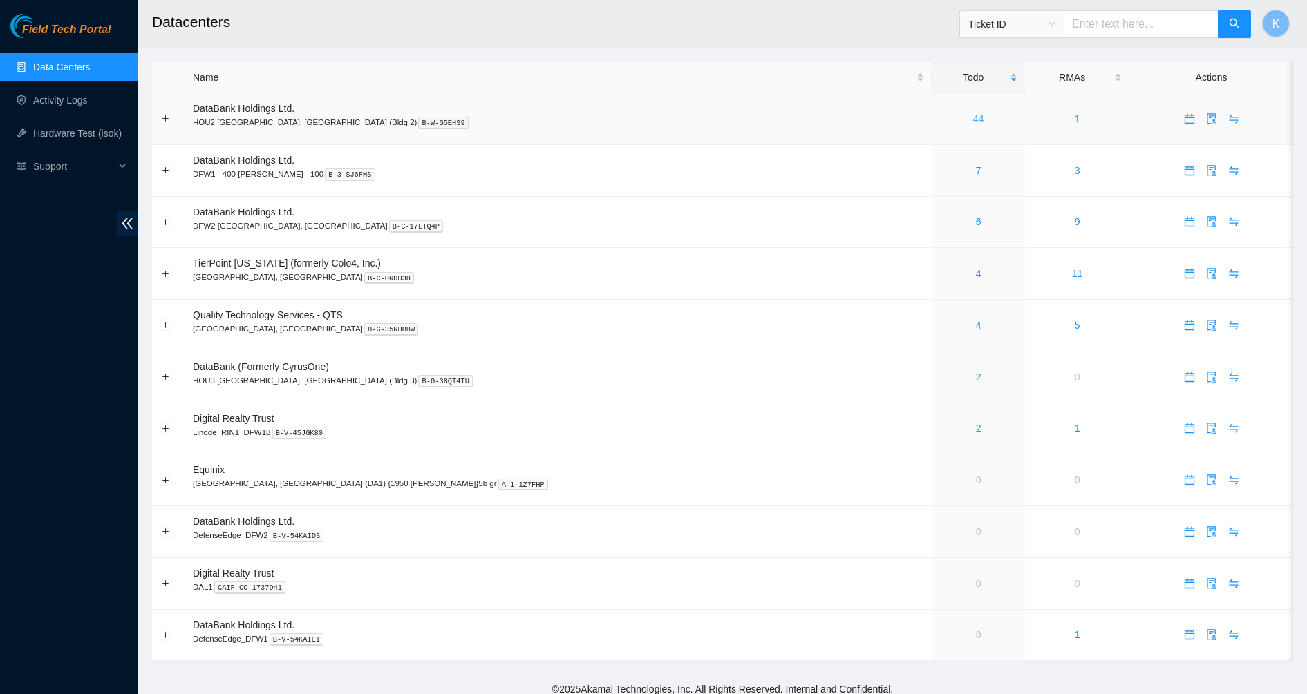
click at [973, 119] on link "44" at bounding box center [978, 118] width 11 height 11
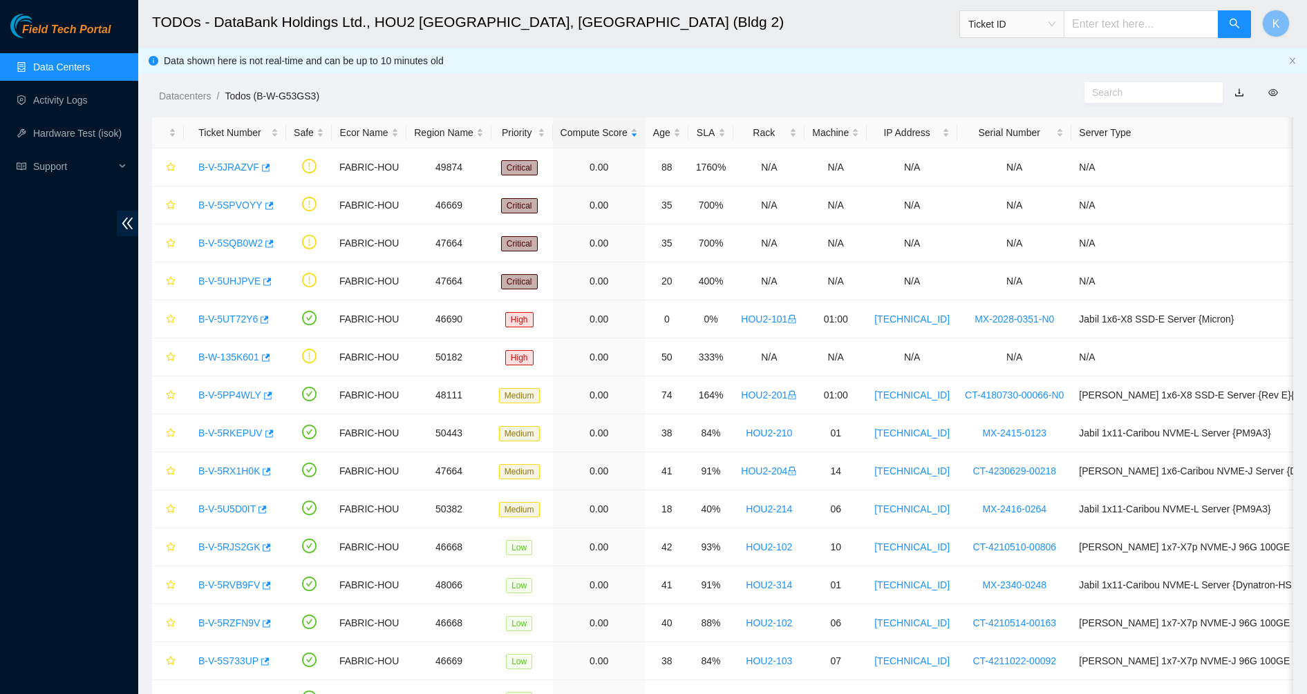
click at [33, 68] on link "Data Centers" at bounding box center [61, 66] width 57 height 11
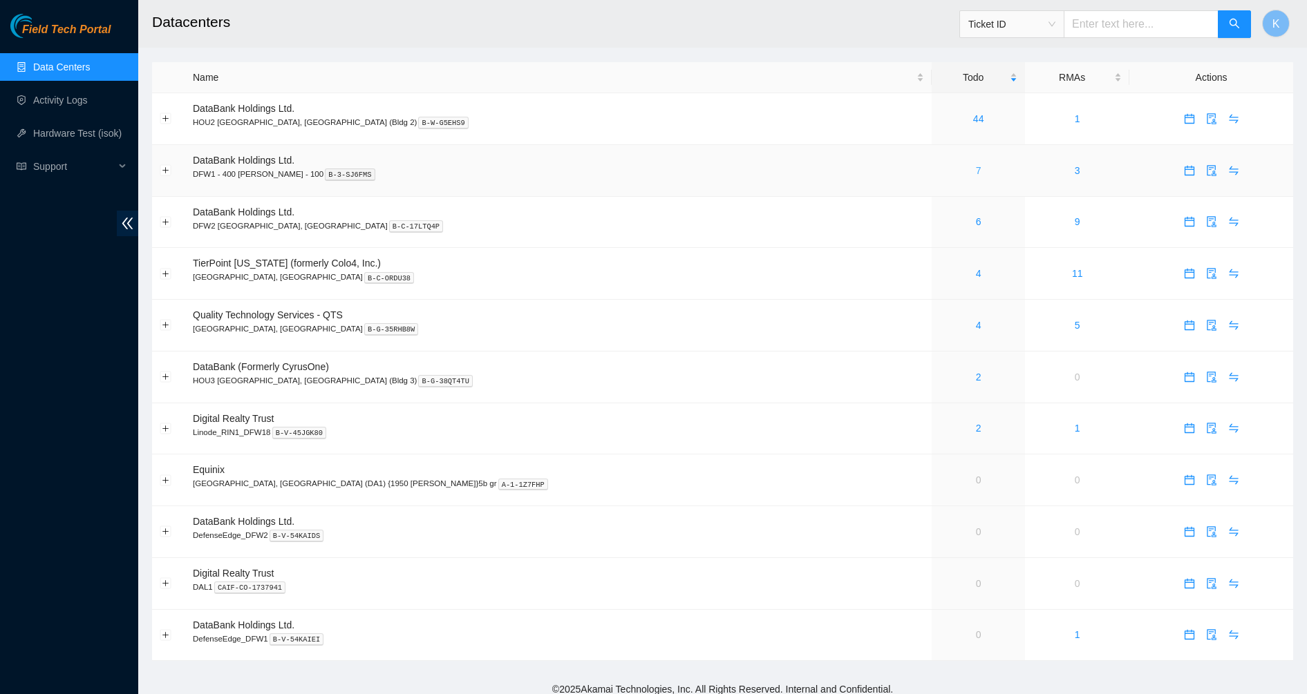
click at [976, 174] on link "7" at bounding box center [979, 170] width 6 height 11
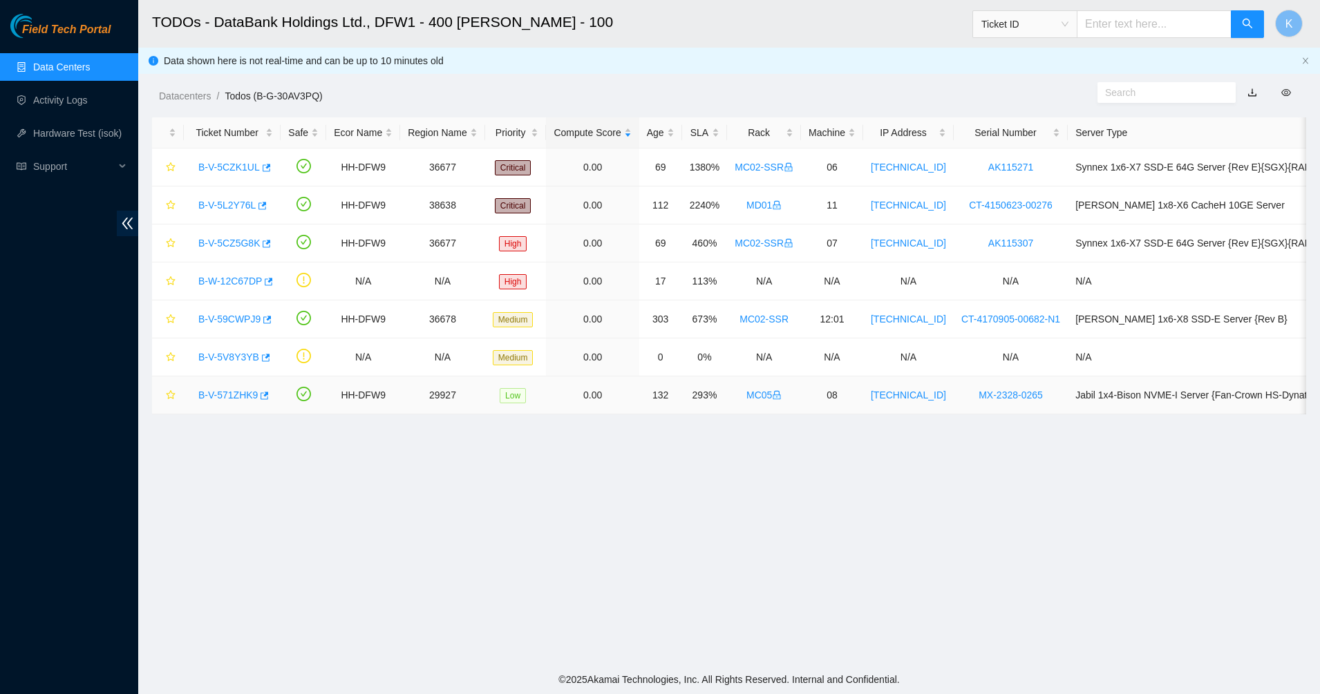
click at [217, 397] on link "B-V-571ZHK9" at bounding box center [227, 395] width 59 height 11
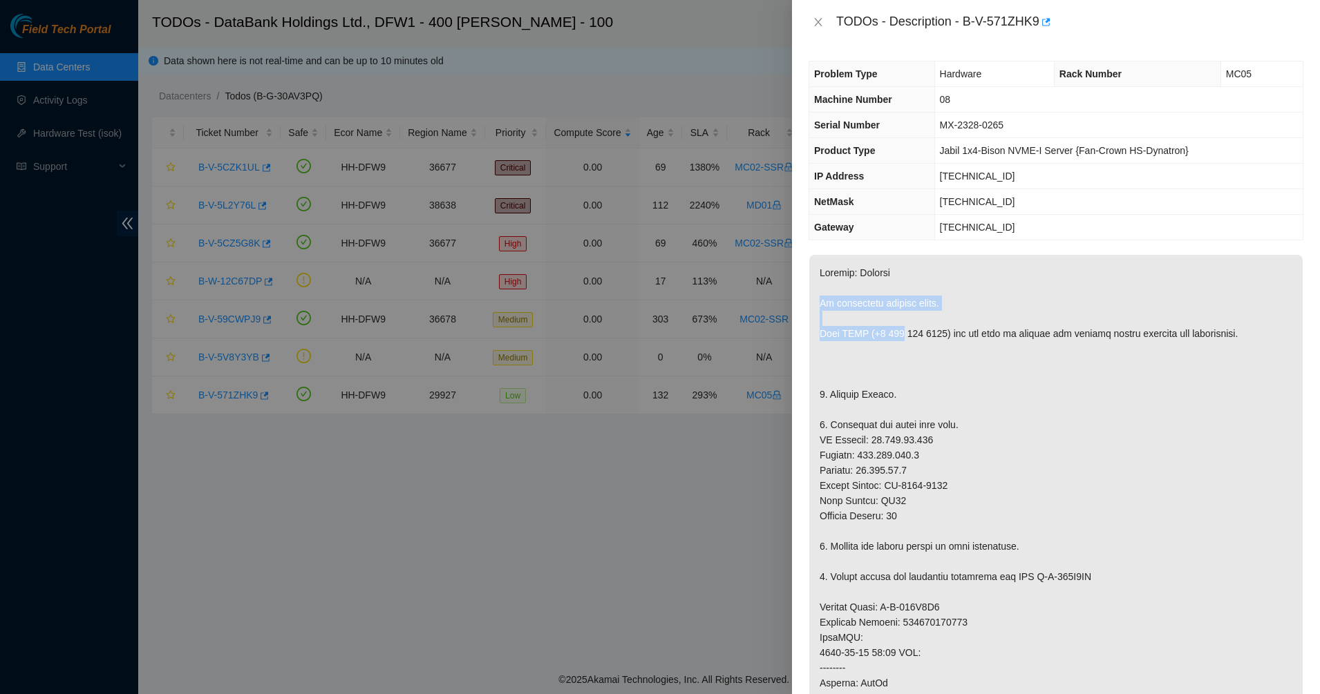
drag, startPoint x: 837, startPoint y: 294, endPoint x: 900, endPoint y: 328, distance: 71.4
click at [900, 328] on p at bounding box center [1055, 660] width 493 height 811
click at [898, 330] on p at bounding box center [1055, 660] width 493 height 811
click at [897, 330] on p at bounding box center [1055, 660] width 493 height 811
drag, startPoint x: 897, startPoint y: 330, endPoint x: 837, endPoint y: 363, distance: 67.7
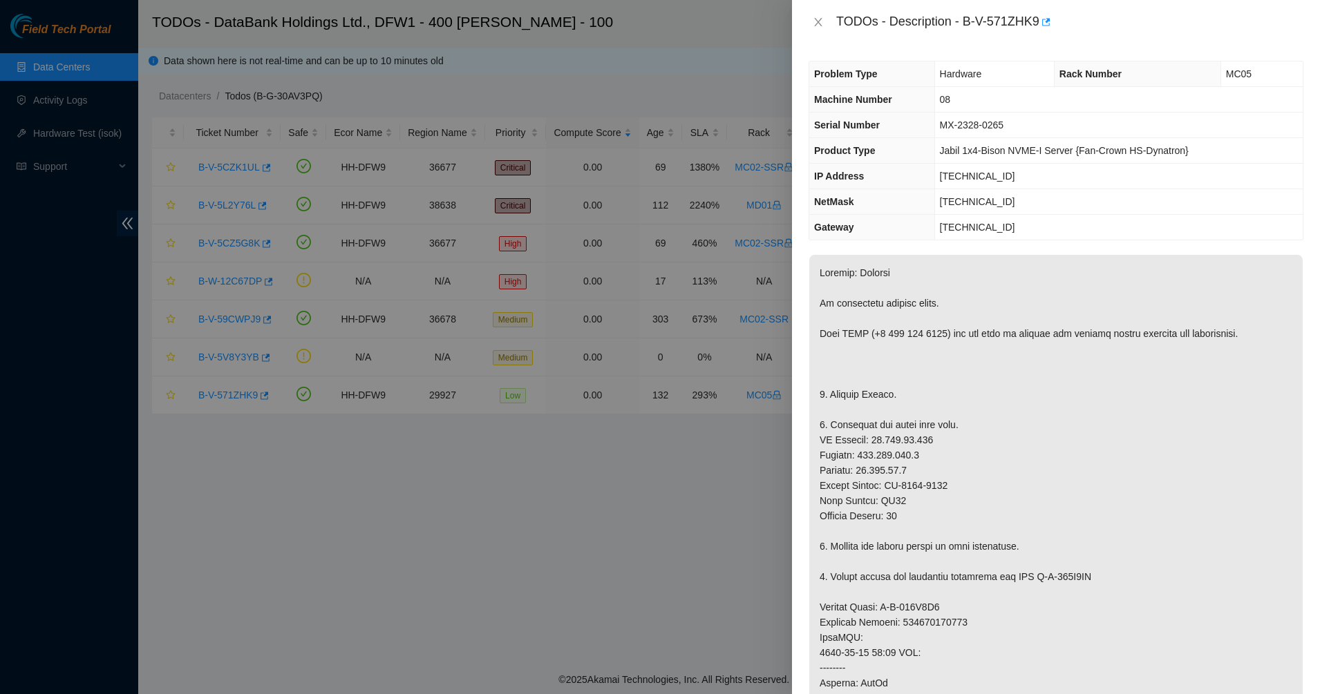
click at [837, 363] on p at bounding box center [1055, 660] width 493 height 811
click at [820, 31] on div "TODOs - Description - B-V-571ZHK9" at bounding box center [1055, 22] width 495 height 22
click at [814, 21] on icon "close" at bounding box center [818, 22] width 11 height 11
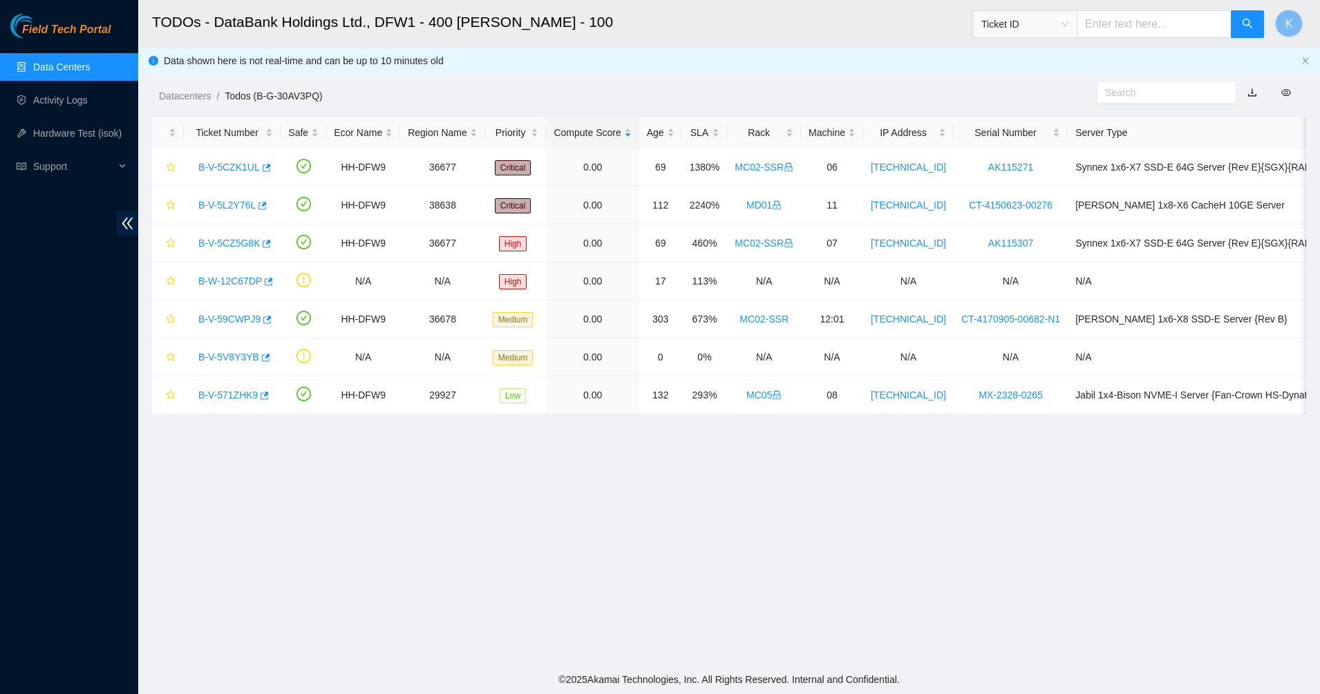
click at [90, 68] on link "Data Centers" at bounding box center [61, 66] width 57 height 11
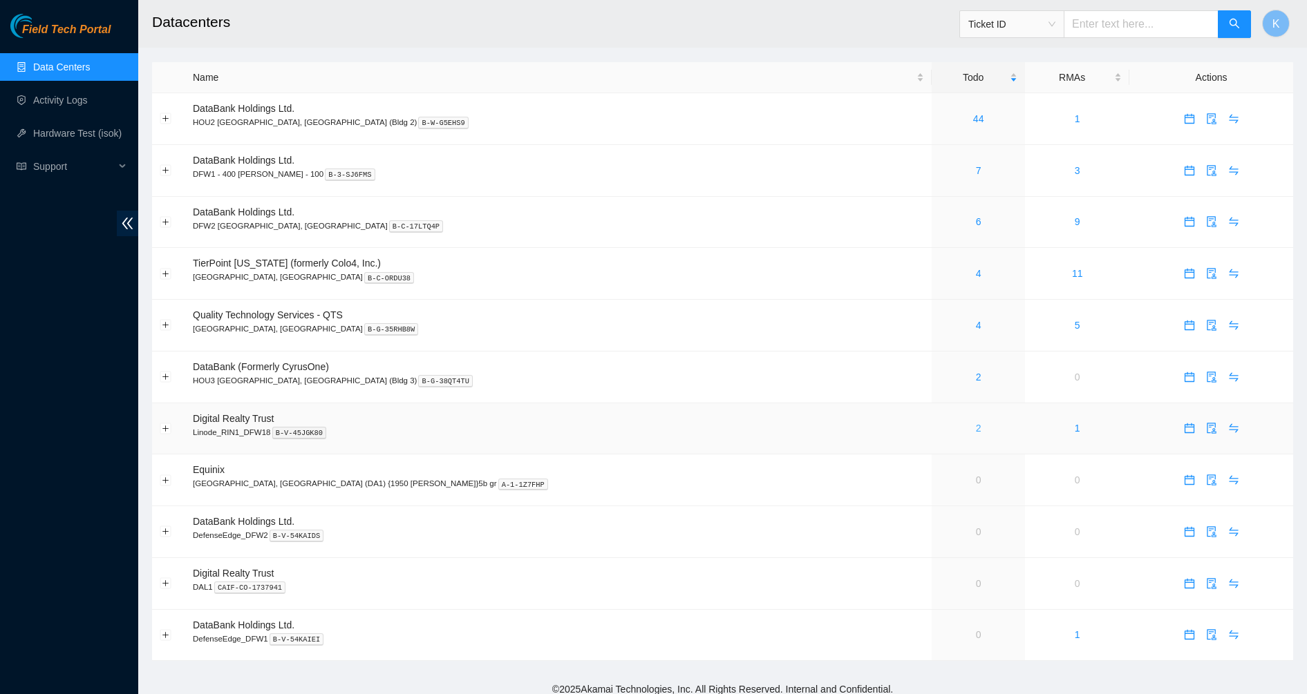
click at [976, 428] on link "2" at bounding box center [979, 428] width 6 height 11
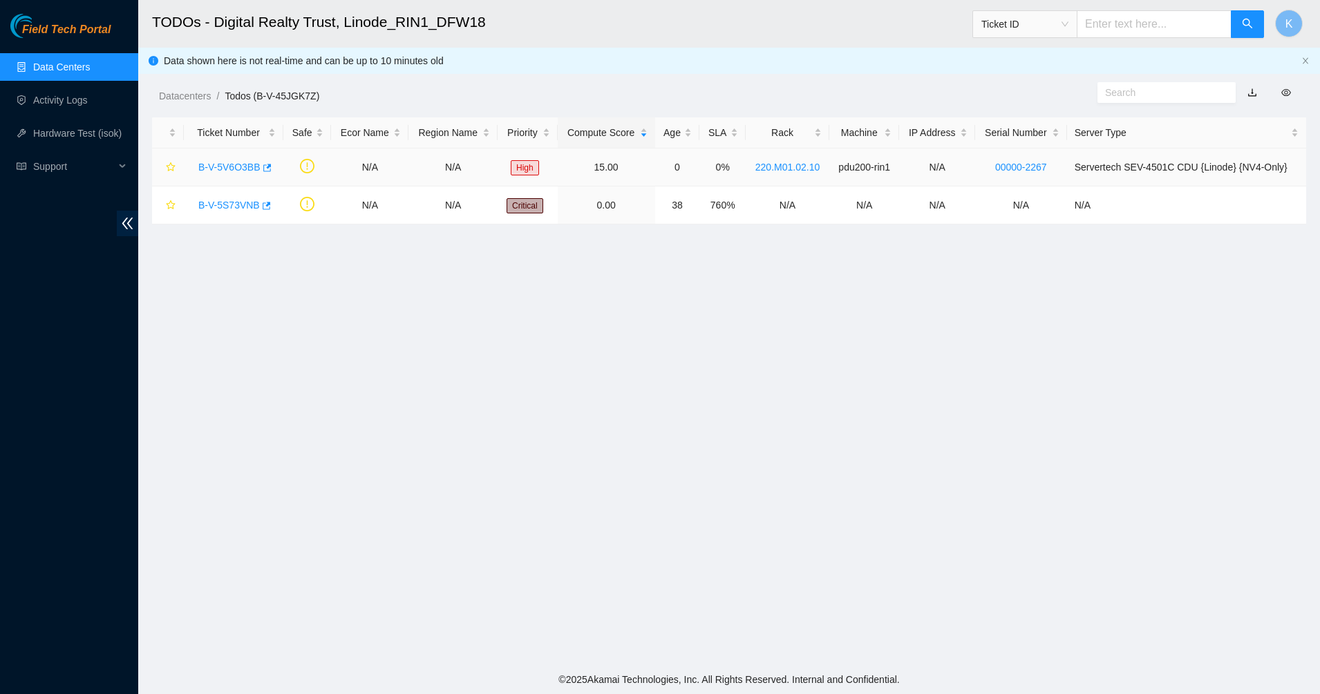
click at [234, 169] on link "B-V-5V6O3BB" at bounding box center [229, 167] width 62 height 11
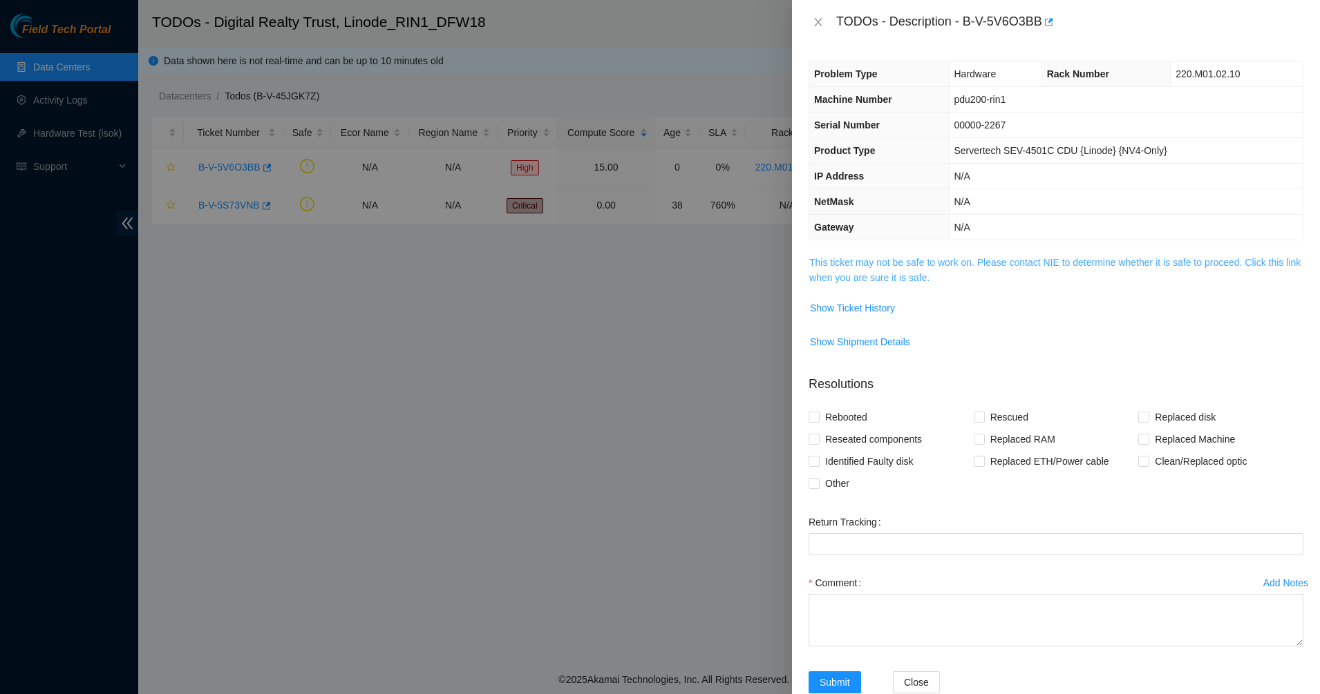
click at [969, 264] on link "This ticket may not be safe to work on. Please contact NIE to determine whether…" at bounding box center [1054, 270] width 491 height 26
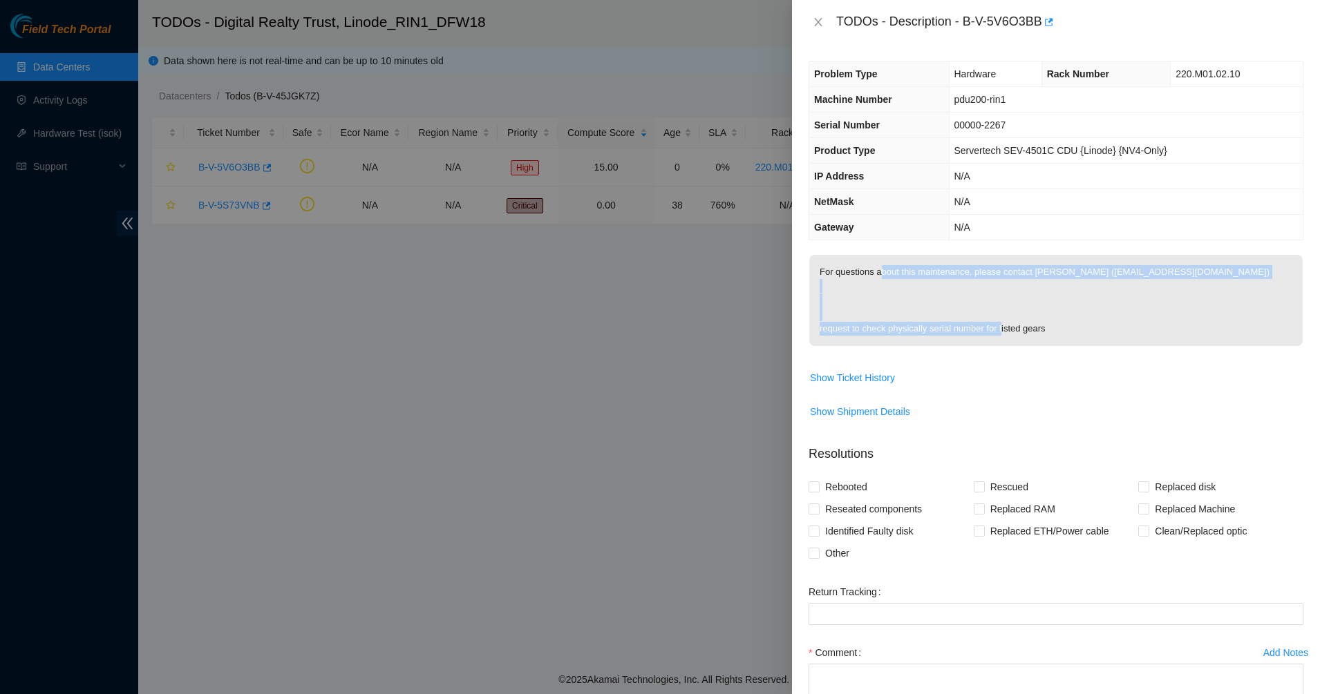
drag, startPoint x: 946, startPoint y: 272, endPoint x: 1068, endPoint y: 325, distance: 133.4
click at [1068, 325] on p "For questions about this maintenance, please contact Goraksh Pagar (gpagar@akam…" at bounding box center [1055, 300] width 493 height 91
click at [990, 349] on span "For questions about this maintenance, please contact Goraksh Pagar (gpagar@akam…" at bounding box center [1055, 305] width 493 height 100
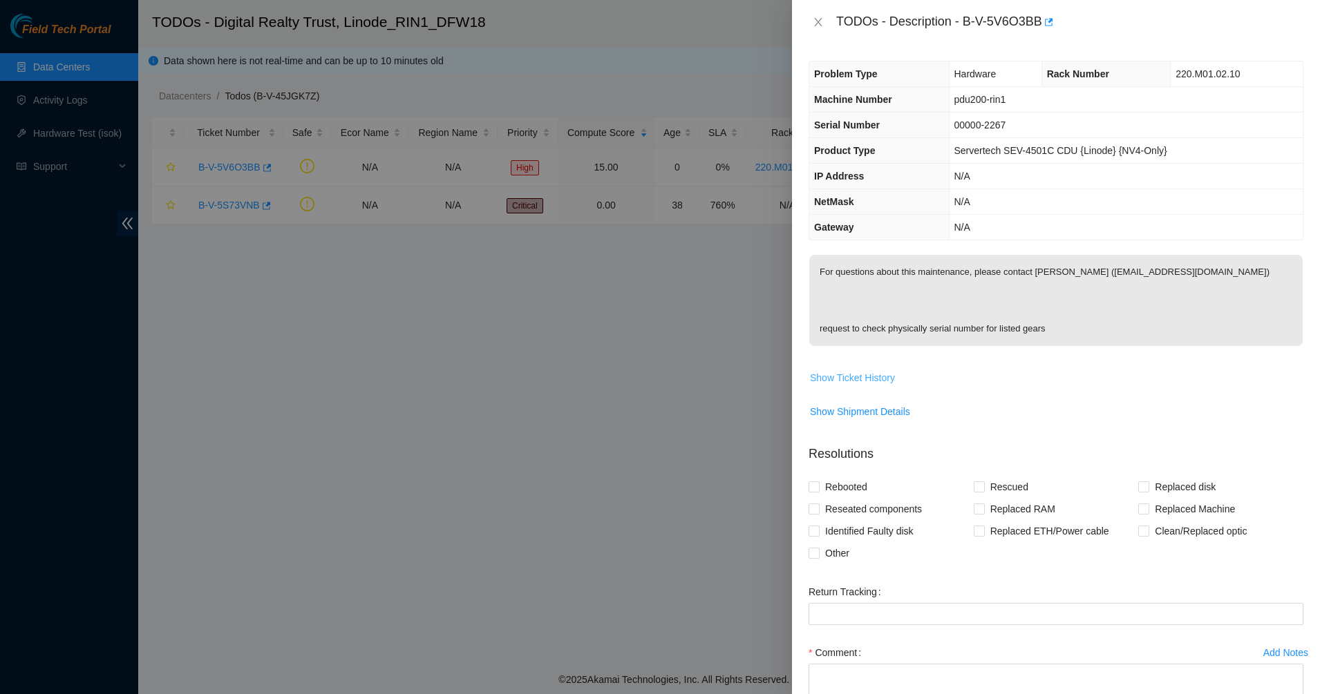
click at [817, 381] on span "Show Ticket History" at bounding box center [852, 377] width 85 height 15
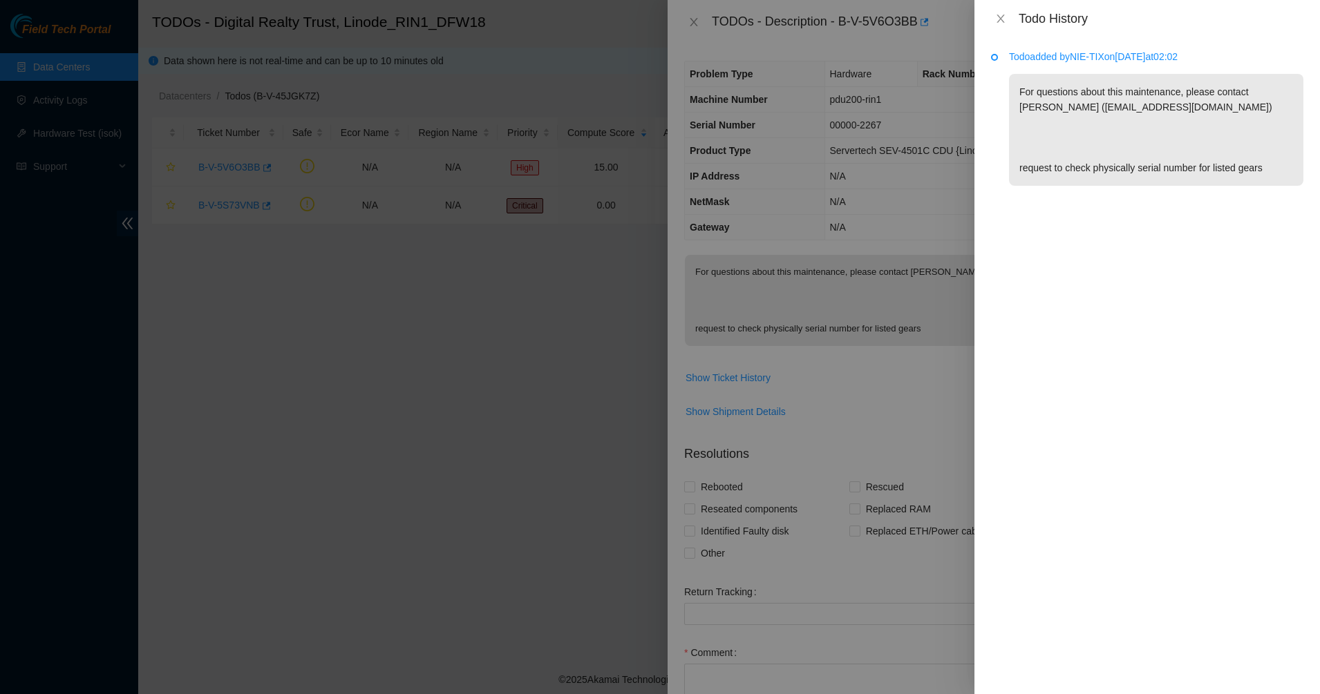
click at [1001, 26] on div "Todo History" at bounding box center [1147, 18] width 312 height 15
click at [1004, 16] on icon "close" at bounding box center [1000, 18] width 11 height 11
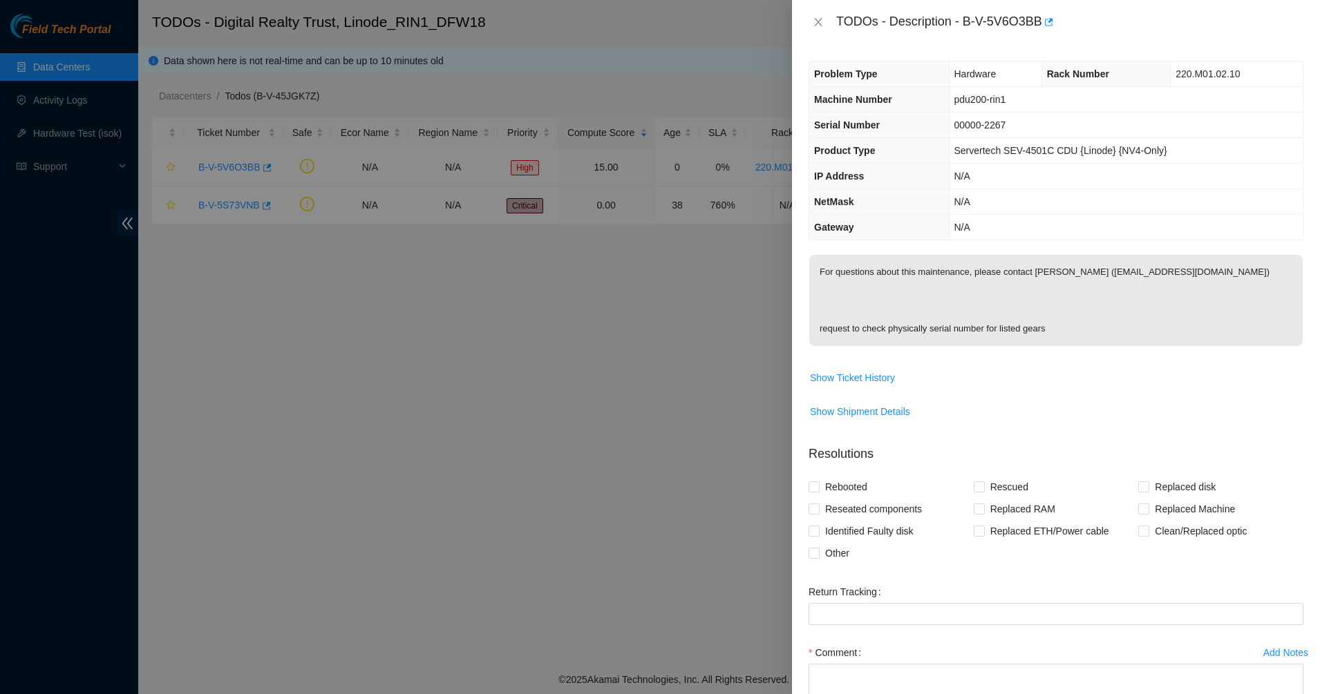
click at [822, 15] on div "TODOs - Description - B-V-5V6O3BB" at bounding box center [1055, 22] width 495 height 22
click at [820, 17] on icon "close" at bounding box center [818, 22] width 11 height 11
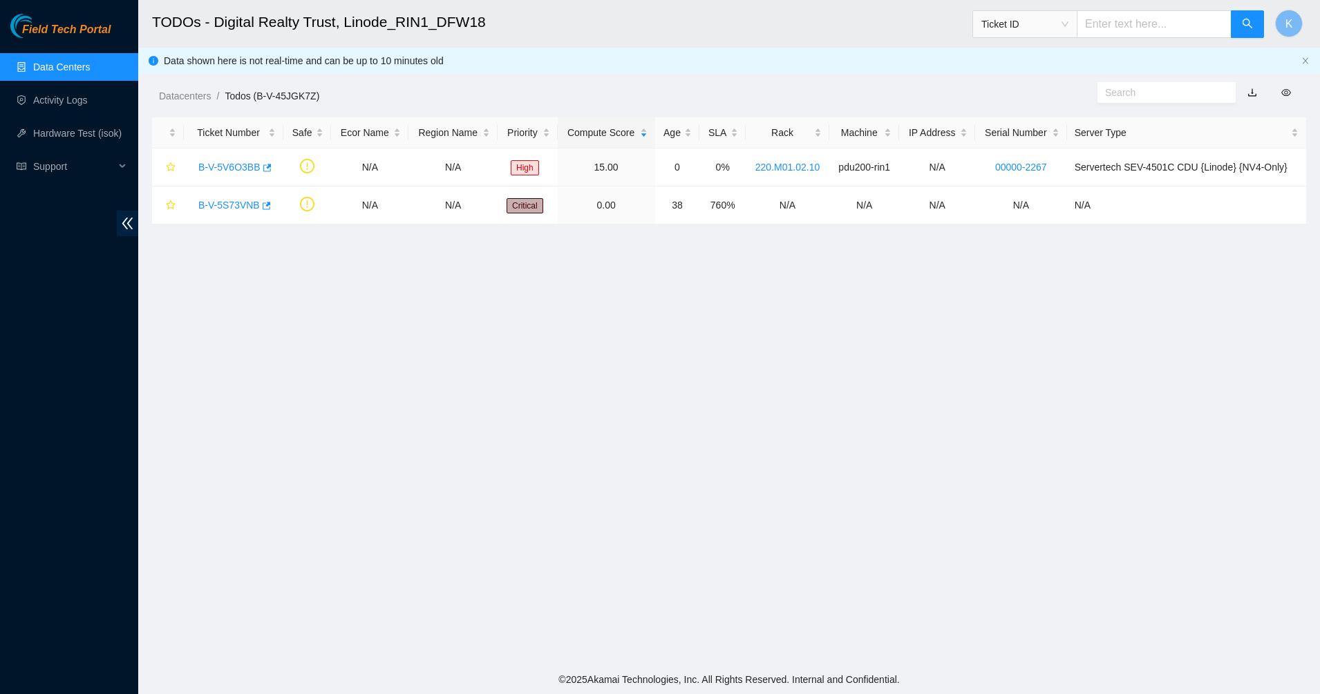
click at [46, 61] on link "Data Centers" at bounding box center [61, 66] width 57 height 11
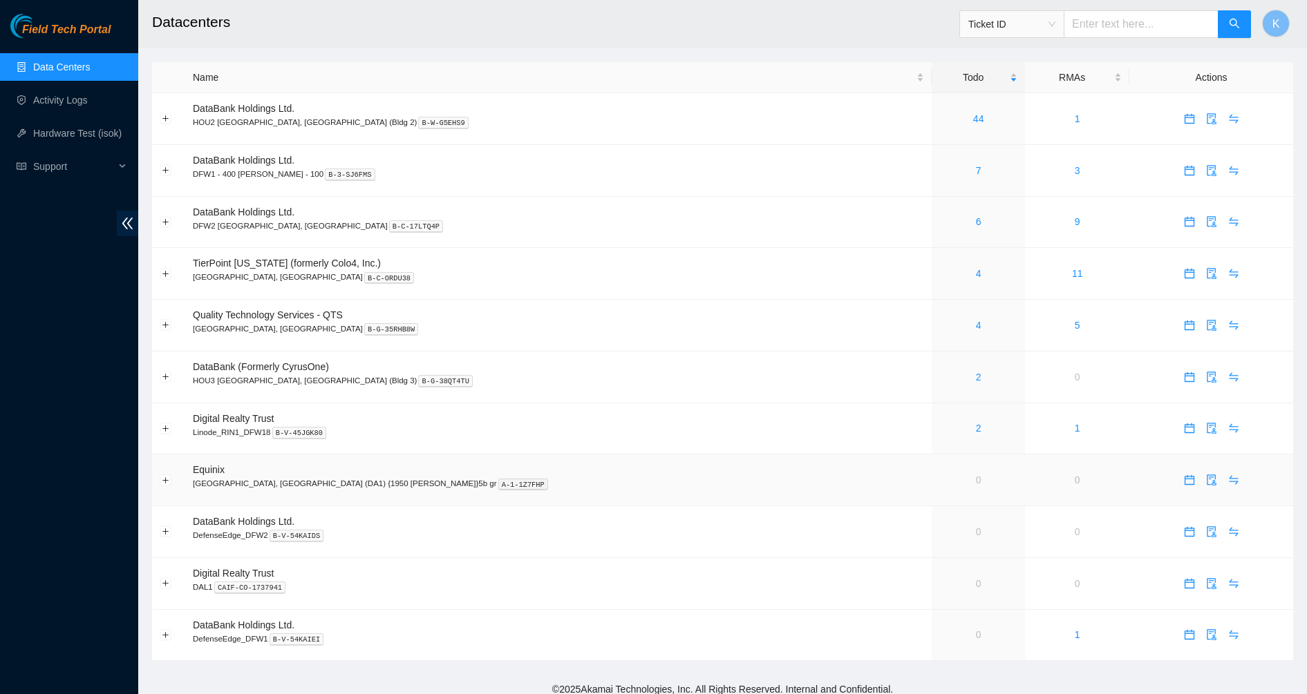
click at [976, 482] on link "0" at bounding box center [979, 480] width 6 height 11
click at [722, 516] on td "DataBank Holdings Ltd. DefenseEdge_DFW2 B-V-54KAIDS" at bounding box center [558, 532] width 746 height 52
click at [717, 495] on td "Equinix [GEOGRAPHIC_DATA], [GEOGRAPHIC_DATA] (DA1) {1950 [PERSON_NAME]}5b gr A-…" at bounding box center [558, 481] width 746 height 52
click at [161, 480] on button "Expand row" at bounding box center [165, 480] width 11 height 11
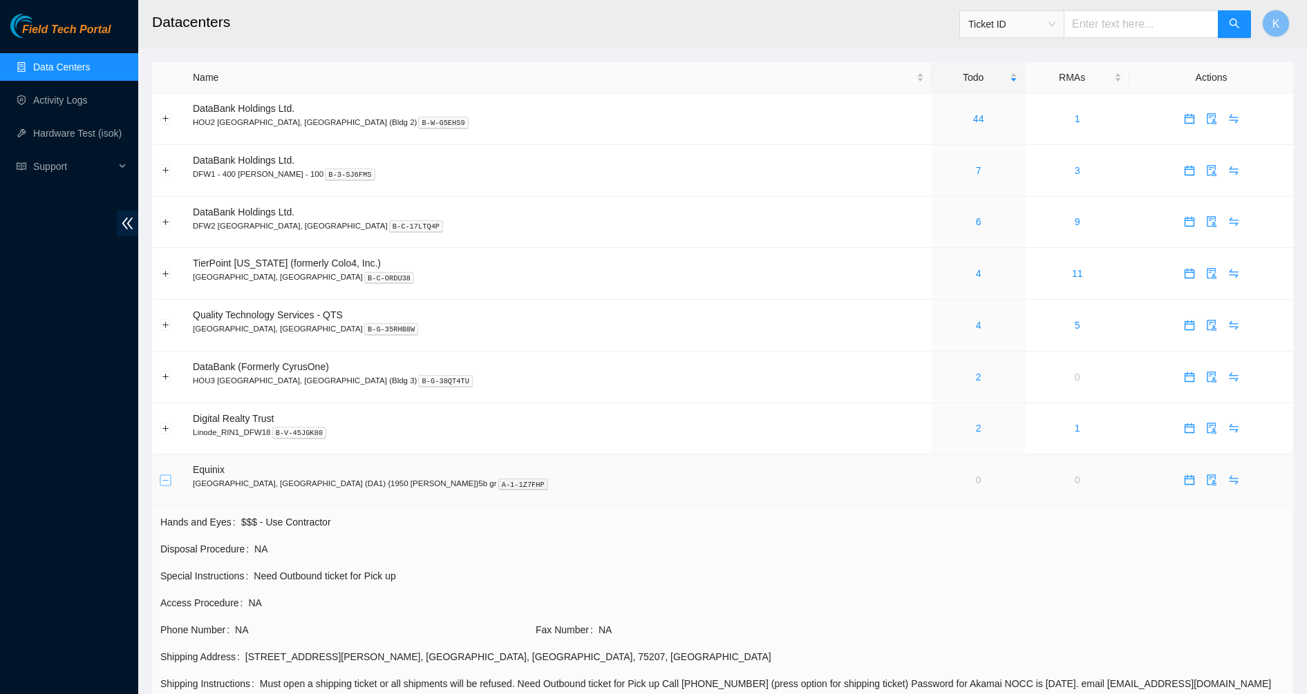
click at [162, 480] on button "Collapse row" at bounding box center [165, 480] width 11 height 11
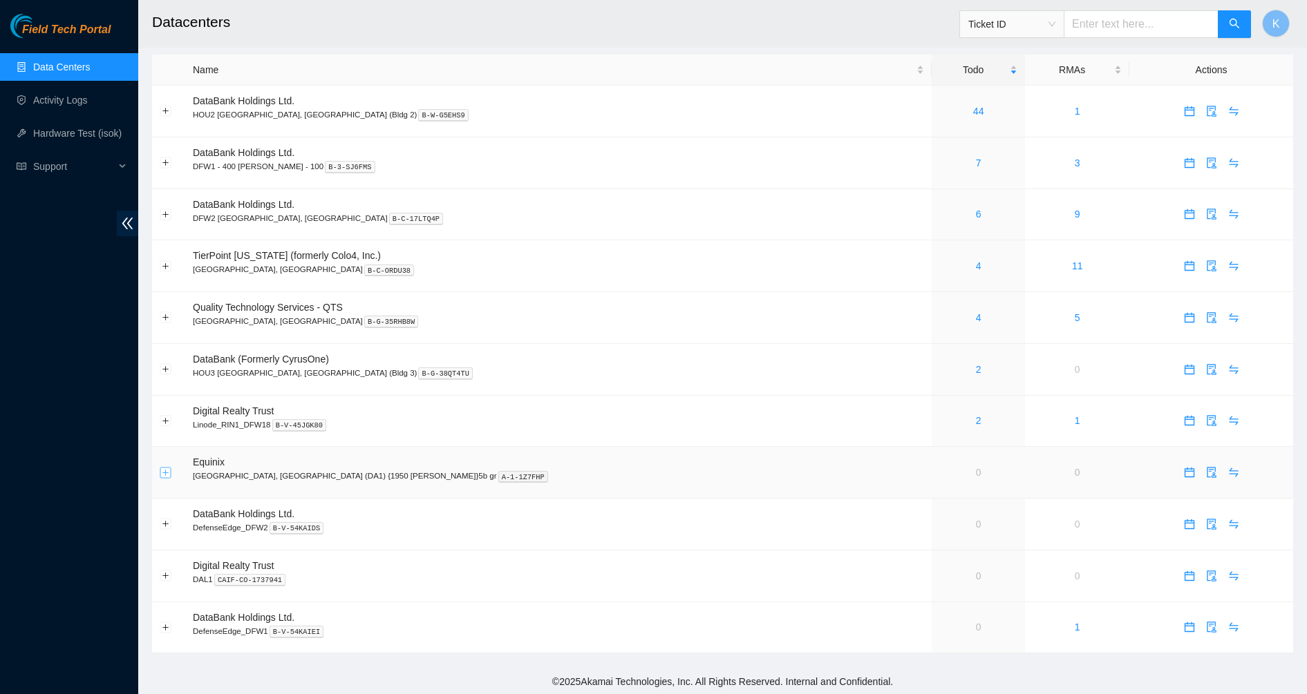
scroll to position [10, 0]
click at [976, 524] on link "0" at bounding box center [979, 522] width 6 height 11
click at [976, 473] on link "0" at bounding box center [979, 470] width 6 height 11
click at [931, 567] on td "0" at bounding box center [977, 575] width 93 height 52
click at [931, 578] on td "0" at bounding box center [977, 575] width 93 height 52
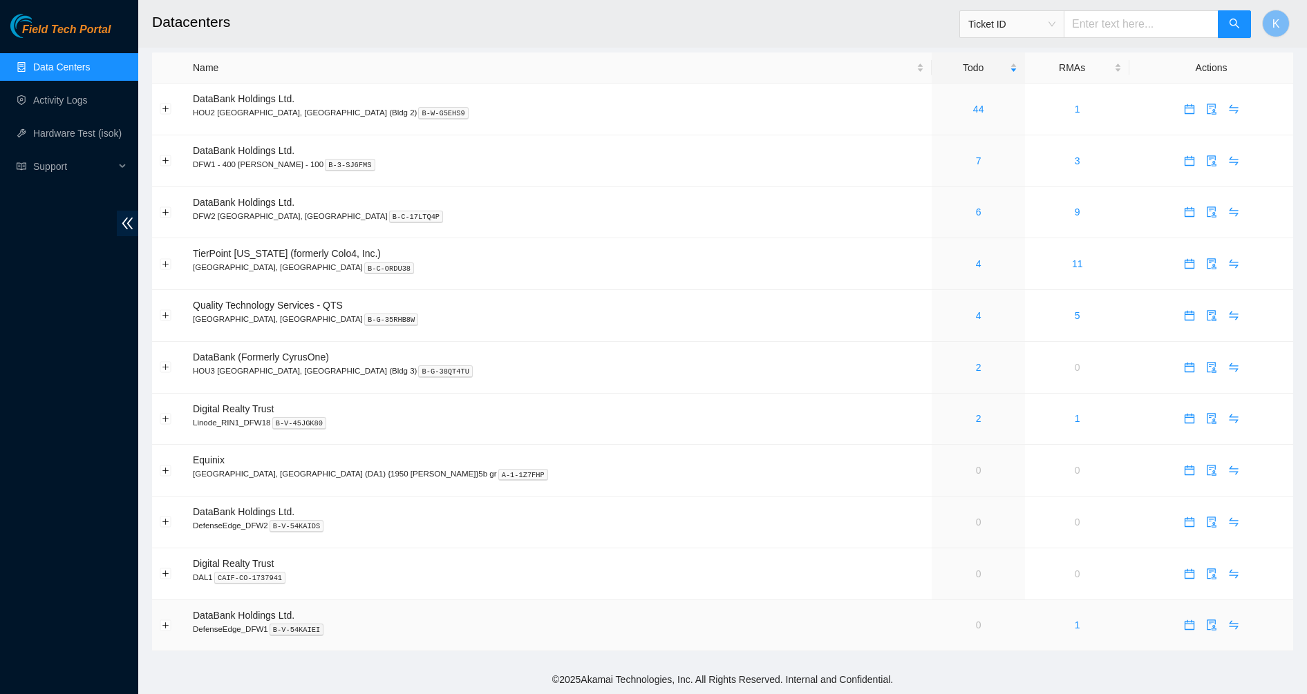
click at [976, 623] on link "0" at bounding box center [979, 625] width 6 height 11
click at [931, 574] on td "0" at bounding box center [977, 575] width 93 height 52
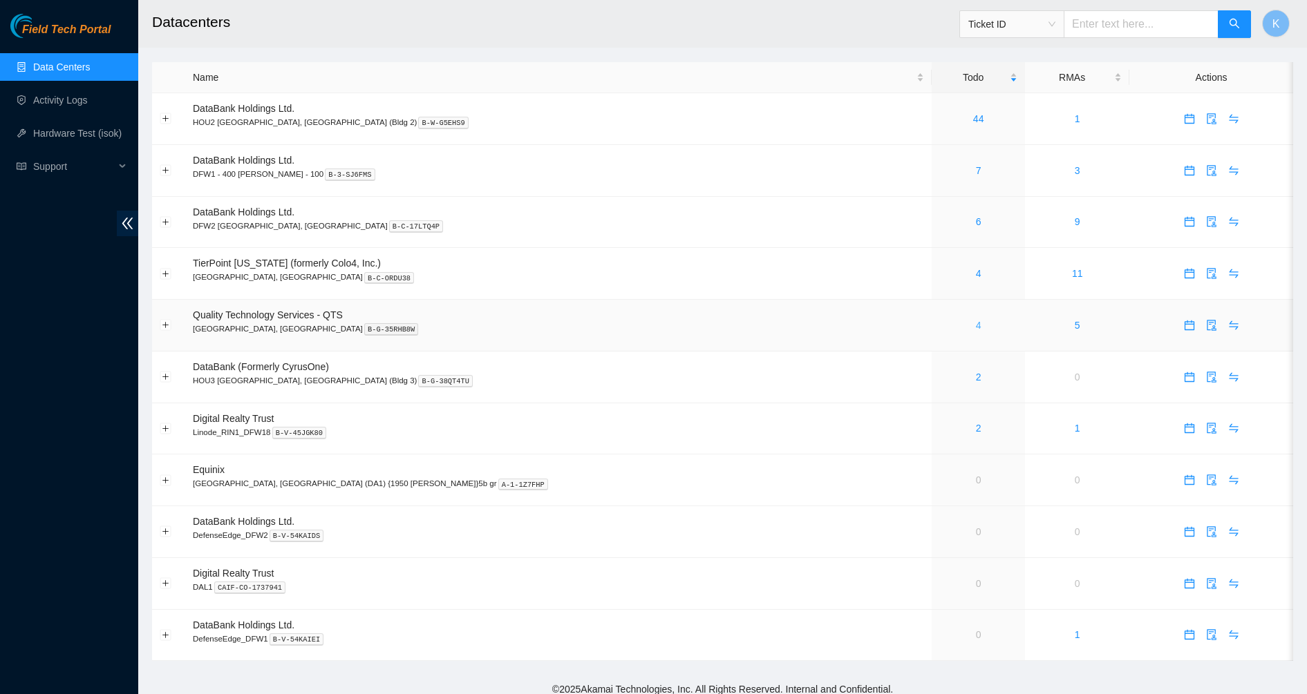
click at [976, 325] on link "4" at bounding box center [979, 325] width 6 height 11
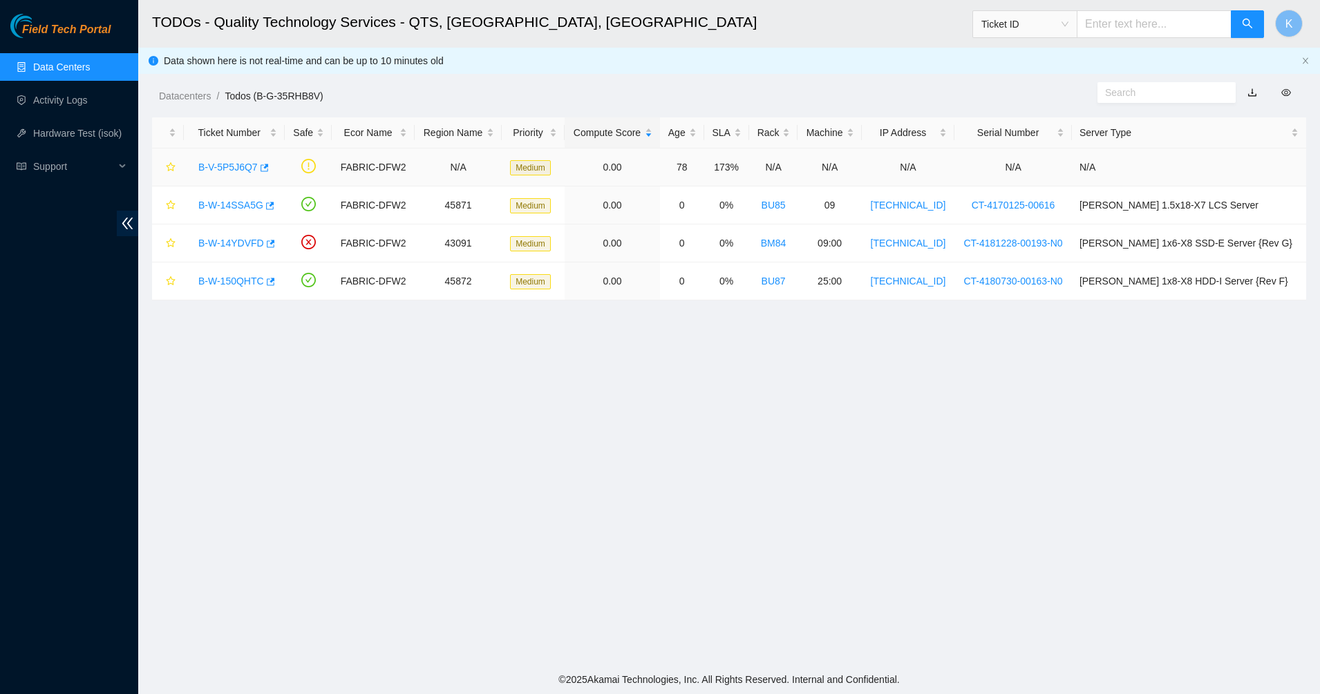
click at [238, 176] on div "B-V-5P5J6Q7" at bounding box center [234, 167] width 86 height 22
click at [236, 173] on div "B-V-5P5J6Q7" at bounding box center [234, 167] width 86 height 22
click at [236, 167] on link "B-V-5P5J6Q7" at bounding box center [227, 167] width 59 height 11
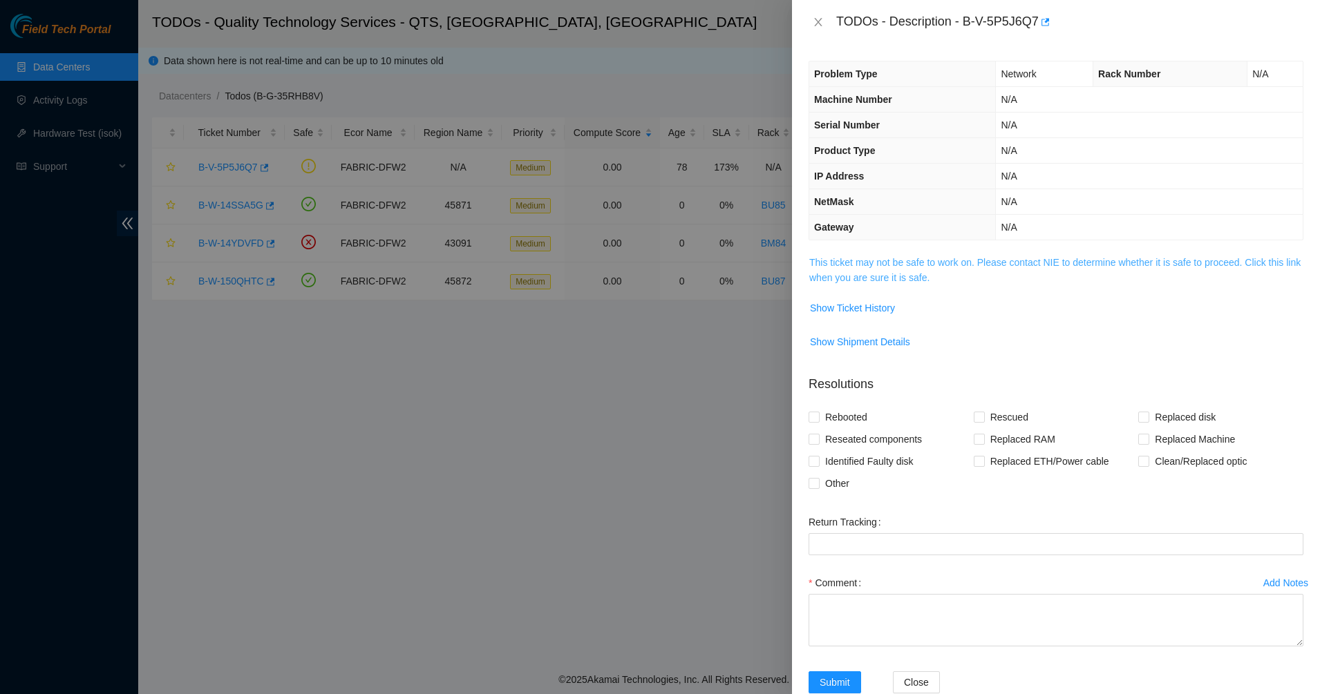
click at [873, 257] on link "This ticket may not be safe to work on. Please contact NIE to determine whether…" at bounding box center [1054, 270] width 491 height 26
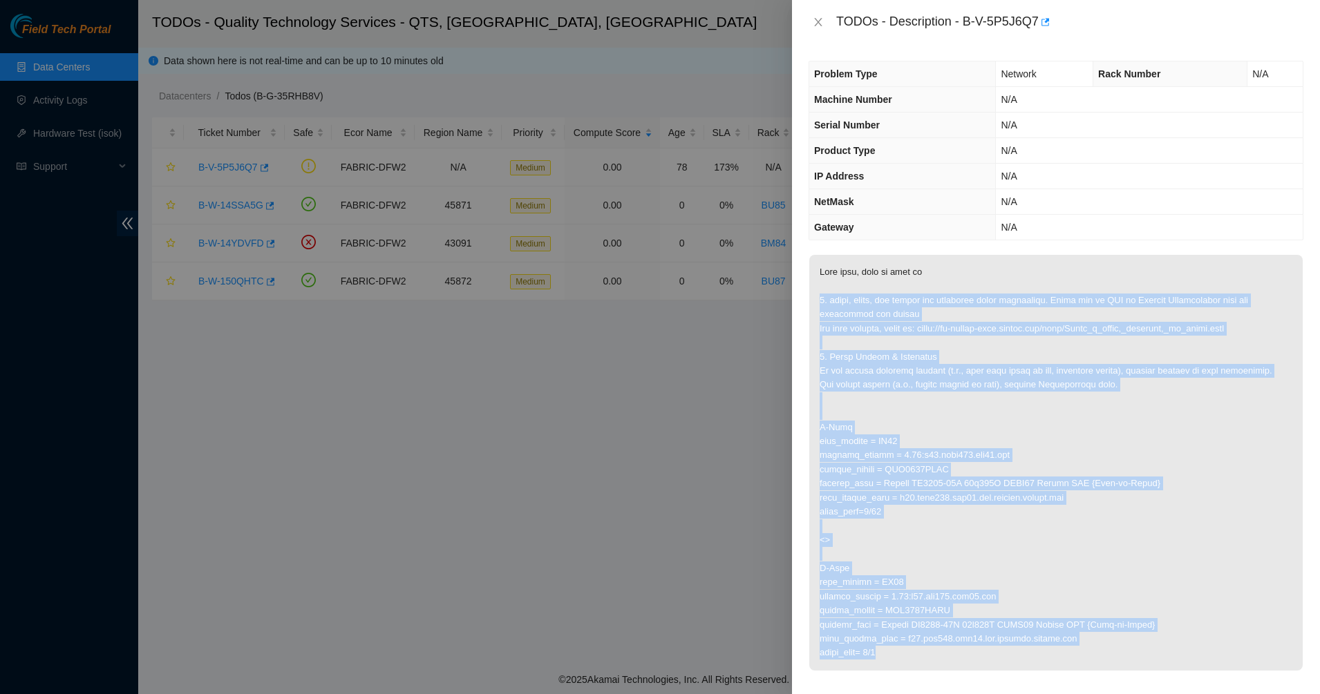
drag, startPoint x: 862, startPoint y: 285, endPoint x: 1062, endPoint y: 671, distance: 435.1
click at [1062, 671] on span at bounding box center [1055, 467] width 493 height 425
drag, startPoint x: 1062, startPoint y: 671, endPoint x: 992, endPoint y: 677, distance: 70.1
click at [992, 677] on span at bounding box center [1055, 467] width 493 height 425
click at [974, 627] on p at bounding box center [1055, 463] width 493 height 416
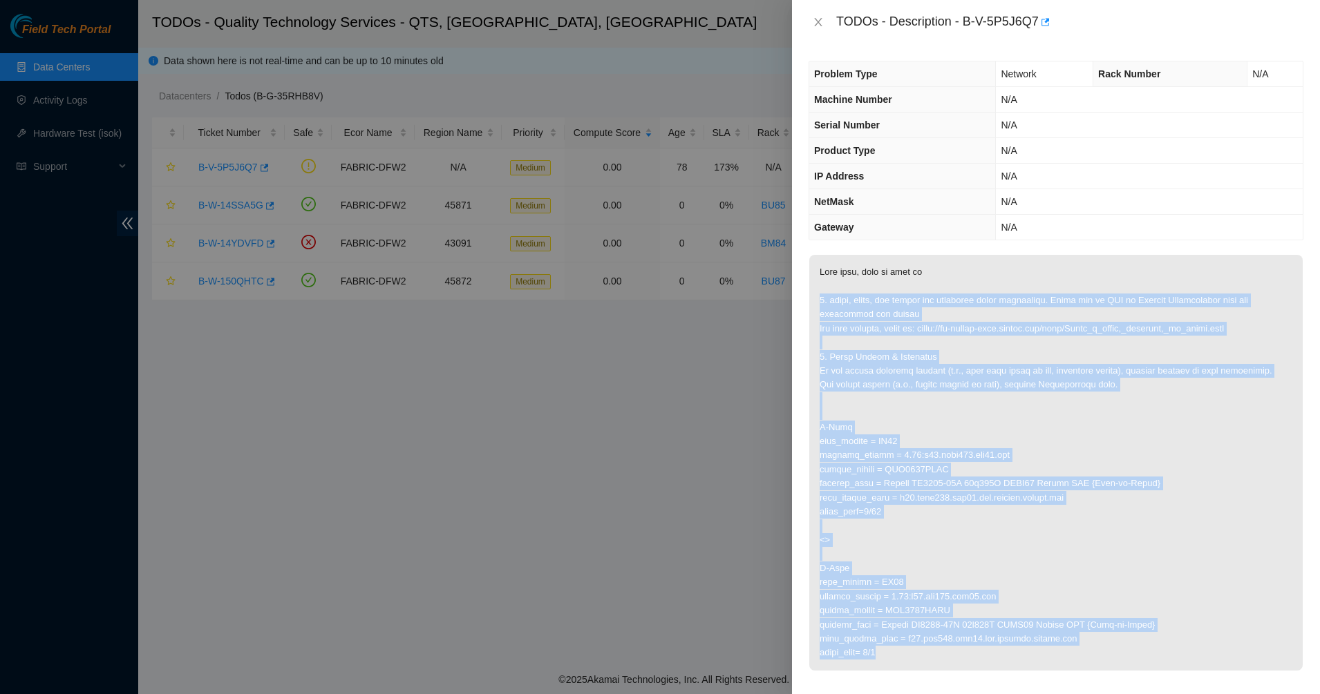
click at [922, 406] on p at bounding box center [1055, 463] width 493 height 416
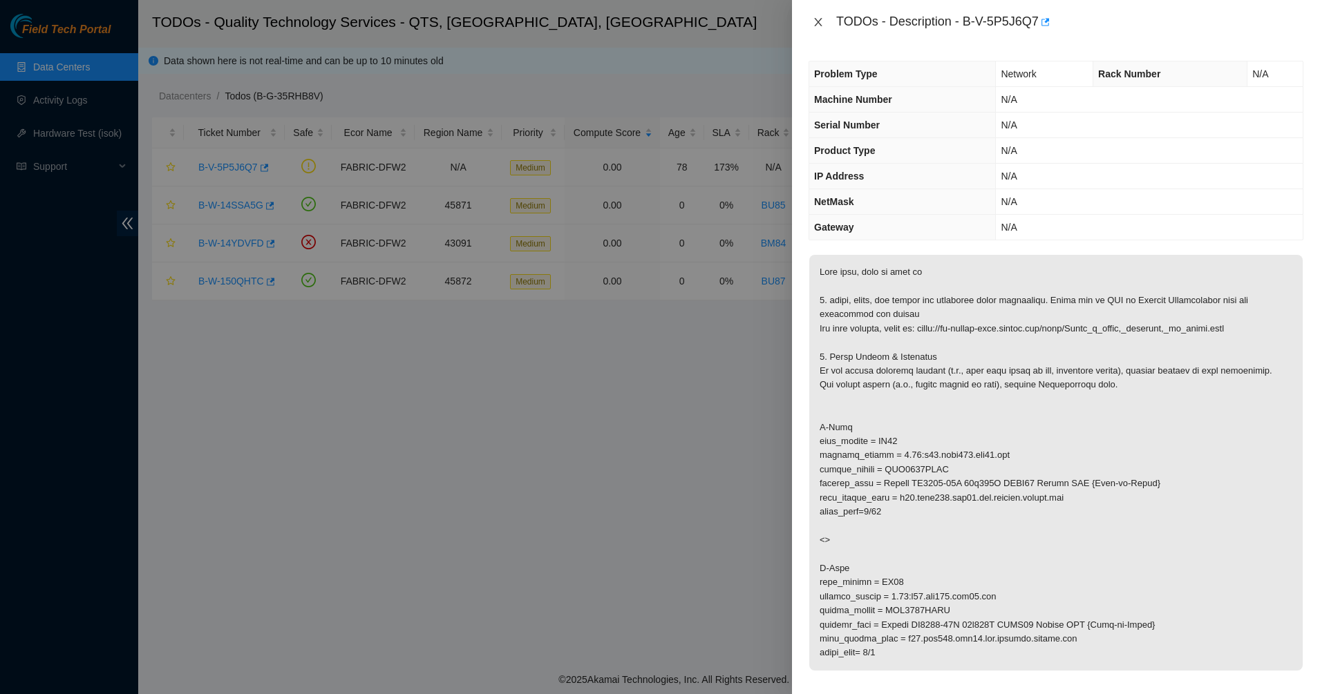
click at [817, 23] on icon "close" at bounding box center [818, 22] width 11 height 11
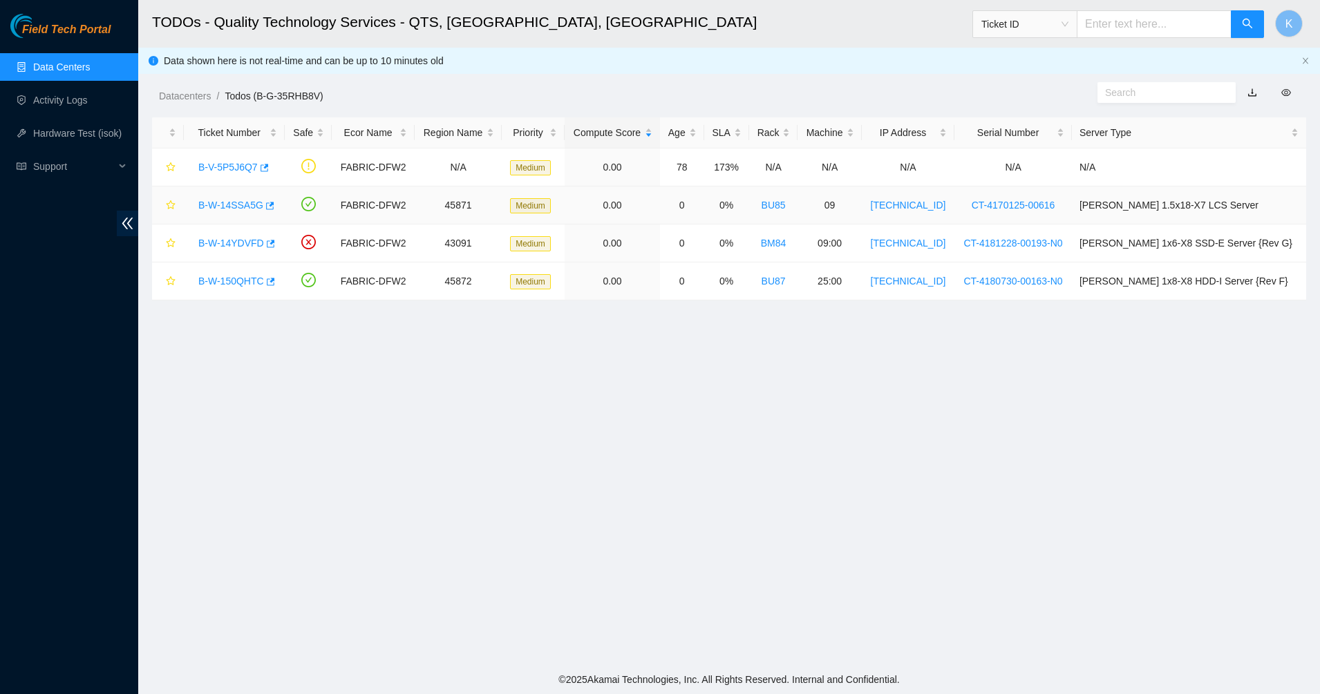
click at [236, 202] on link "B-W-14SSA5G" at bounding box center [230, 205] width 65 height 11
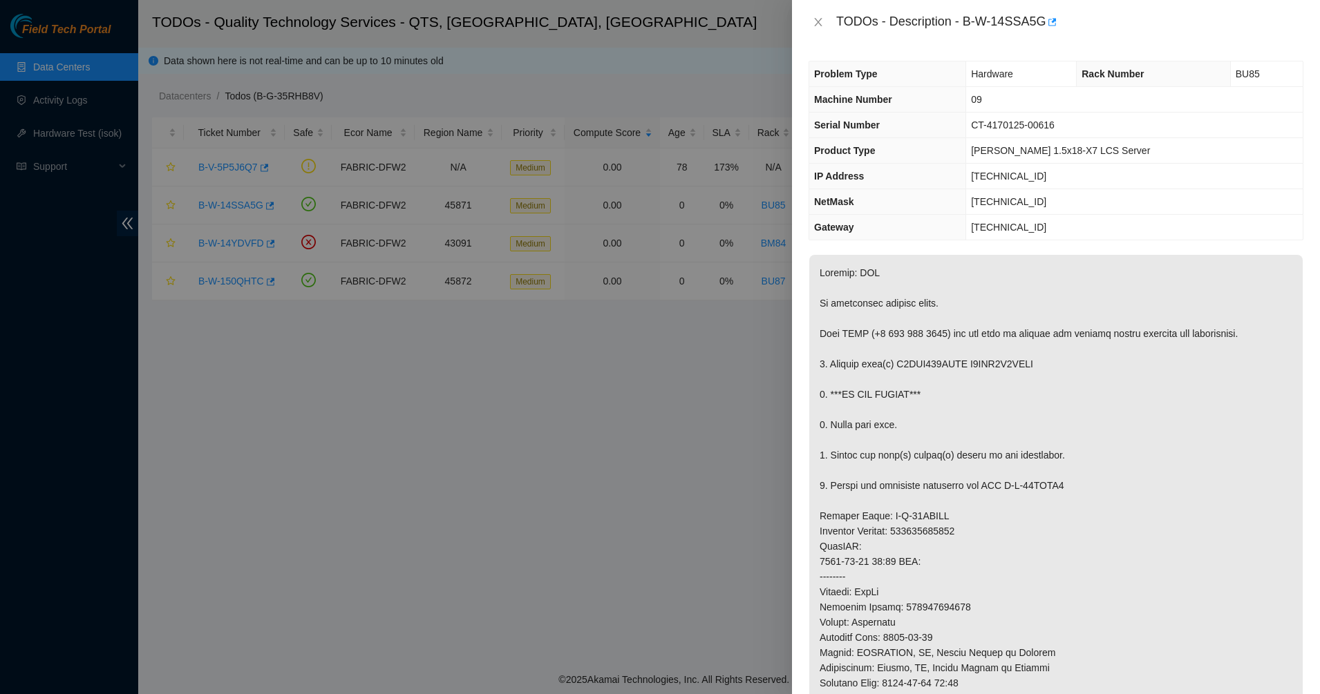
click at [918, 444] on p at bounding box center [1055, 577] width 493 height 644
click at [822, 23] on icon "close" at bounding box center [818, 22] width 11 height 11
